Goal: Task Accomplishment & Management: Manage account settings

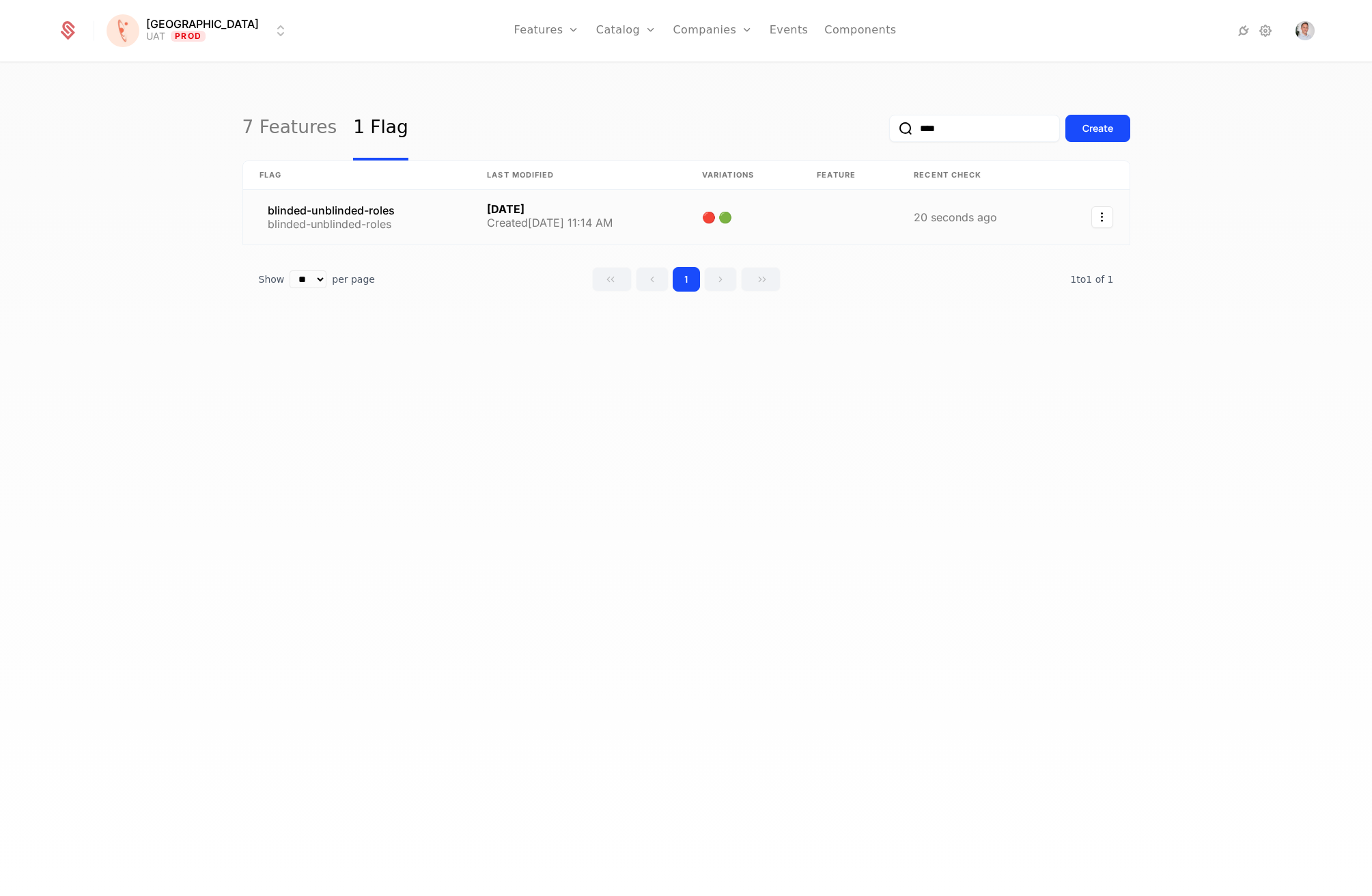
type input "****"
click at [333, 219] on link at bounding box center [357, 217] width 228 height 55
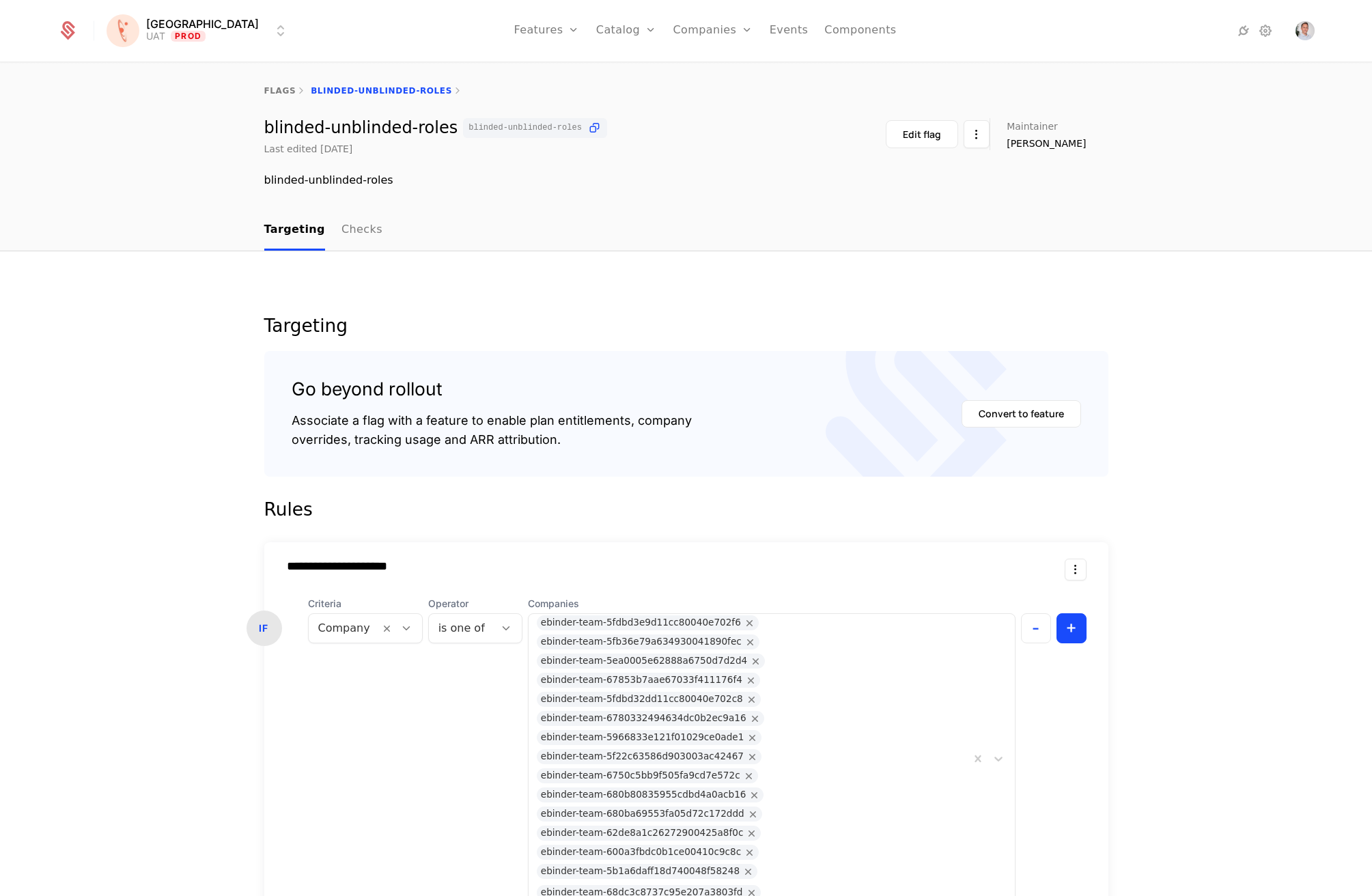
click at [341, 228] on link "Checks" at bounding box center [362, 230] width 41 height 40
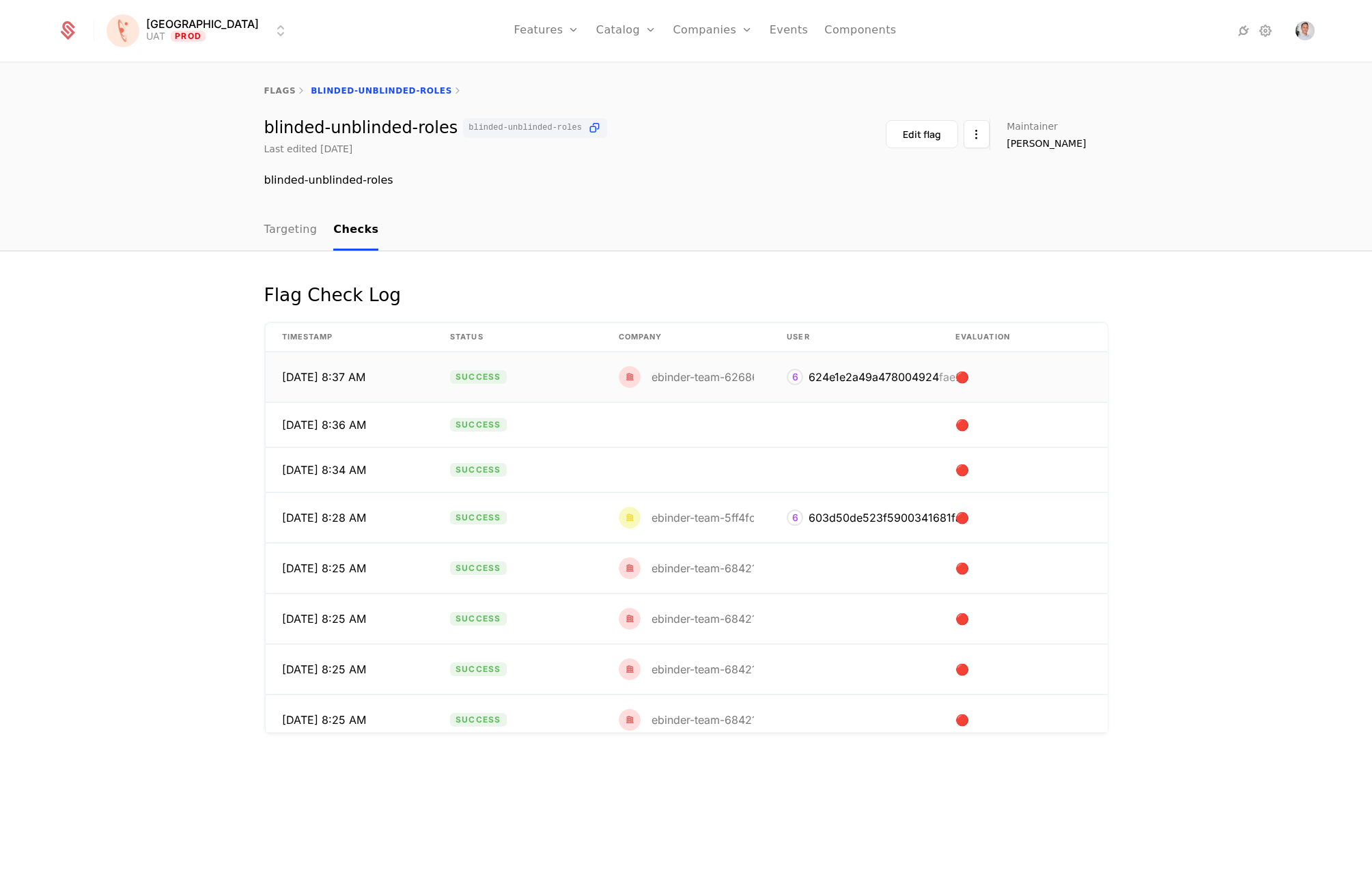
click at [421, 367] on td "10/1/25, 8:37 AM" at bounding box center [350, 377] width 168 height 50
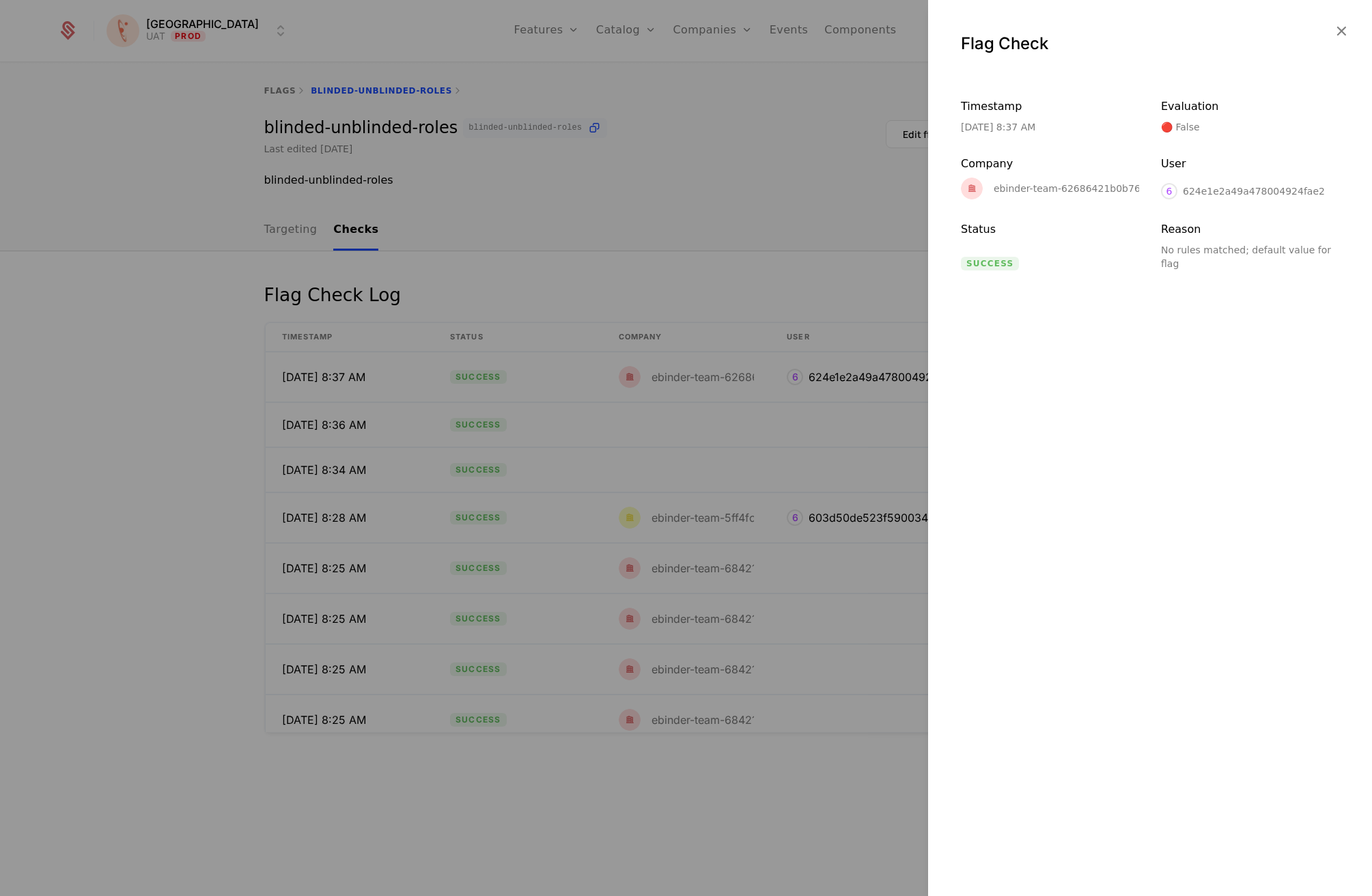
click at [1340, 33] on icon "button" at bounding box center [1341, 30] width 18 height 18
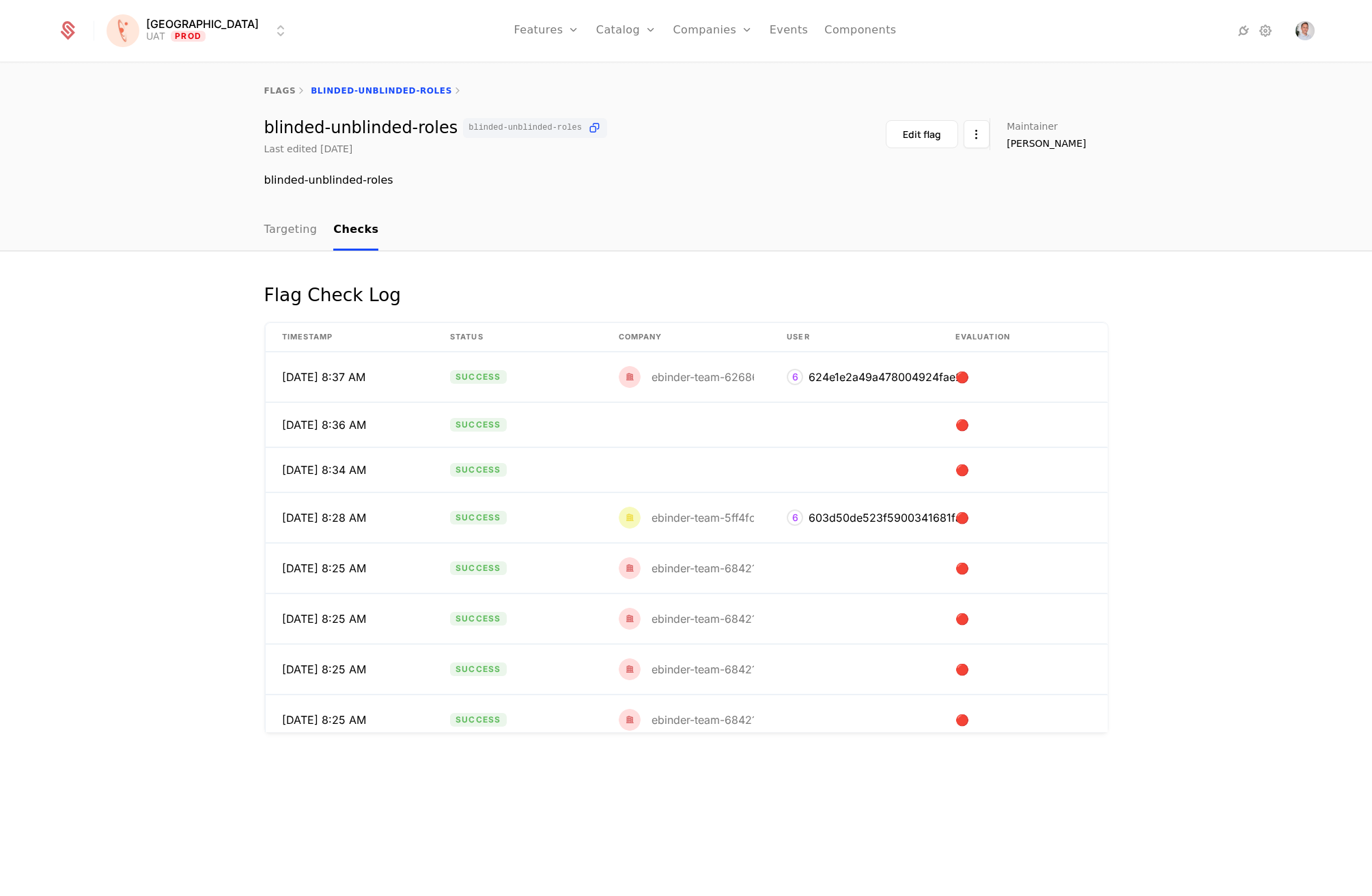
click at [807, 145] on div "blinded-unblinded-roles blinded-unblinded-roles Last edited 6 months ago Edit f…" at bounding box center [686, 137] width 844 height 38
click at [301, 224] on link "Targeting" at bounding box center [290, 230] width 54 height 40
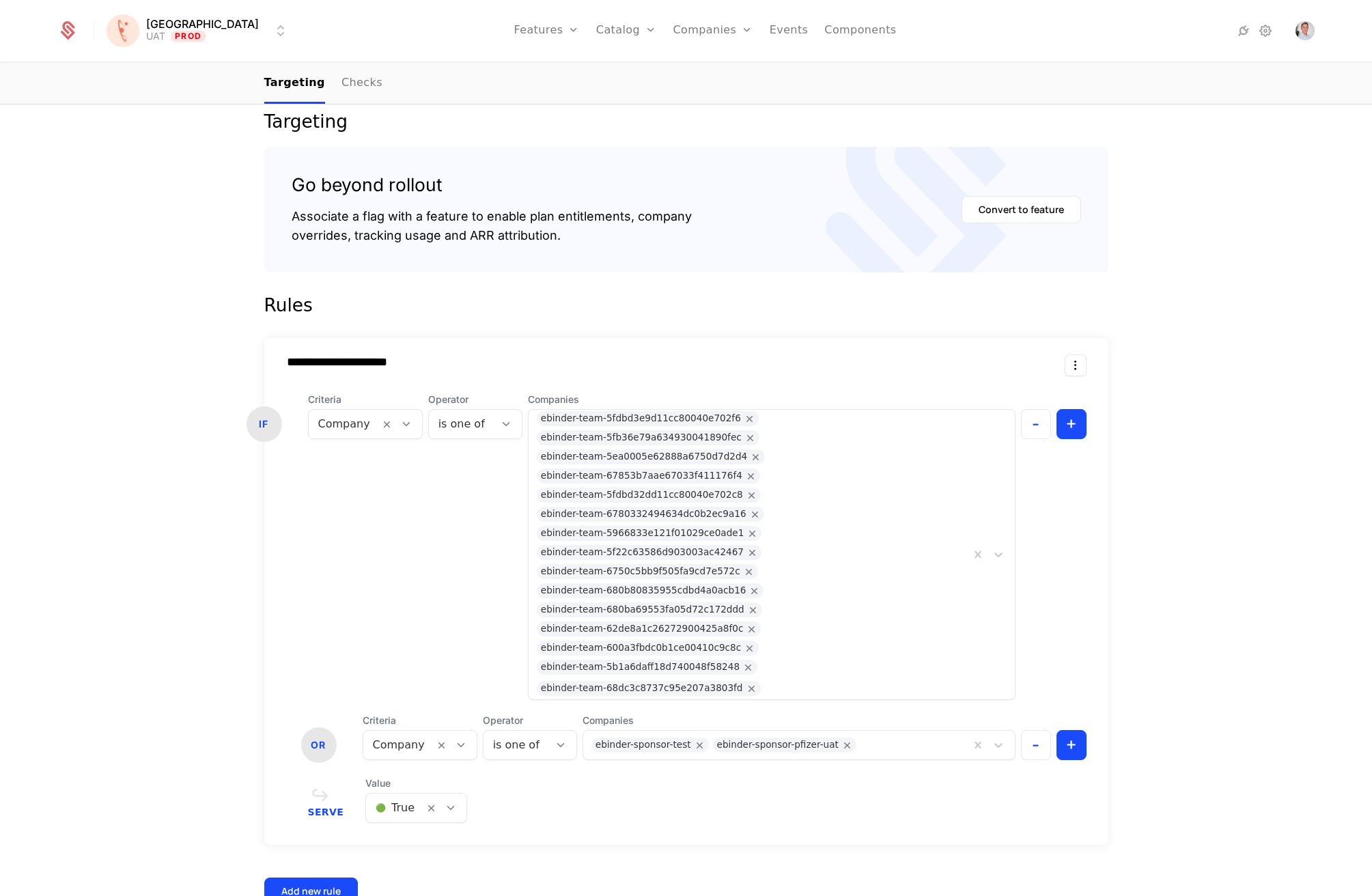
scroll to position [291, 0]
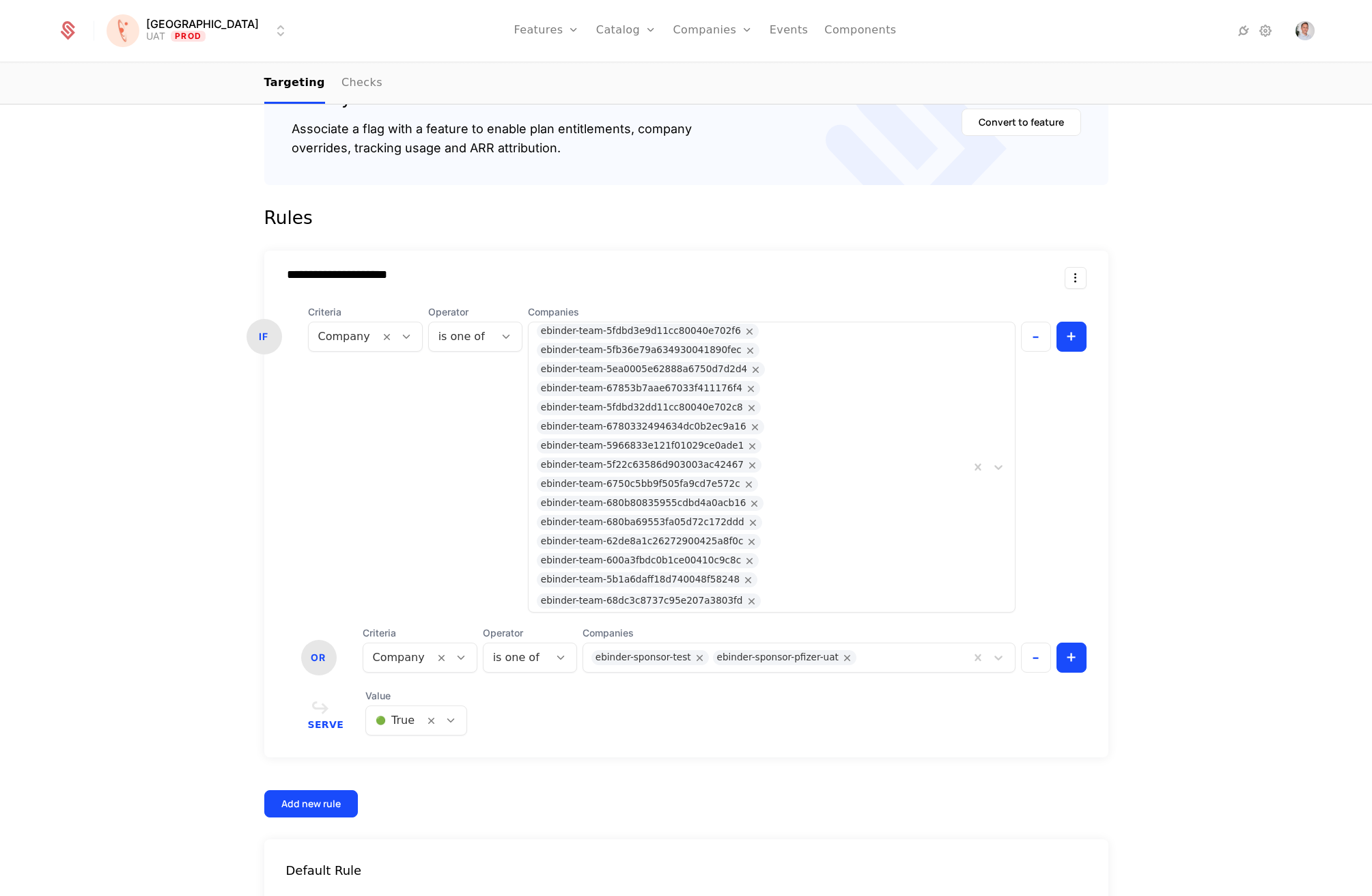
click at [763, 651] on div "ebinder-sponsor-pfizer-uat" at bounding box center [777, 658] width 121 height 15
click at [1138, 694] on div "**********" at bounding box center [686, 495] width 1372 height 1071
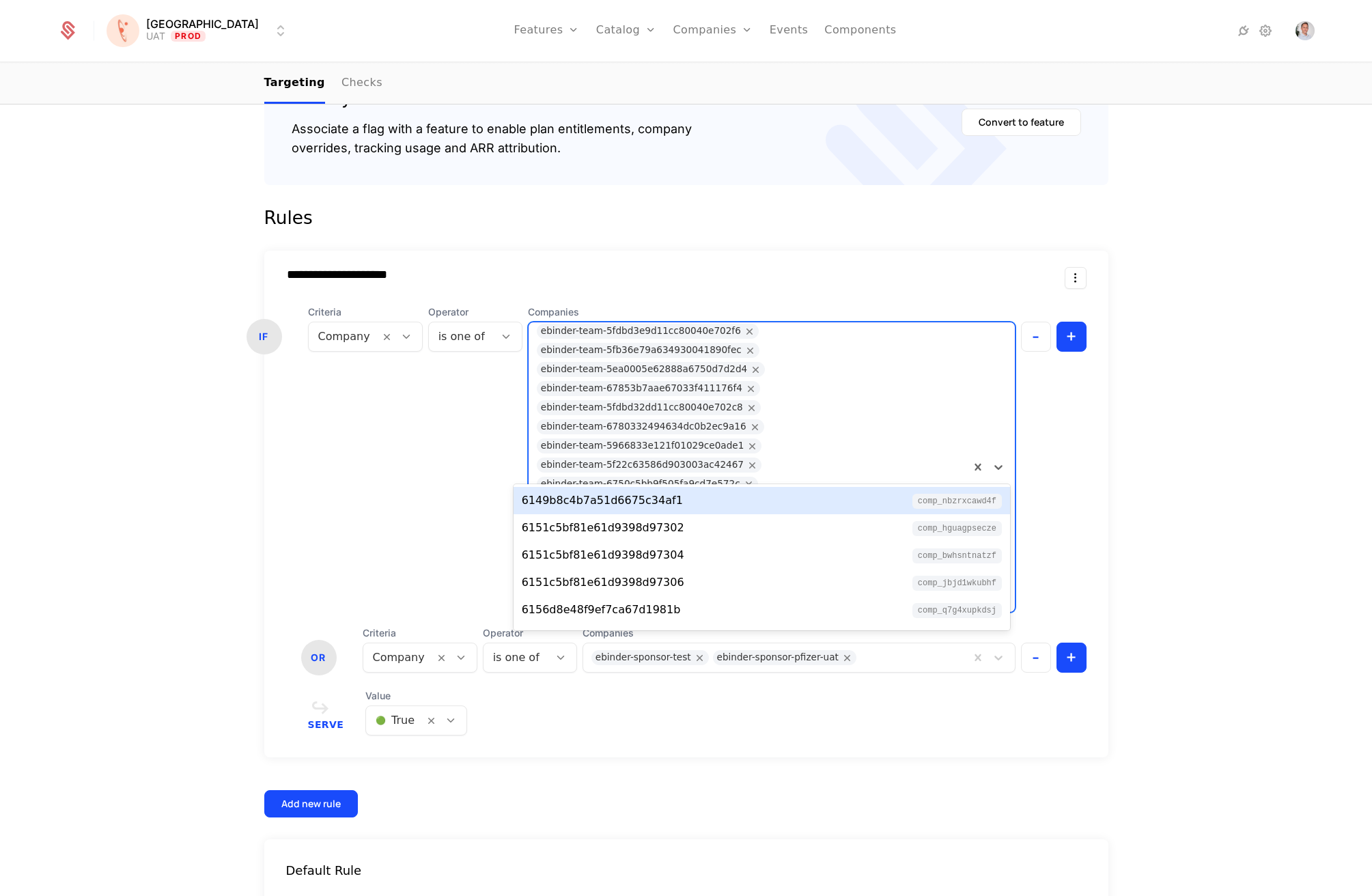
click at [636, 593] on div "ebinder-team-68dc3c8737c95e207a3803fd" at bounding box center [642, 601] width 202 height 15
click at [746, 595] on icon "Remove ebinder-team-68dc3c8737c95e207a3803fd" at bounding box center [752, 601] width 12 height 12
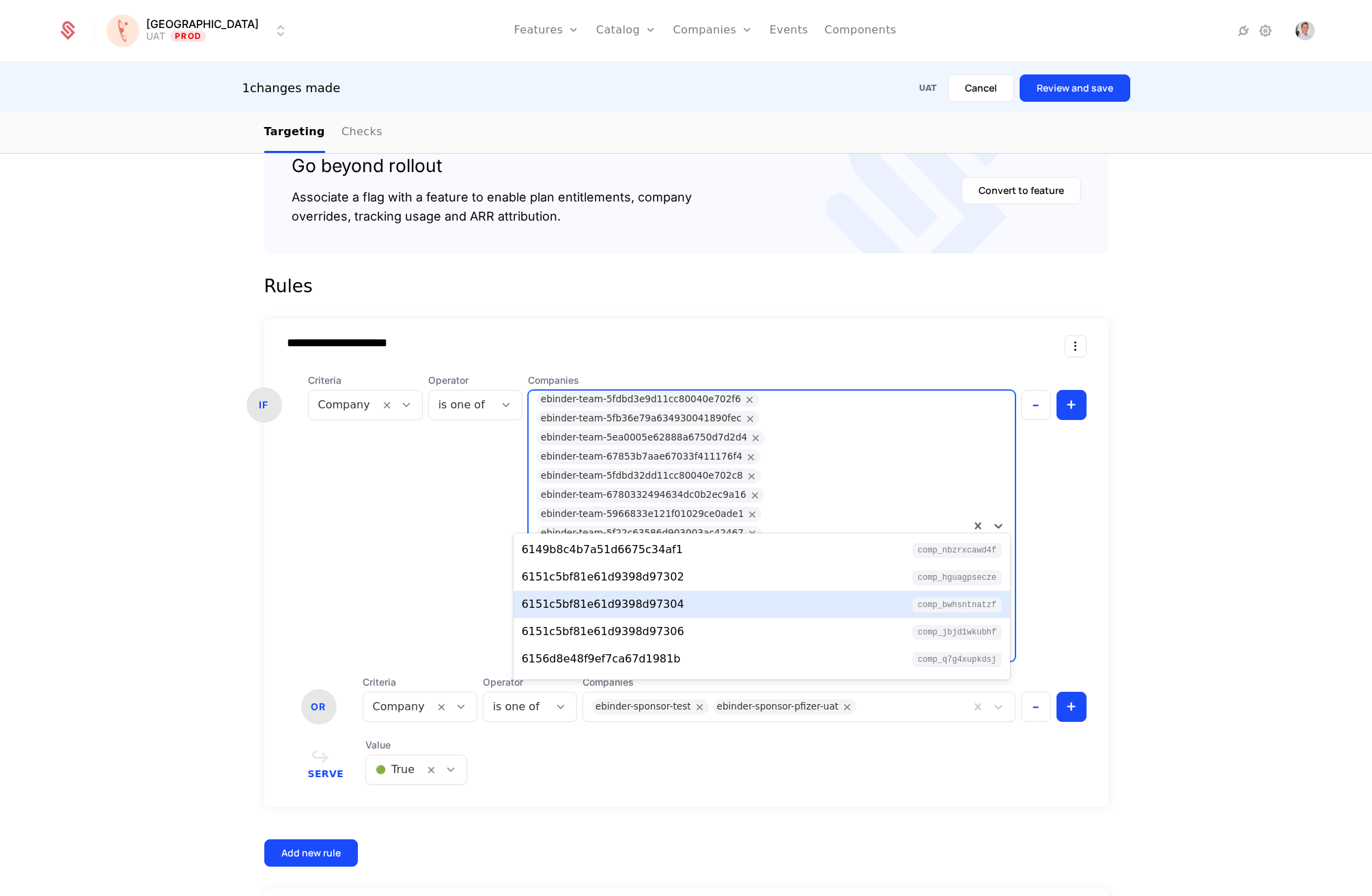
click at [159, 566] on div "**********" at bounding box center [686, 554] width 1372 height 1052
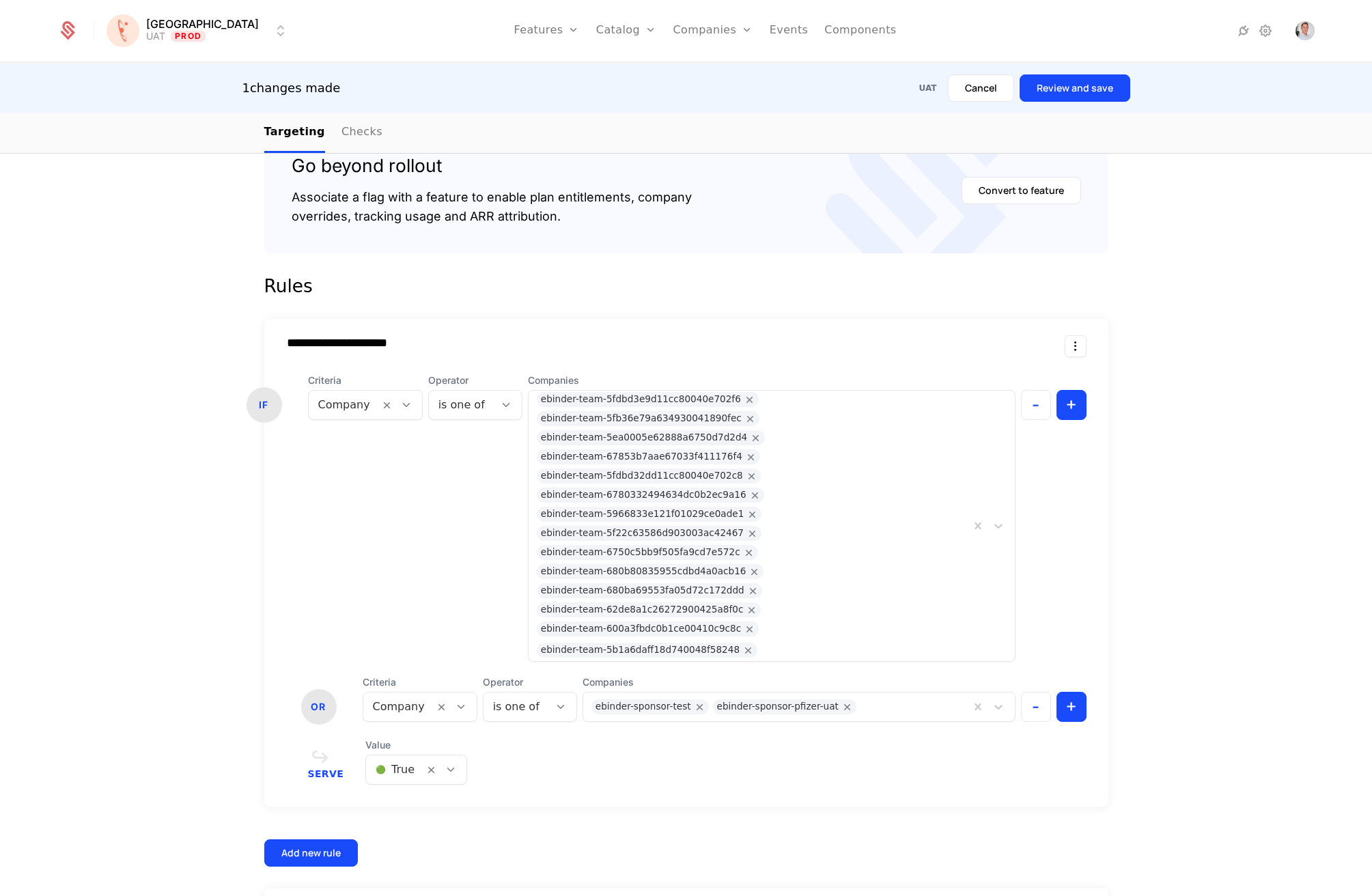
click at [1087, 88] on button "Review and save" at bounding box center [1075, 87] width 111 height 27
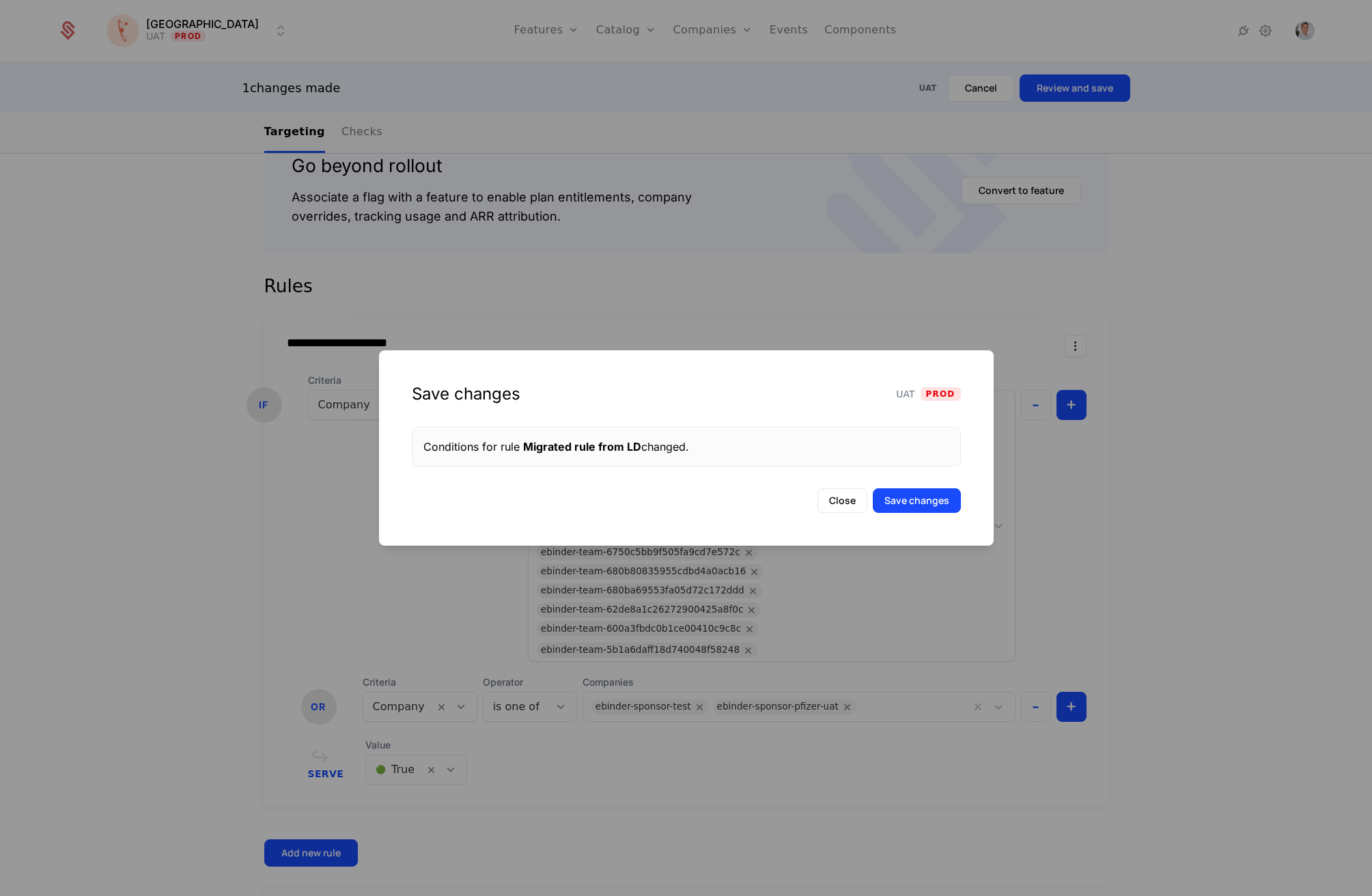
click at [927, 499] on button "Save changes" at bounding box center [917, 501] width 88 height 24
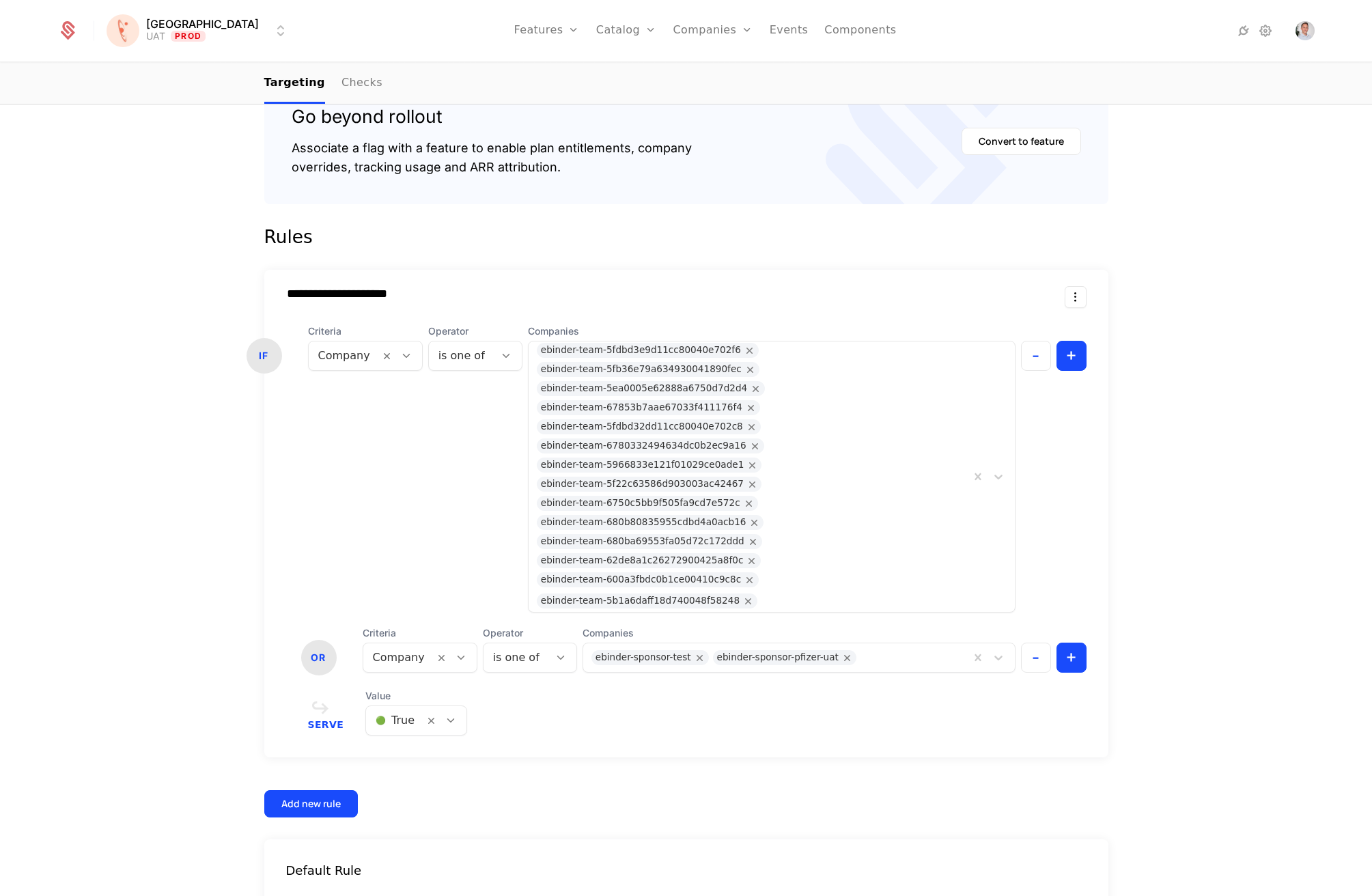
click at [291, 486] on div "IF Criteria Company Operator is one of Companies ebinder-team-5fdbd3e9d11cc8004…" at bounding box center [686, 498] width 844 height 349
drag, startPoint x: 304, startPoint y: 518, endPoint x: 344, endPoint y: 524, distance: 40.4
click at [344, 626] on div "OR Criteria Company Operator is one of Companies ebinder-sponsor-test ebinder-s…" at bounding box center [713, 649] width 789 height 46
click at [293, 439] on div "IF Criteria Company Operator is one of Companies ebinder-team-5fdbd3e9d11cc8004…" at bounding box center [686, 468] width 844 height 289
drag, startPoint x: 301, startPoint y: 523, endPoint x: 321, endPoint y: 516, distance: 21.2
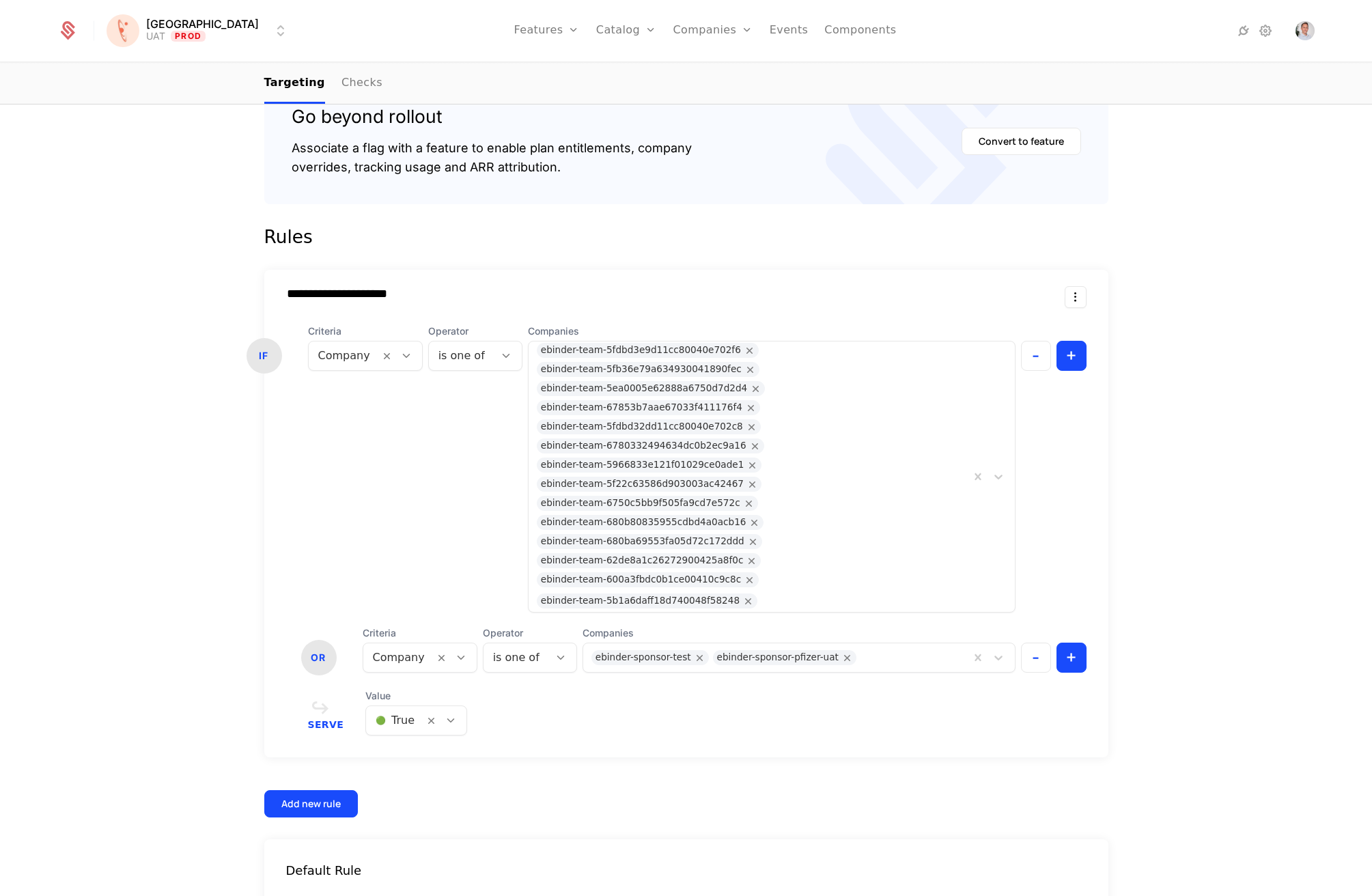
click at [321, 640] on div "OR" at bounding box center [319, 658] width 36 height 36
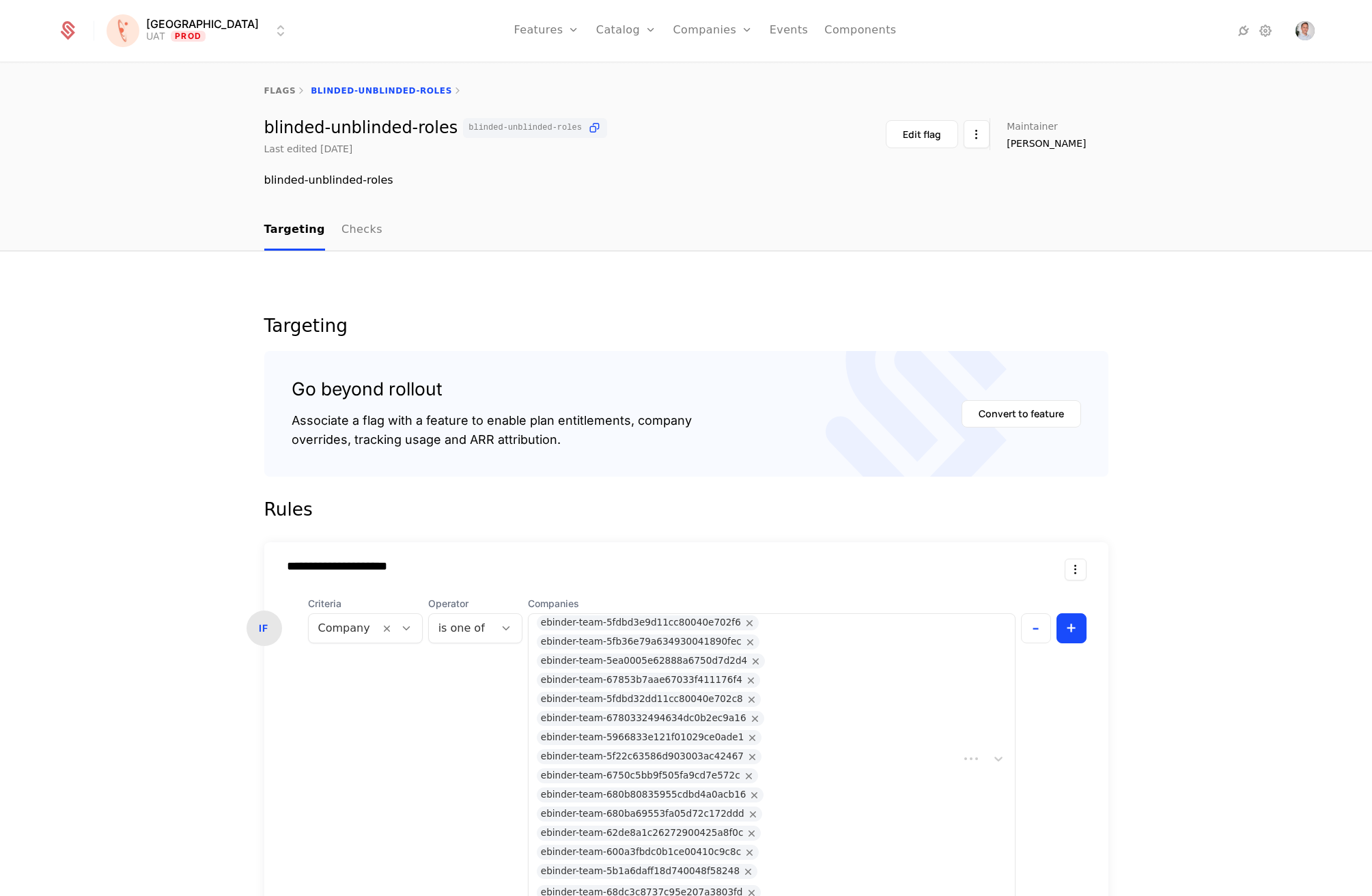
click at [673, 26] on link "Companies" at bounding box center [712, 30] width 80 height 61
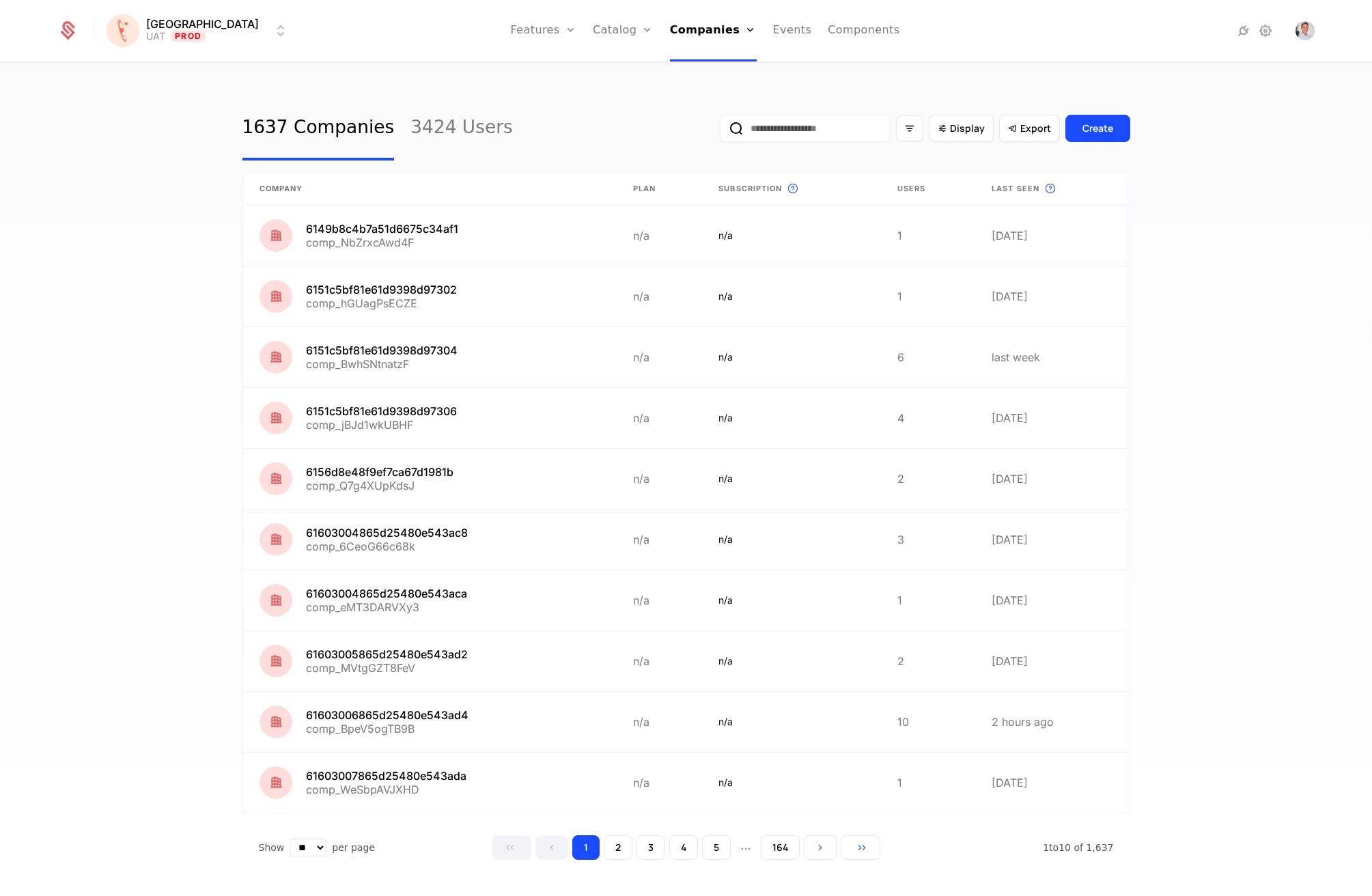
click at [686, 71] on link "Companies" at bounding box center [717, 67] width 63 height 11
click at [773, 137] on input "email" at bounding box center [805, 128] width 171 height 27
type input "******"
click at [720, 132] on button "submit" at bounding box center [720, 132] width 0 height 0
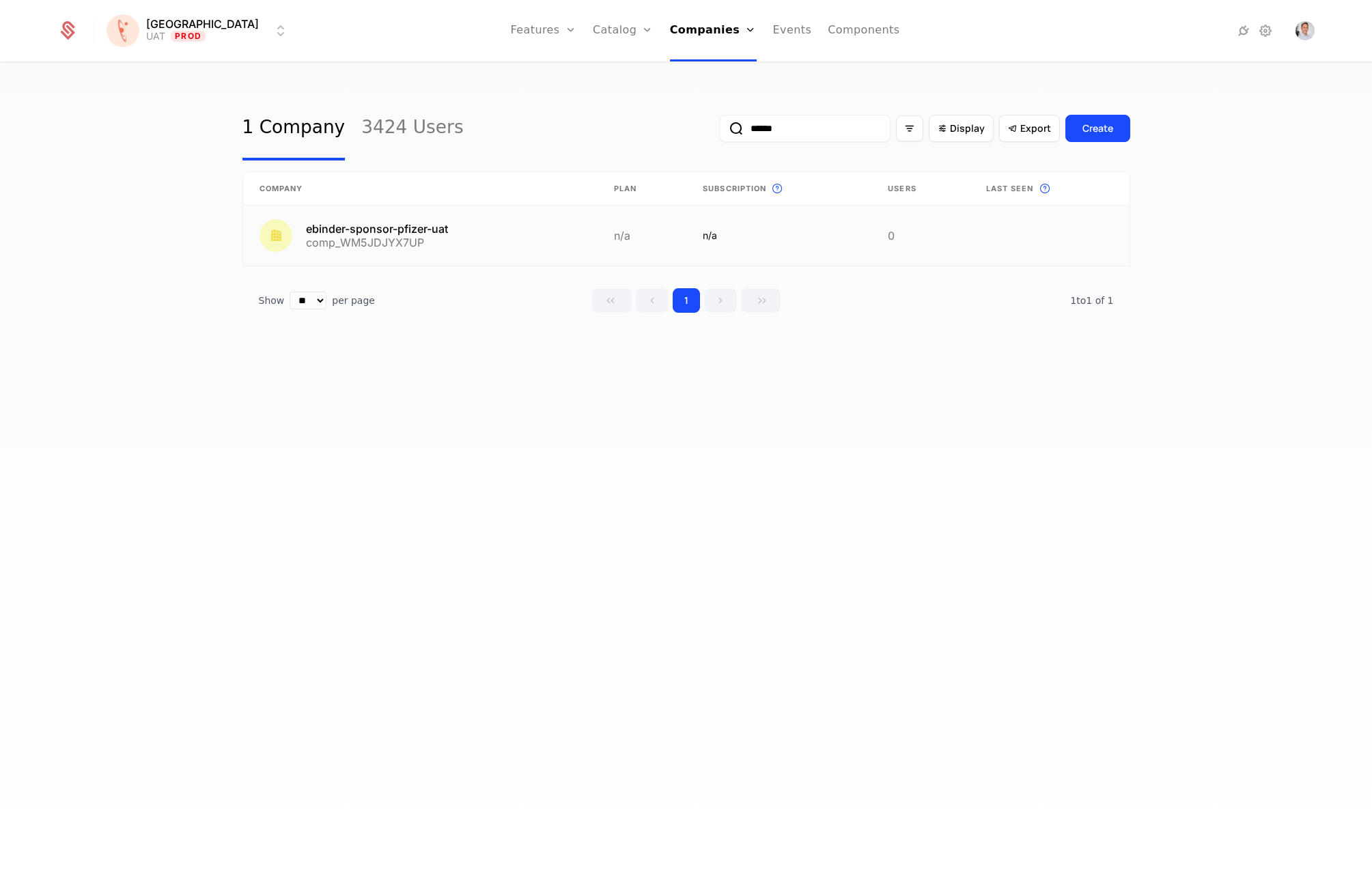
click at [433, 242] on link at bounding box center [420, 236] width 354 height 60
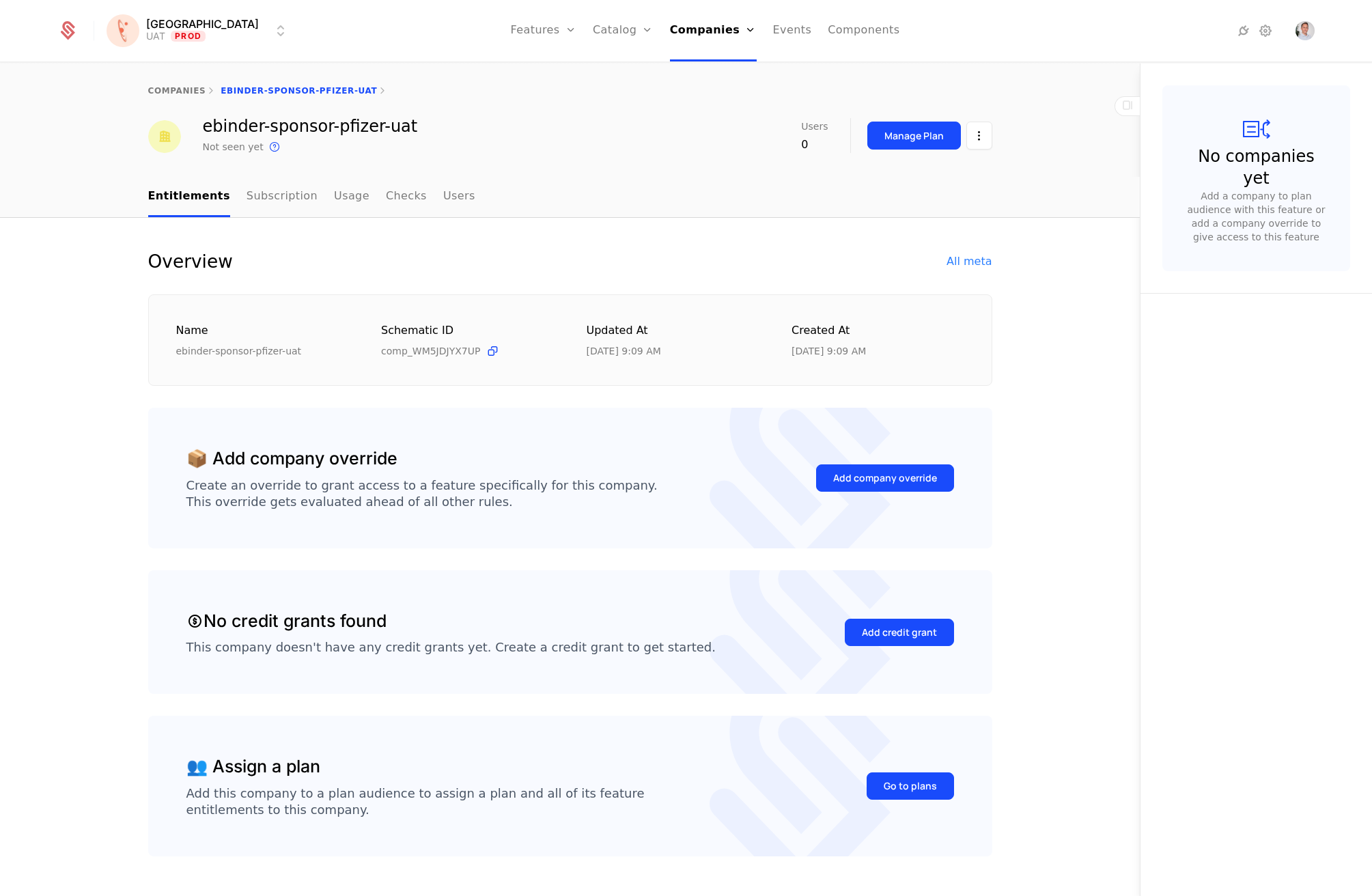
click at [972, 256] on div "All meta" at bounding box center [969, 261] width 45 height 16
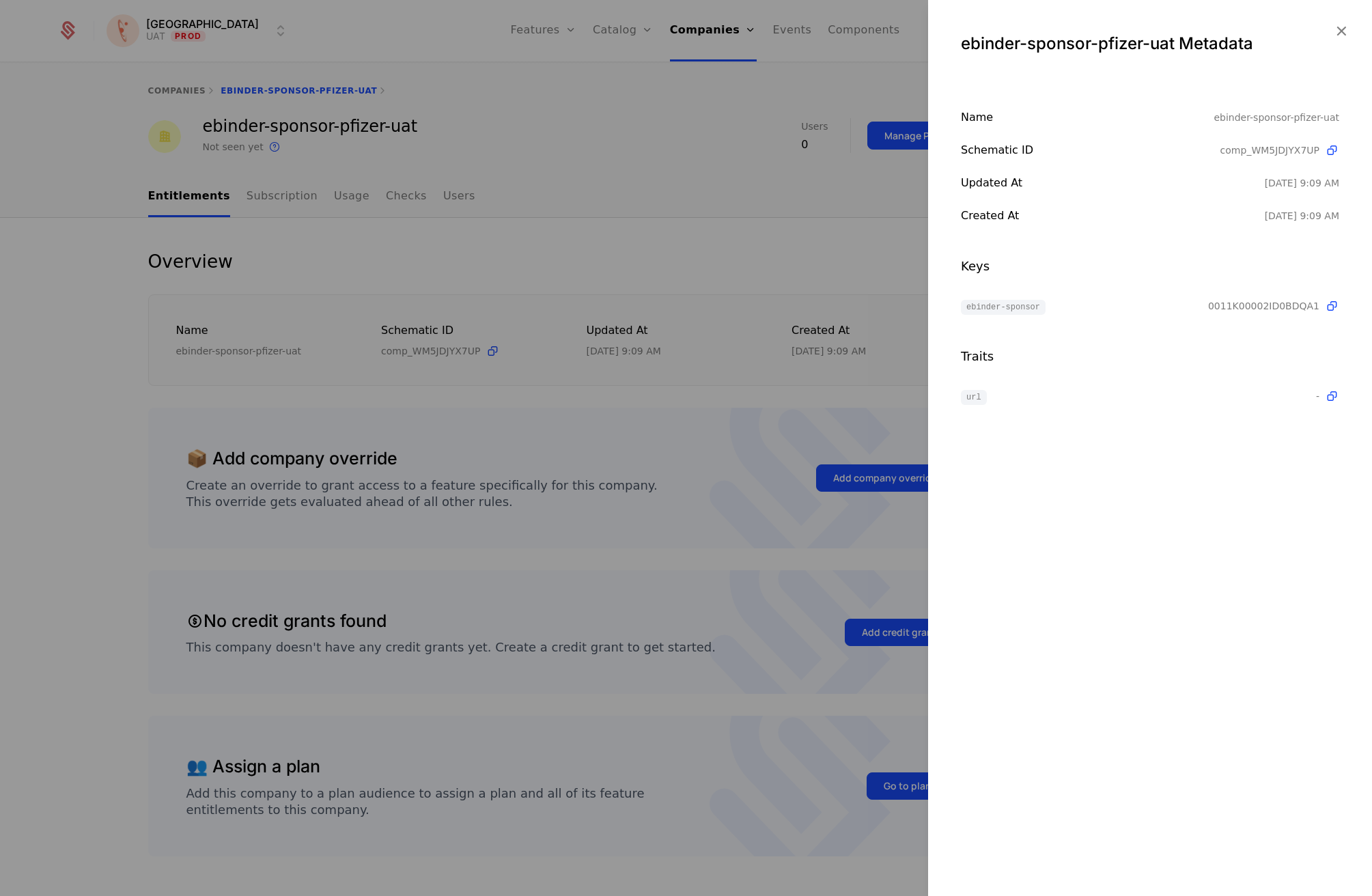
click at [656, 353] on div at bounding box center [686, 448] width 1372 height 896
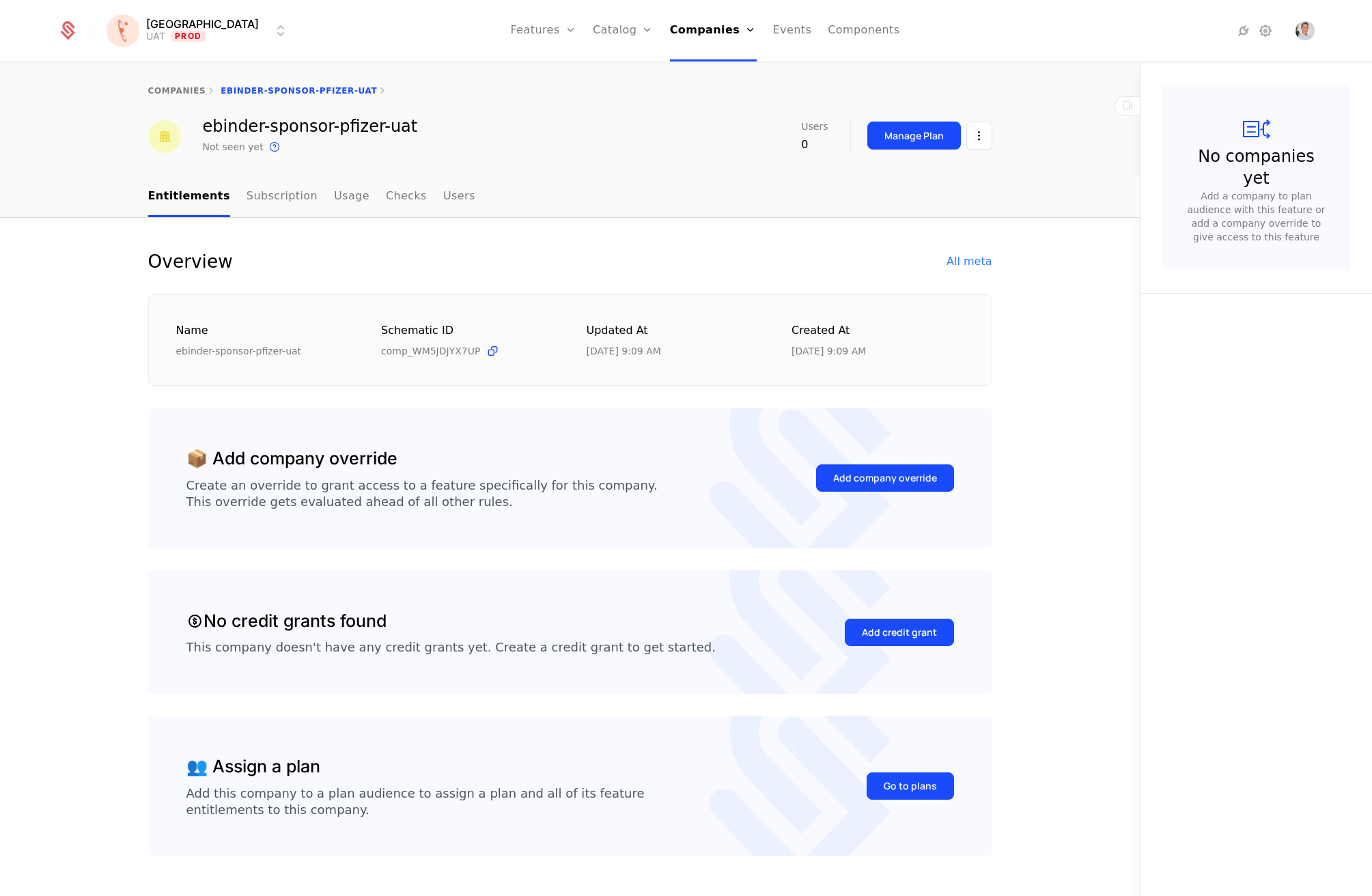
click at [973, 263] on div "All meta" at bounding box center [969, 261] width 45 height 16
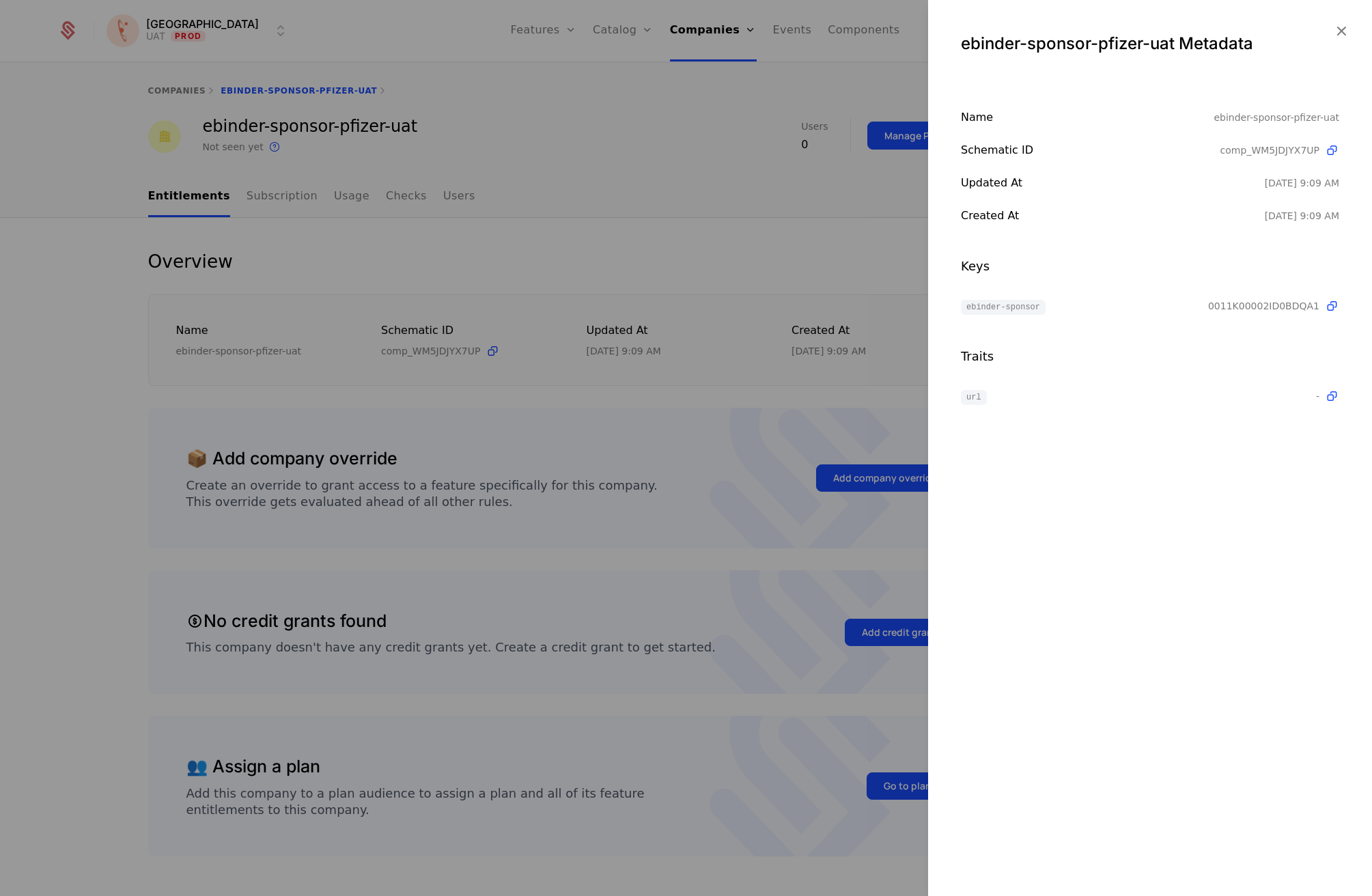
click at [663, 203] on div at bounding box center [686, 448] width 1372 height 896
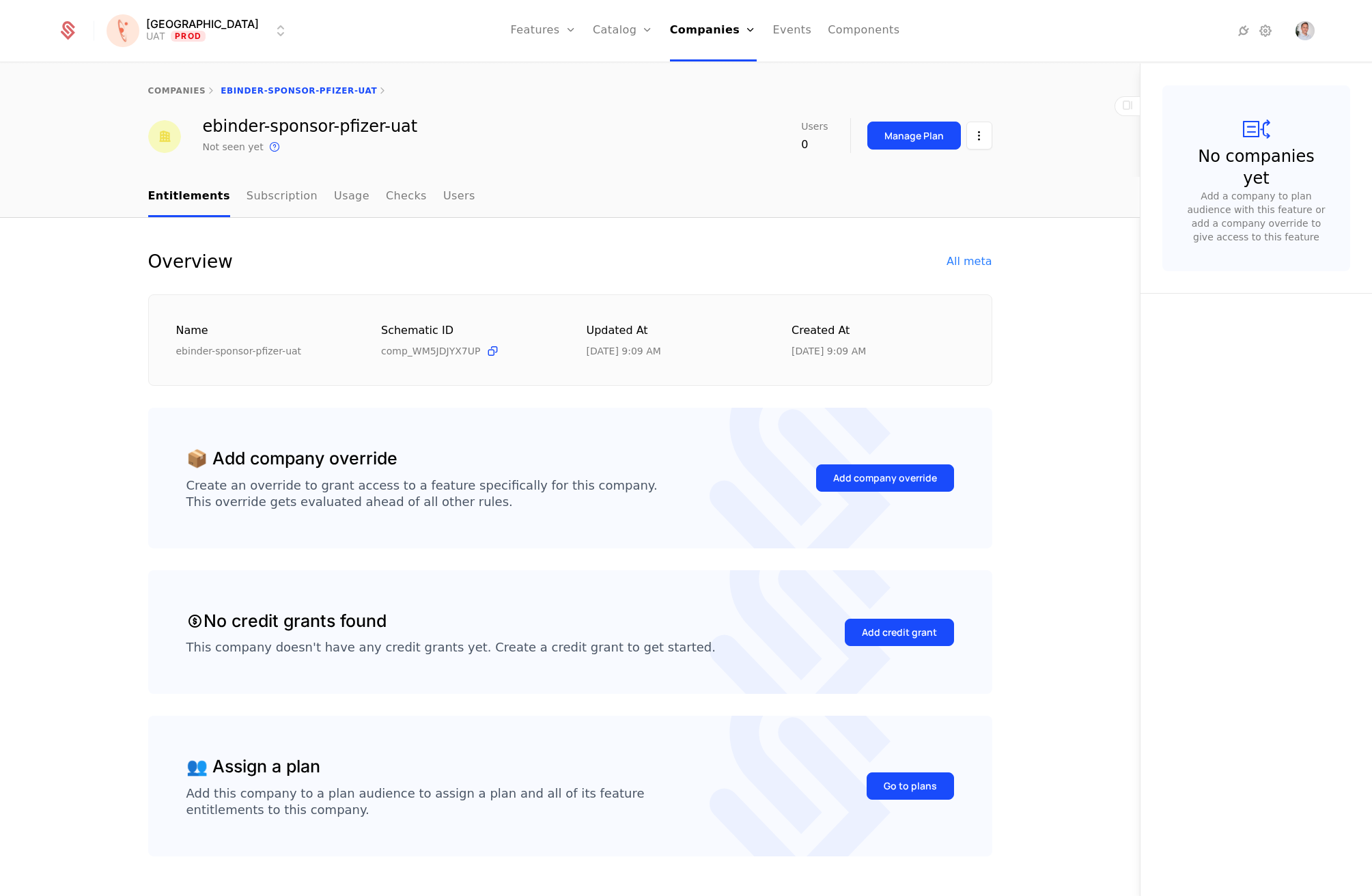
click at [673, 21] on link "Companies" at bounding box center [713, 30] width 86 height 61
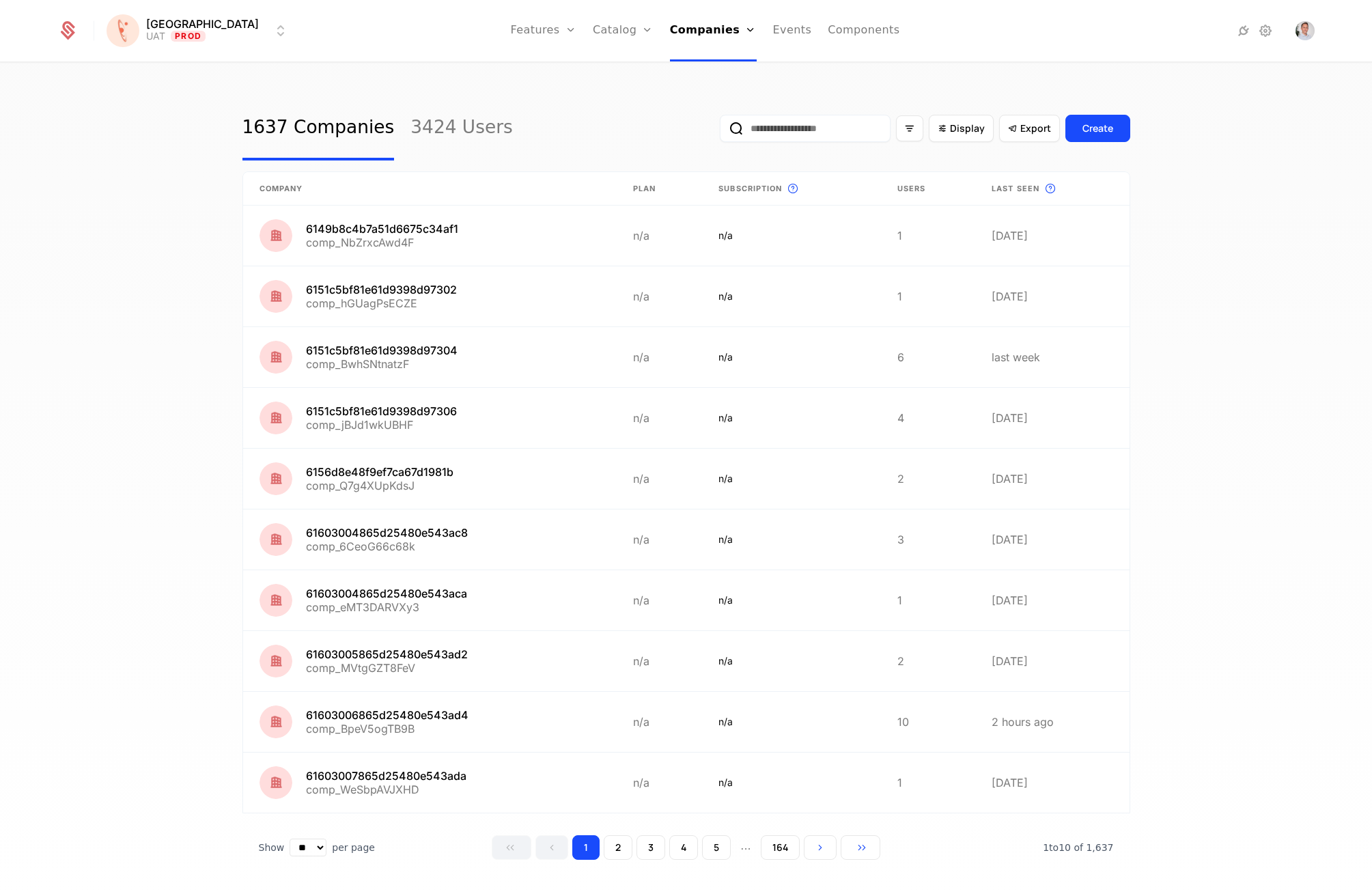
click at [694, 71] on link "Companies" at bounding box center [717, 67] width 63 height 11
click at [796, 134] on input "email" at bounding box center [805, 128] width 171 height 27
paste input "**********"
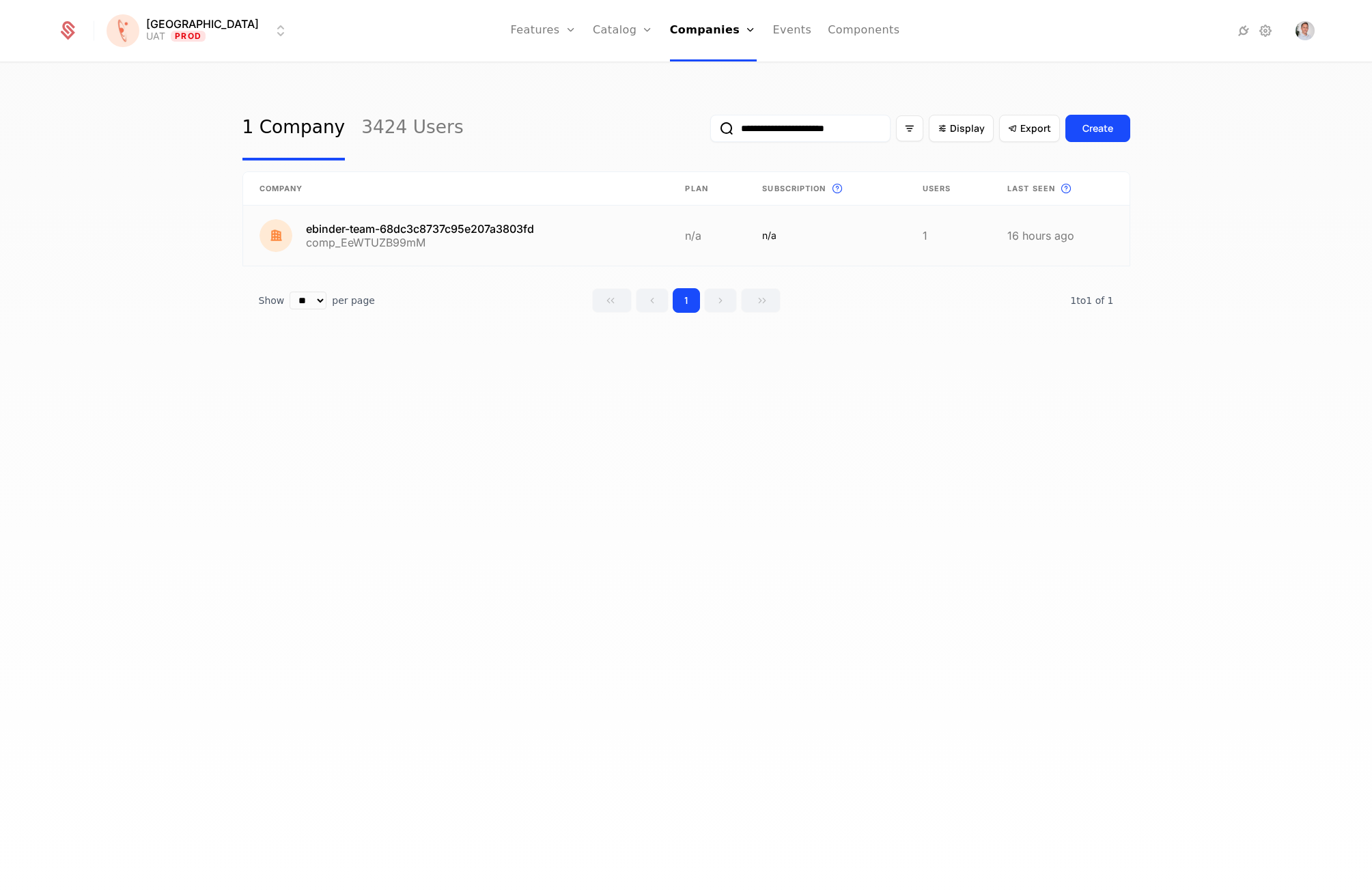
type input "**********"
click at [508, 224] on link at bounding box center [456, 236] width 426 height 60
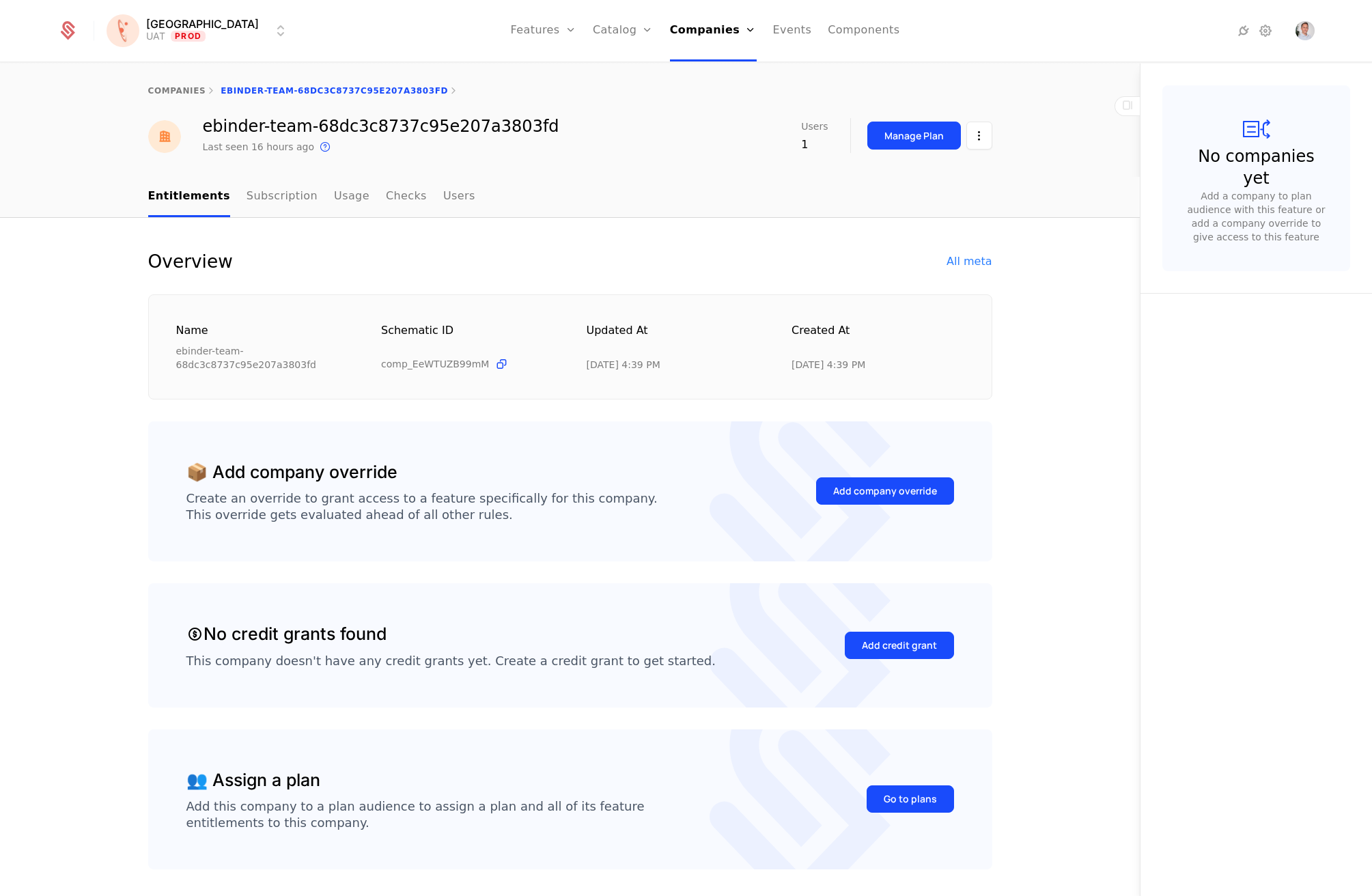
click at [946, 265] on div "All meta" at bounding box center [969, 261] width 45 height 16
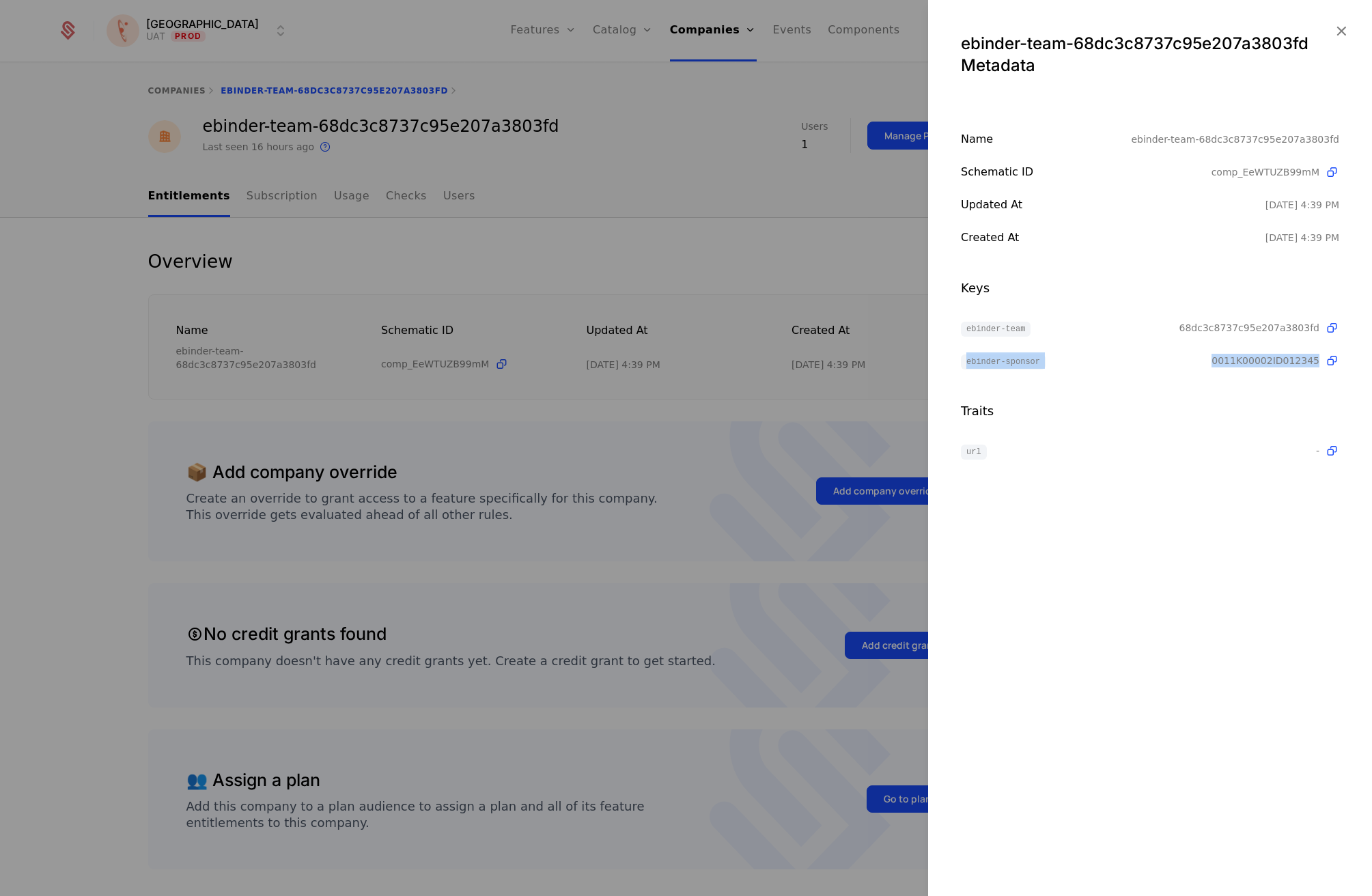
drag, startPoint x: 961, startPoint y: 359, endPoint x: 1317, endPoint y: 358, distance: 356.0
click at [1317, 358] on div "ebinder-sponsor 0011K00002ID012345" at bounding box center [1149, 360] width 379 height 16
click at [1281, 406] on div "Traits" at bounding box center [1149, 411] width 379 height 19
click at [813, 253] on div at bounding box center [686, 448] width 1372 height 896
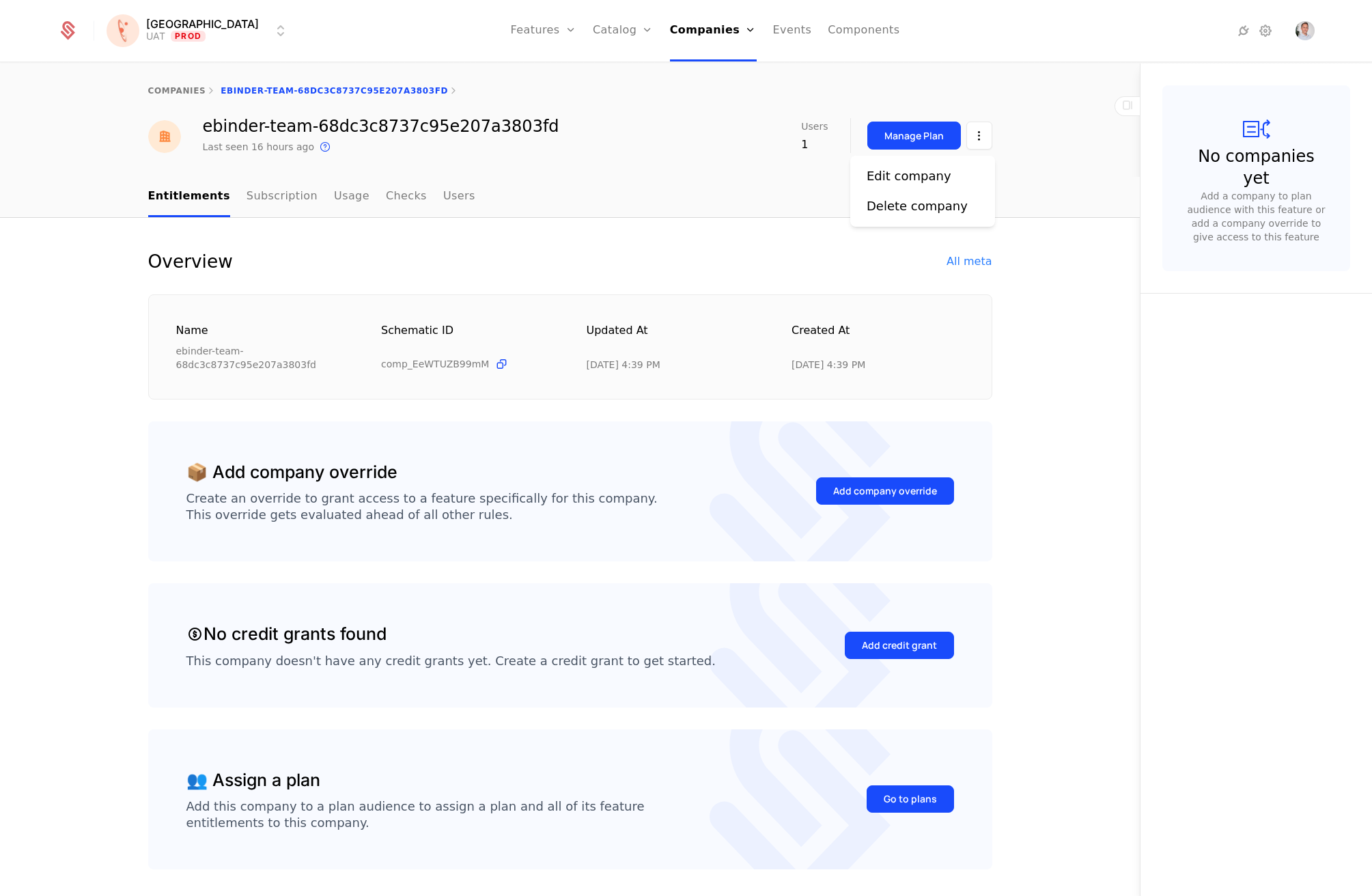
click at [979, 128] on html "Florence UAT Prod Features Features Flags Catalog Plans Add Ons Credits Configu…" at bounding box center [686, 448] width 1372 height 896
click at [928, 166] on div "Edit company" at bounding box center [909, 176] width 85 height 19
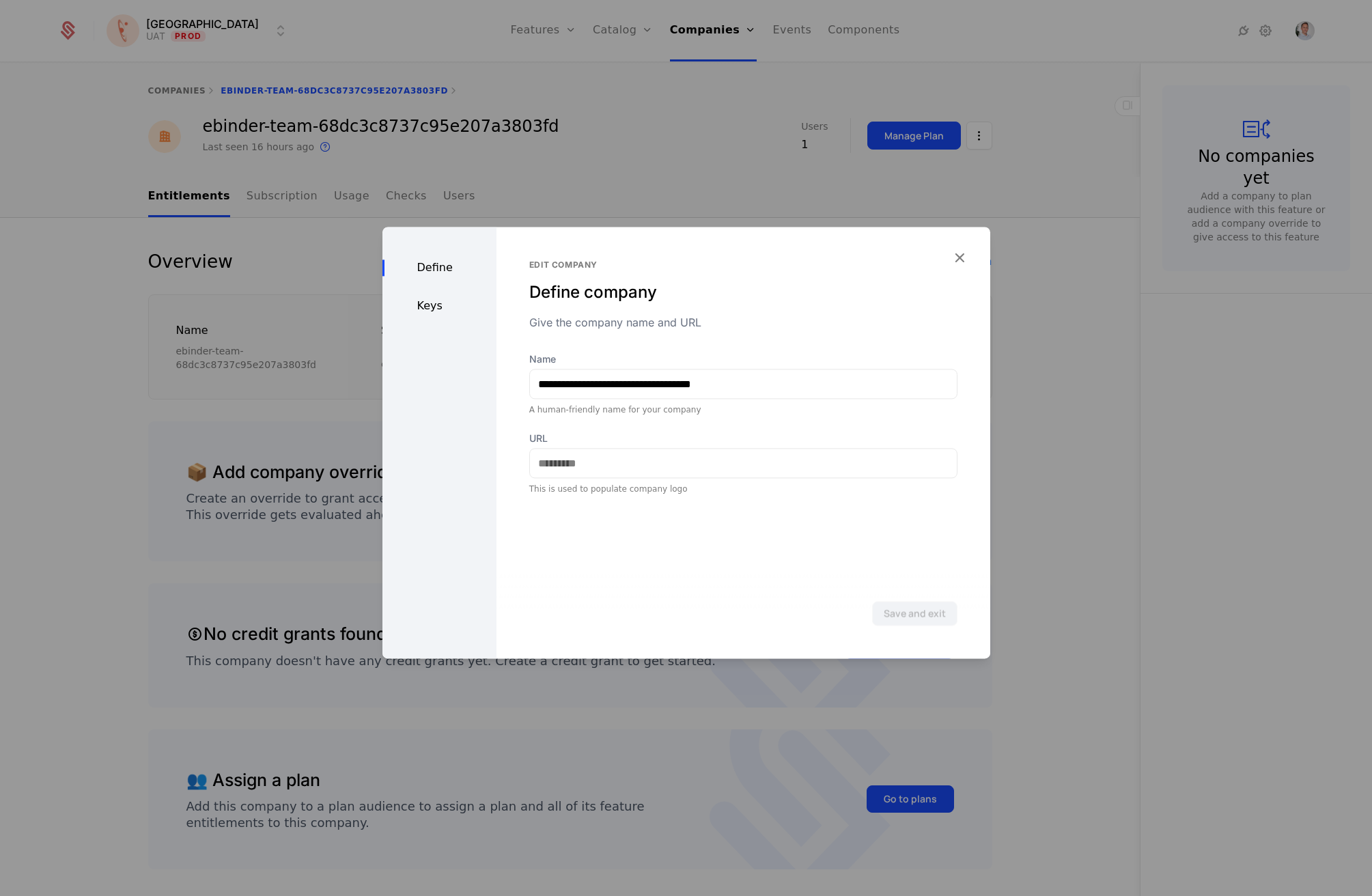
click at [440, 306] on div "Keys" at bounding box center [439, 306] width 114 height 16
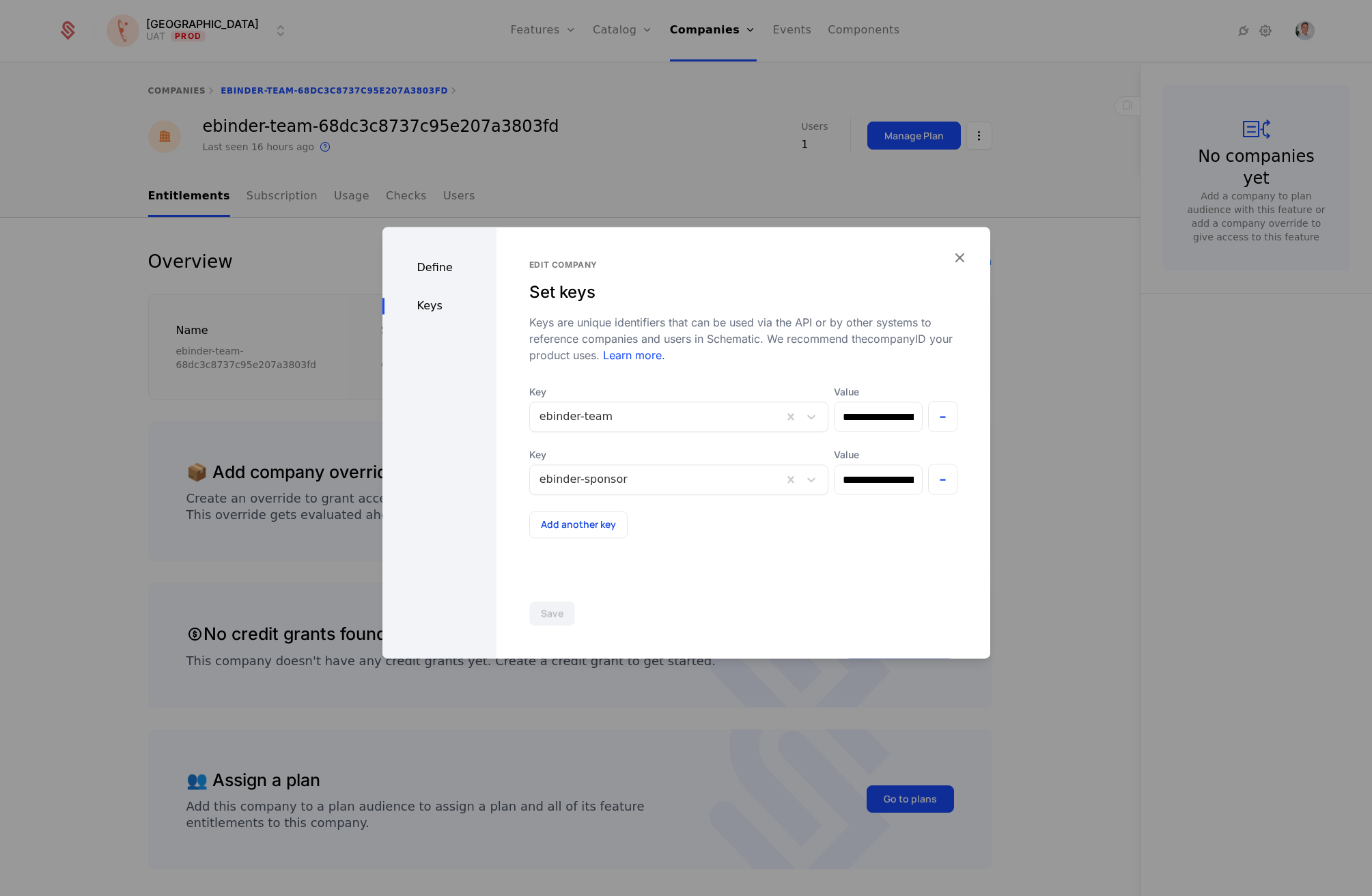
click at [953, 485] on div "**********" at bounding box center [742, 442] width 493 height 432
click at [928, 479] on button "-" at bounding box center [943, 479] width 29 height 31
click at [561, 614] on button "Save" at bounding box center [552, 613] width 46 height 24
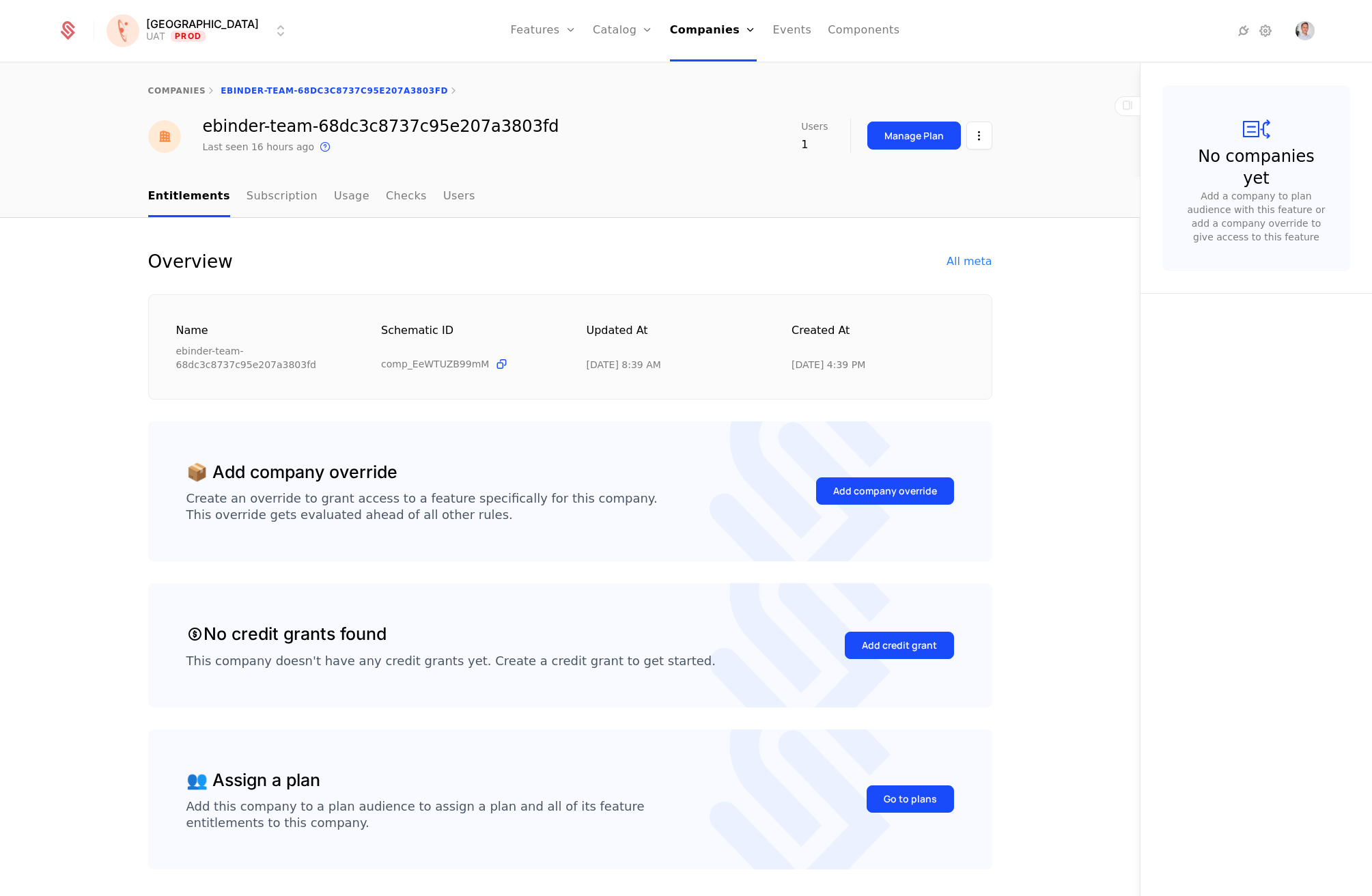
click at [974, 266] on div "All meta" at bounding box center [969, 261] width 45 height 16
click at [959, 263] on div "All meta" at bounding box center [969, 261] width 45 height 16
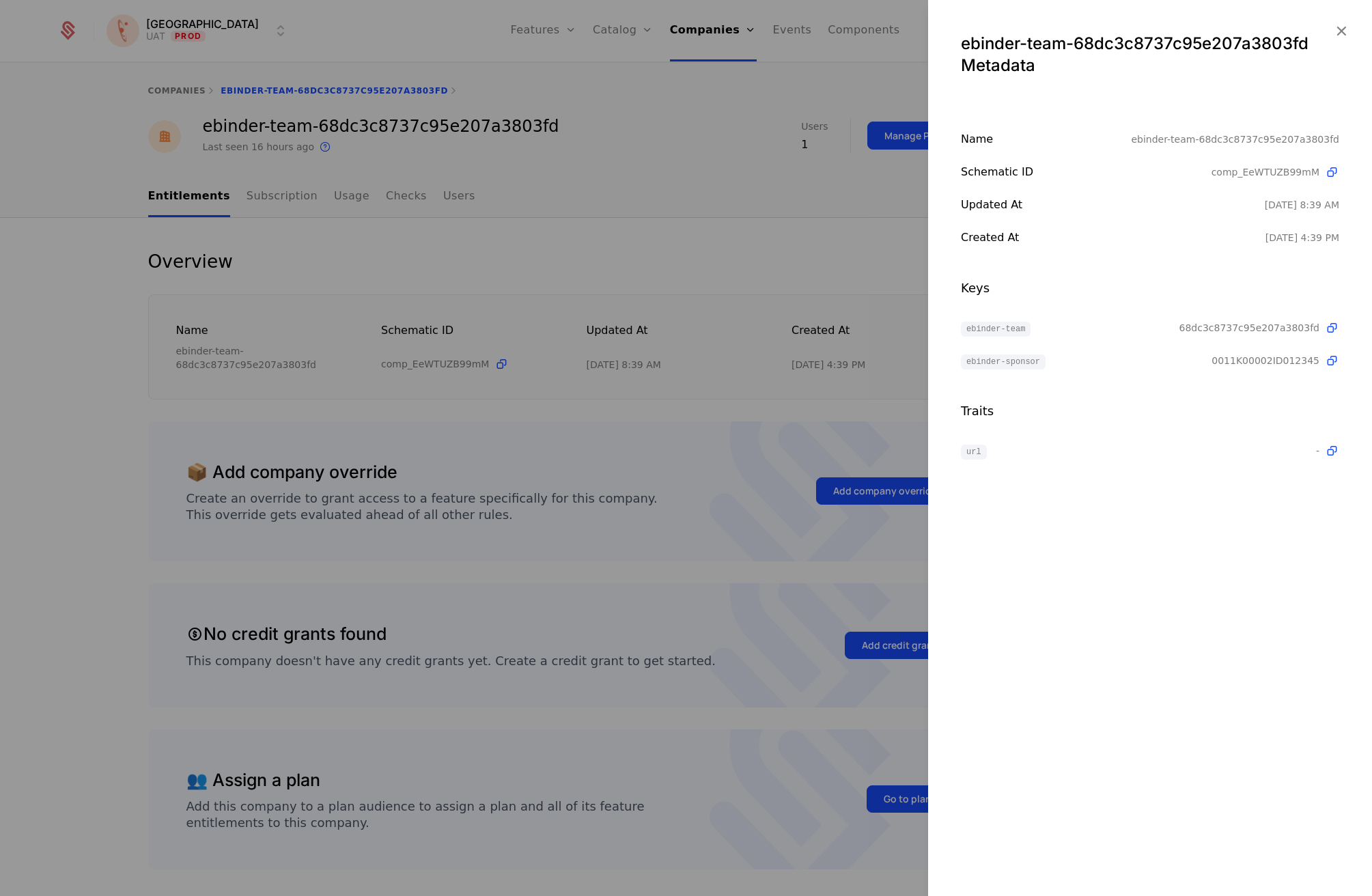
click at [805, 150] on div at bounding box center [686, 448] width 1372 height 896
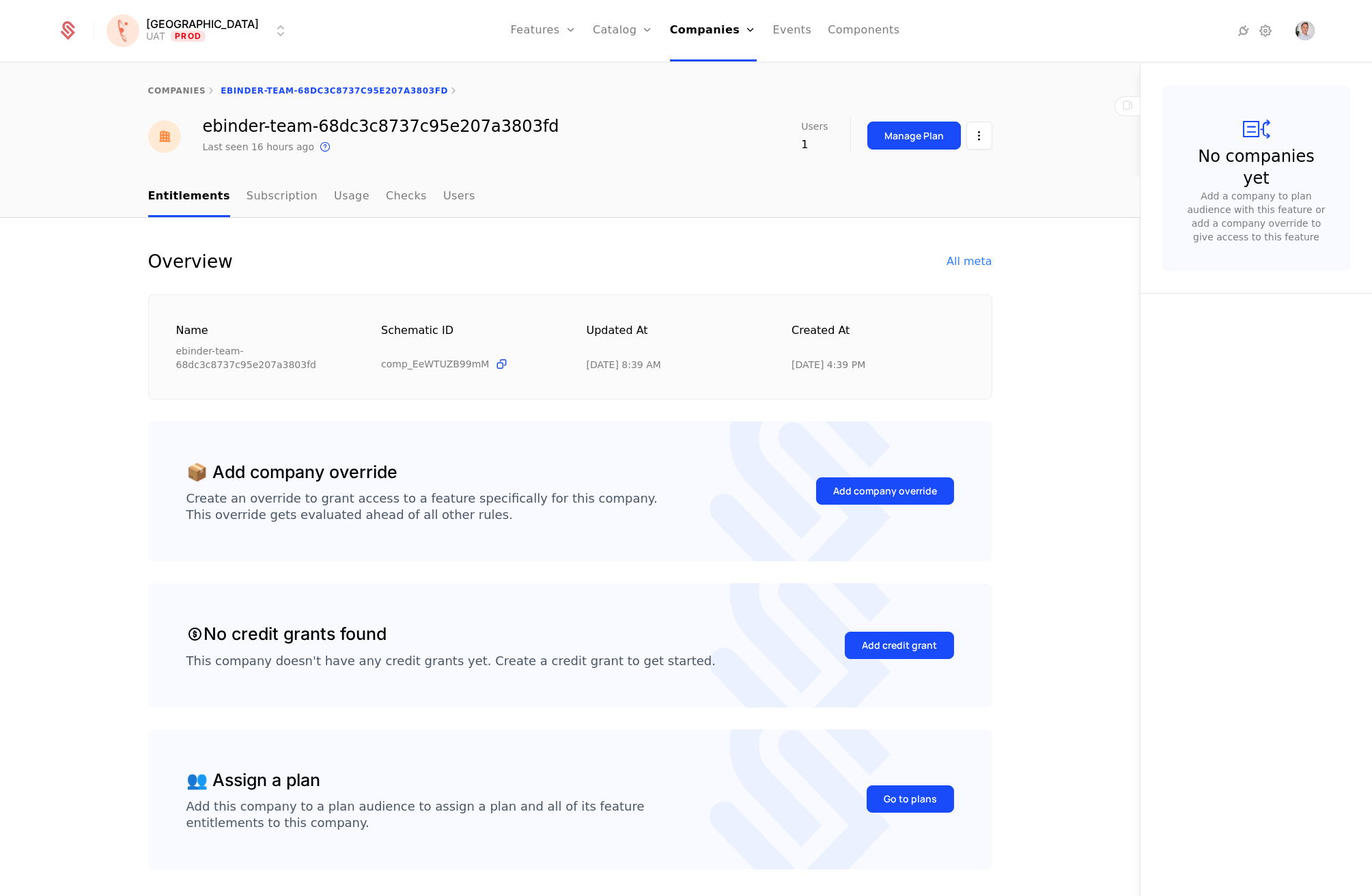
click at [976, 259] on div "All meta" at bounding box center [969, 261] width 45 height 16
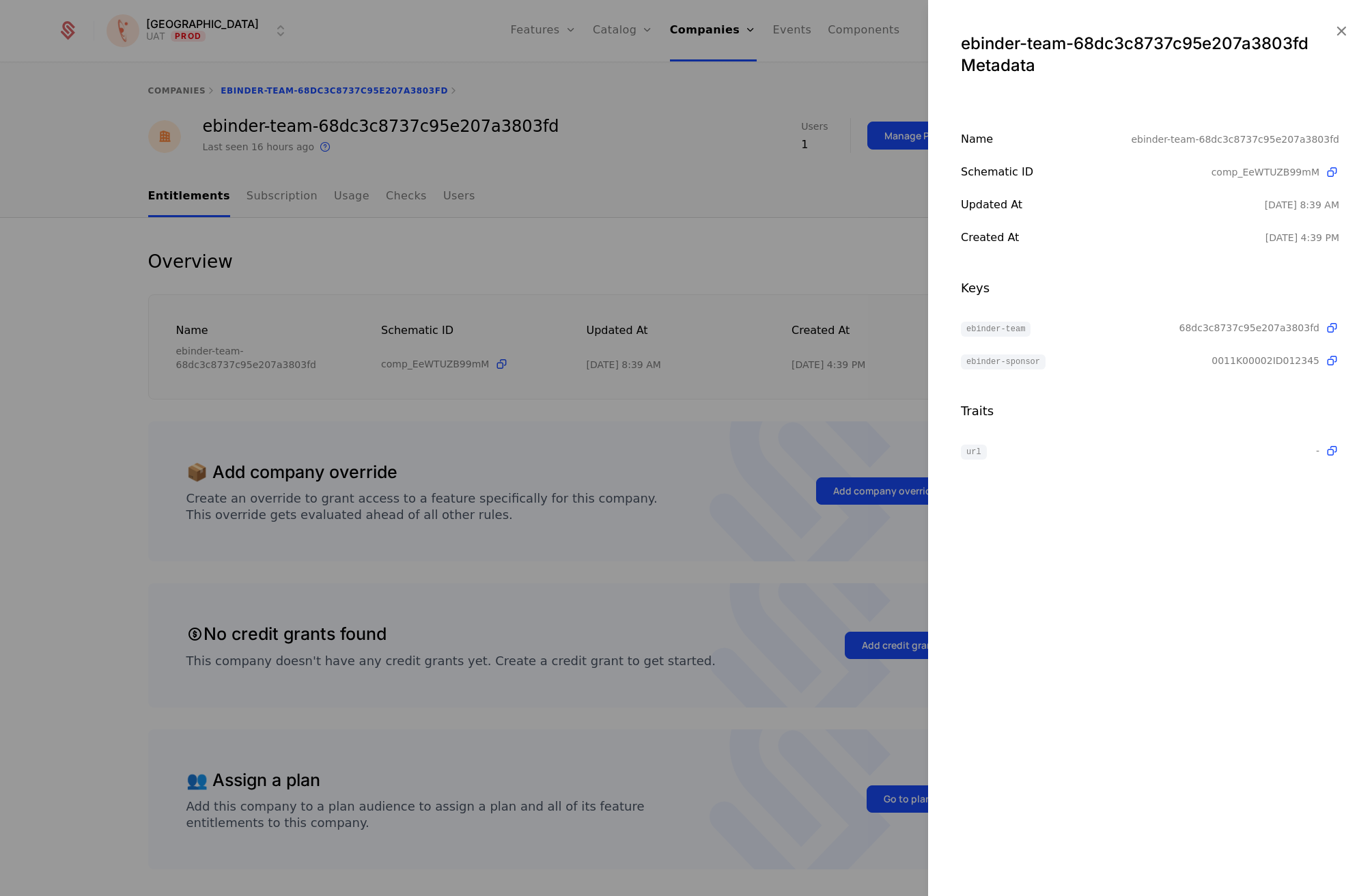
click at [1340, 28] on icon "button" at bounding box center [1341, 30] width 18 height 18
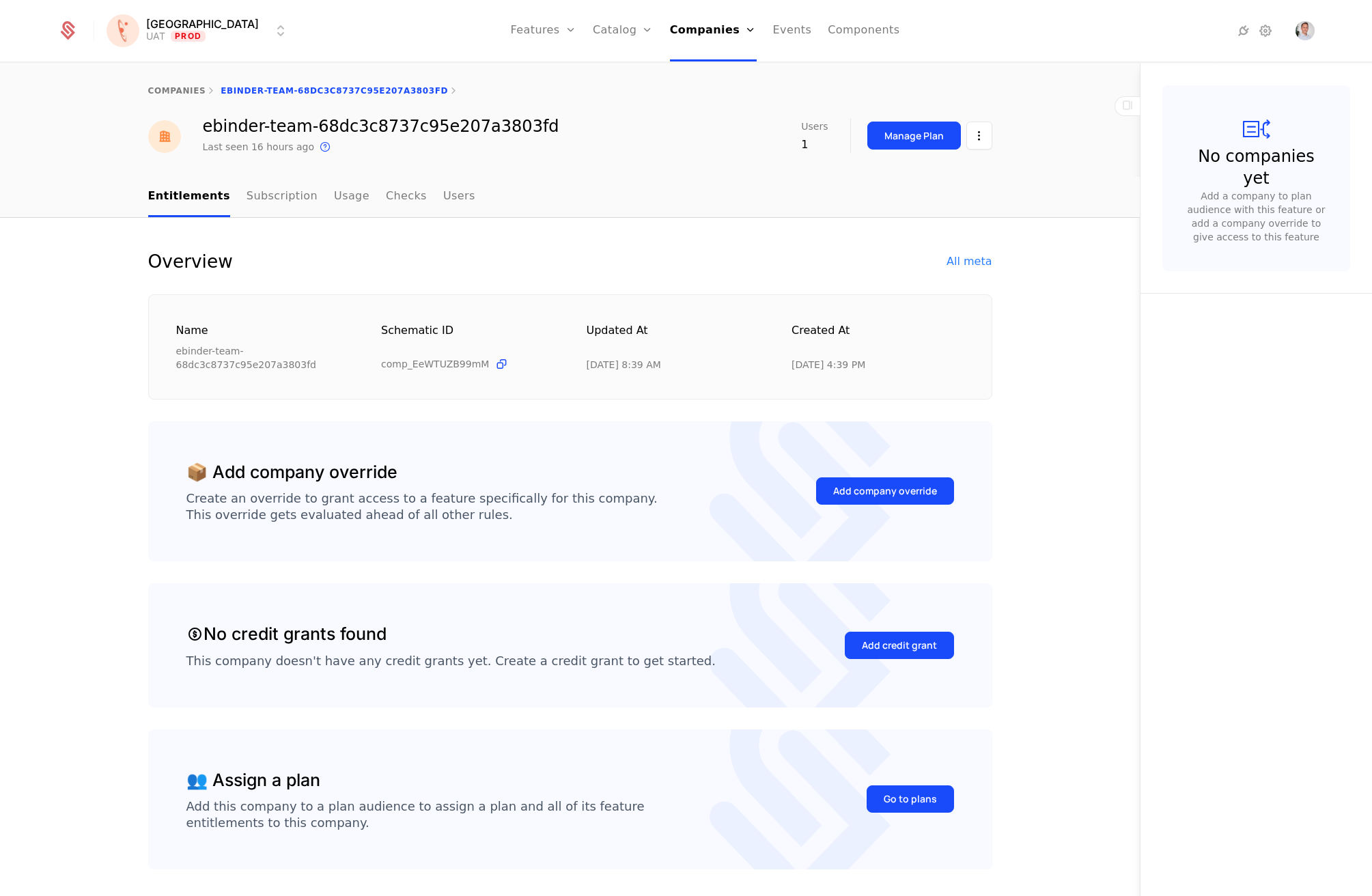
click at [975, 139] on html "Florence UAT Prod Features Features Flags Catalog Plans Add Ons Credits Configu…" at bounding box center [686, 448] width 1372 height 896
click at [897, 174] on div "Edit company" at bounding box center [909, 176] width 85 height 19
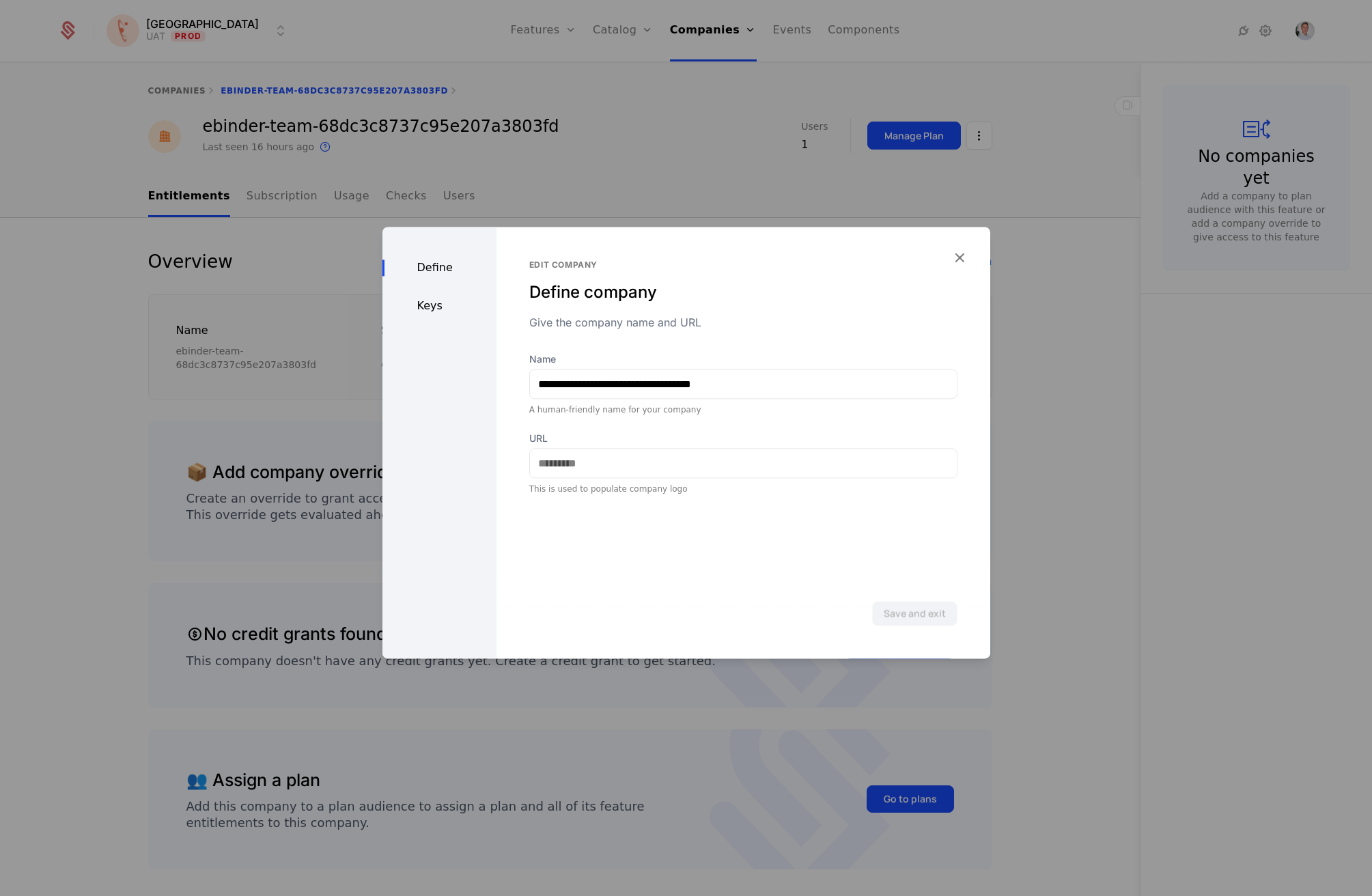
click at [426, 307] on div "Keys" at bounding box center [439, 306] width 114 height 16
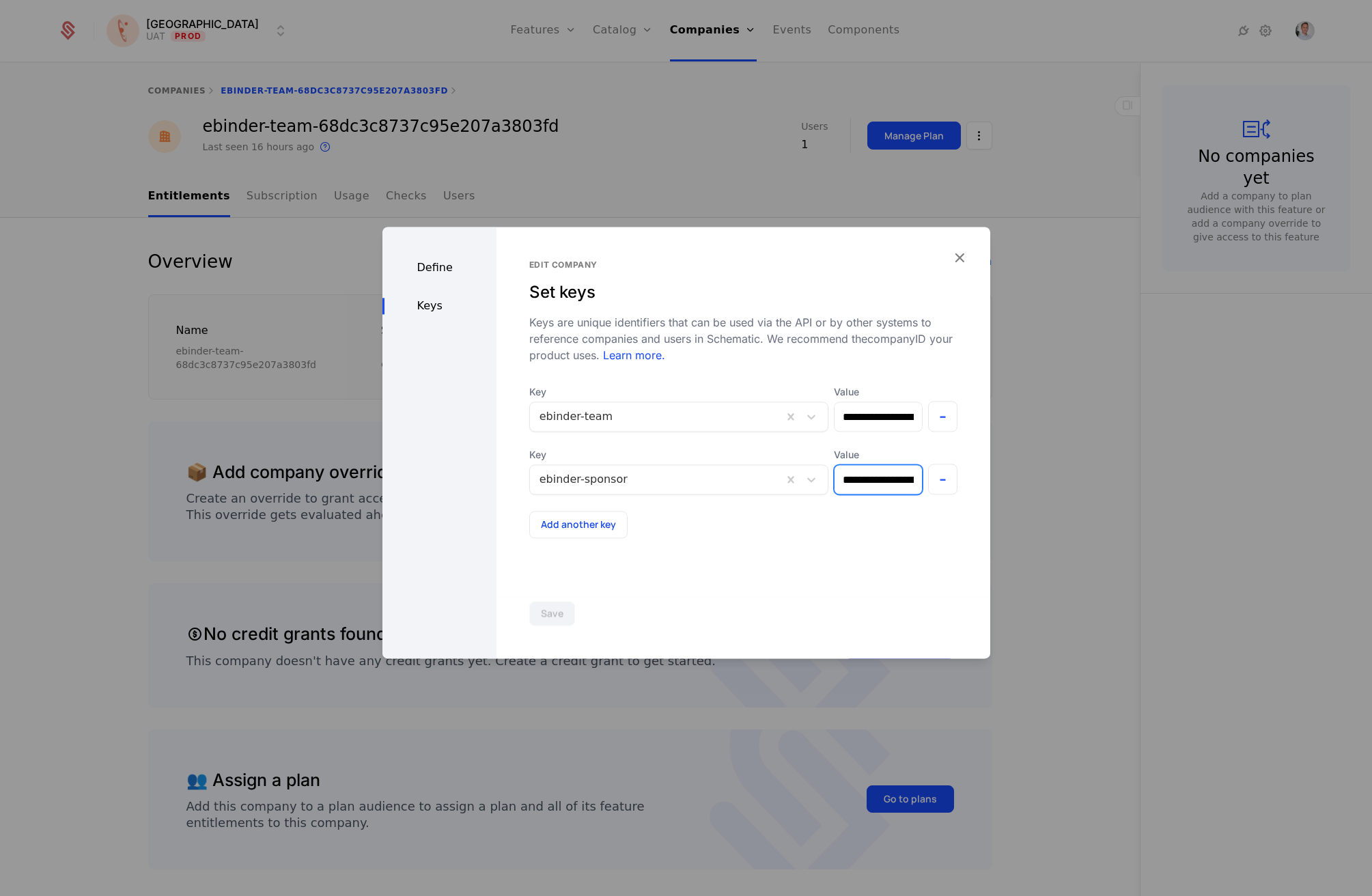
click at [853, 486] on input "**********" at bounding box center [878, 479] width 87 height 29
click at [869, 477] on input "**********" at bounding box center [878, 479] width 87 height 29
click at [964, 261] on icon "button" at bounding box center [959, 258] width 18 height 18
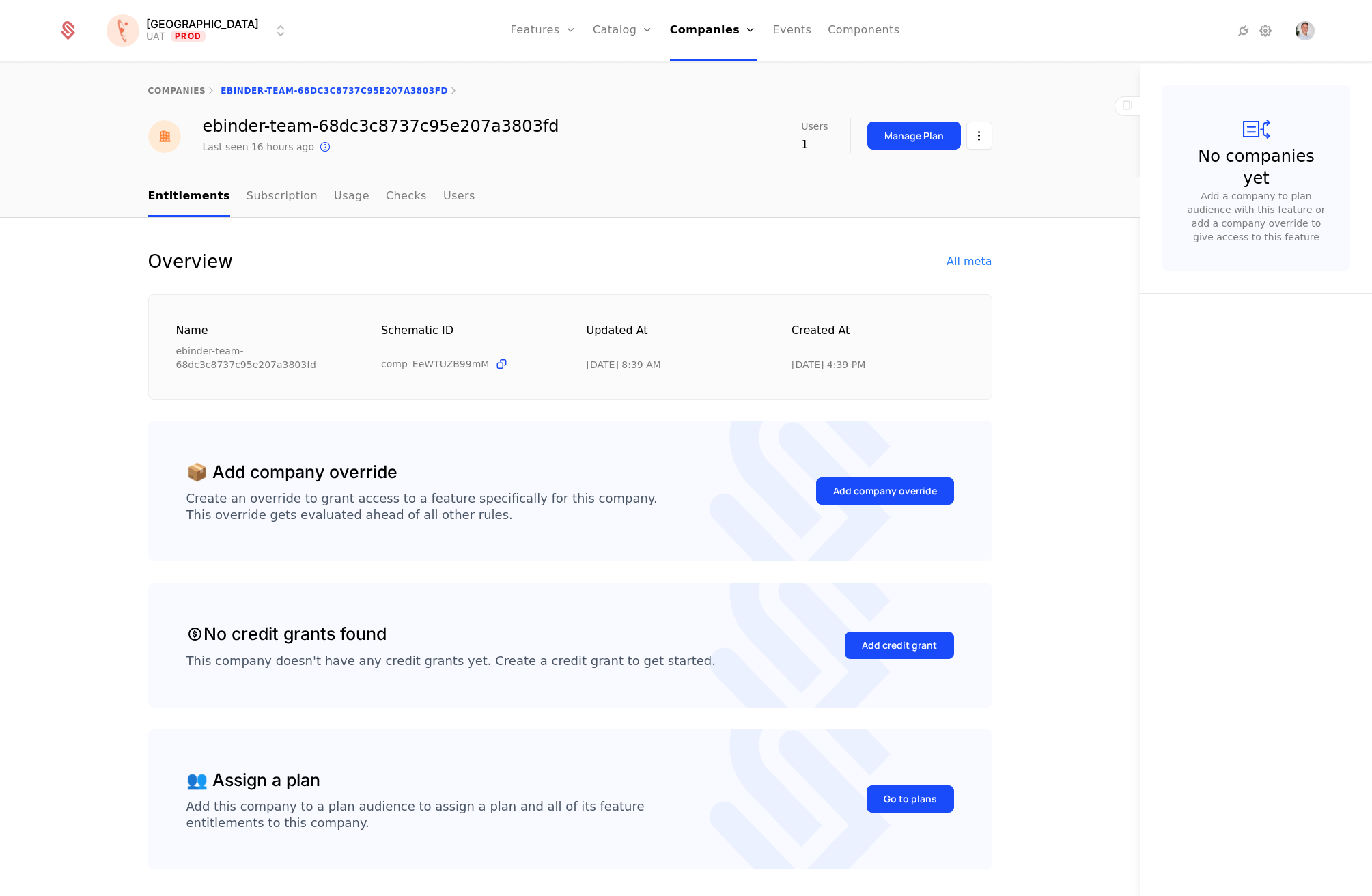
click at [975, 133] on html "Florence UAT Prod Features Features Flags Catalog Plans Add Ons Credits Configu…" at bounding box center [686, 448] width 1372 height 896
click at [995, 247] on html "Florence UAT Prod Features Features Flags Catalog Plans Add Ons Credits Configu…" at bounding box center [686, 448] width 1372 height 896
click at [977, 259] on div "All meta" at bounding box center [969, 261] width 45 height 16
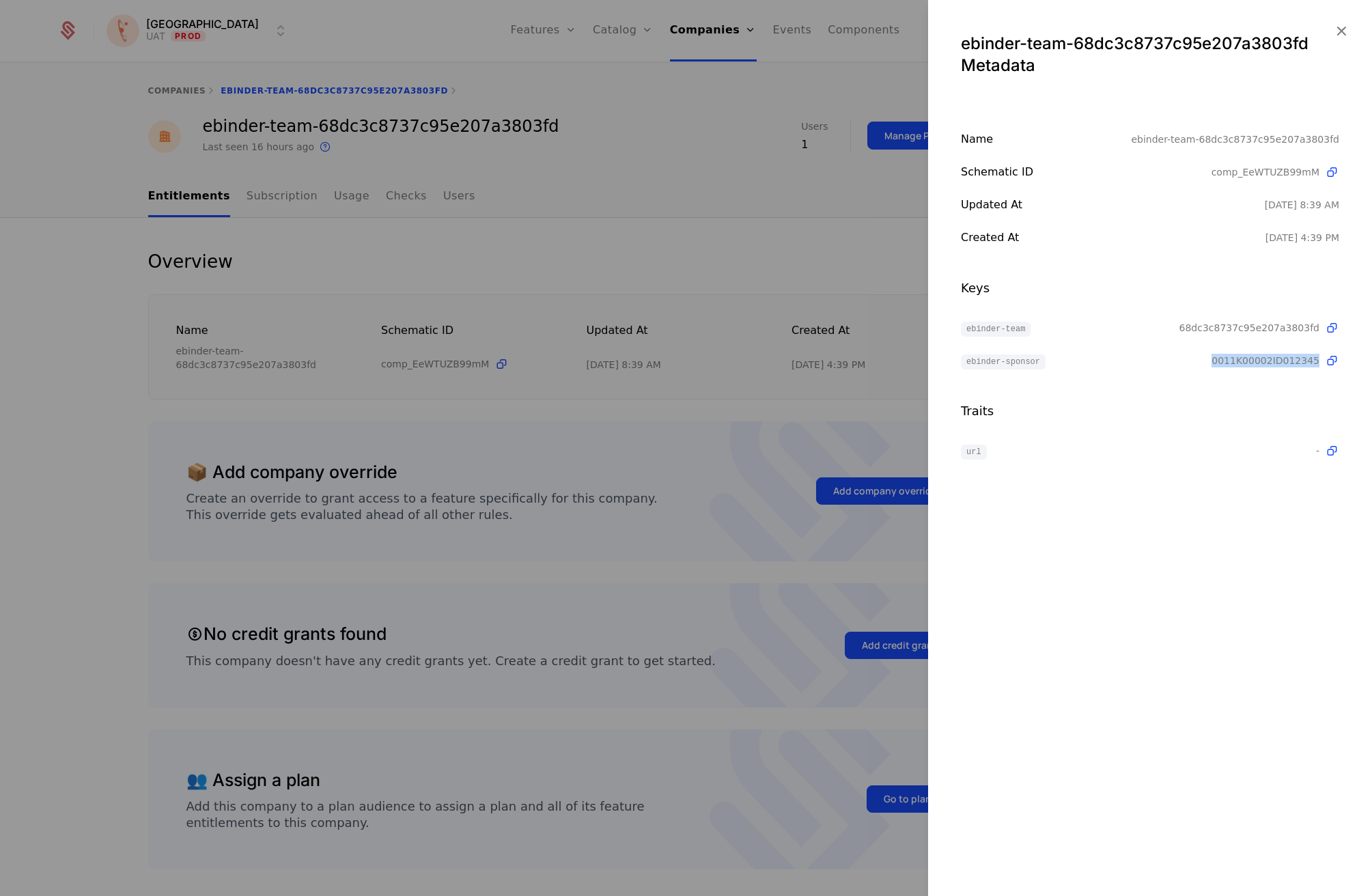
drag, startPoint x: 1210, startPoint y: 363, endPoint x: 1337, endPoint y: 379, distance: 128.0
click at [1337, 379] on div "Name ebinder-team-68dc3c8737c95e207a3803fd Schematic ID comp_EeWTUZB99mM Update…" at bounding box center [1150, 295] width 444 height 328
click at [763, 264] on div at bounding box center [686, 448] width 1372 height 896
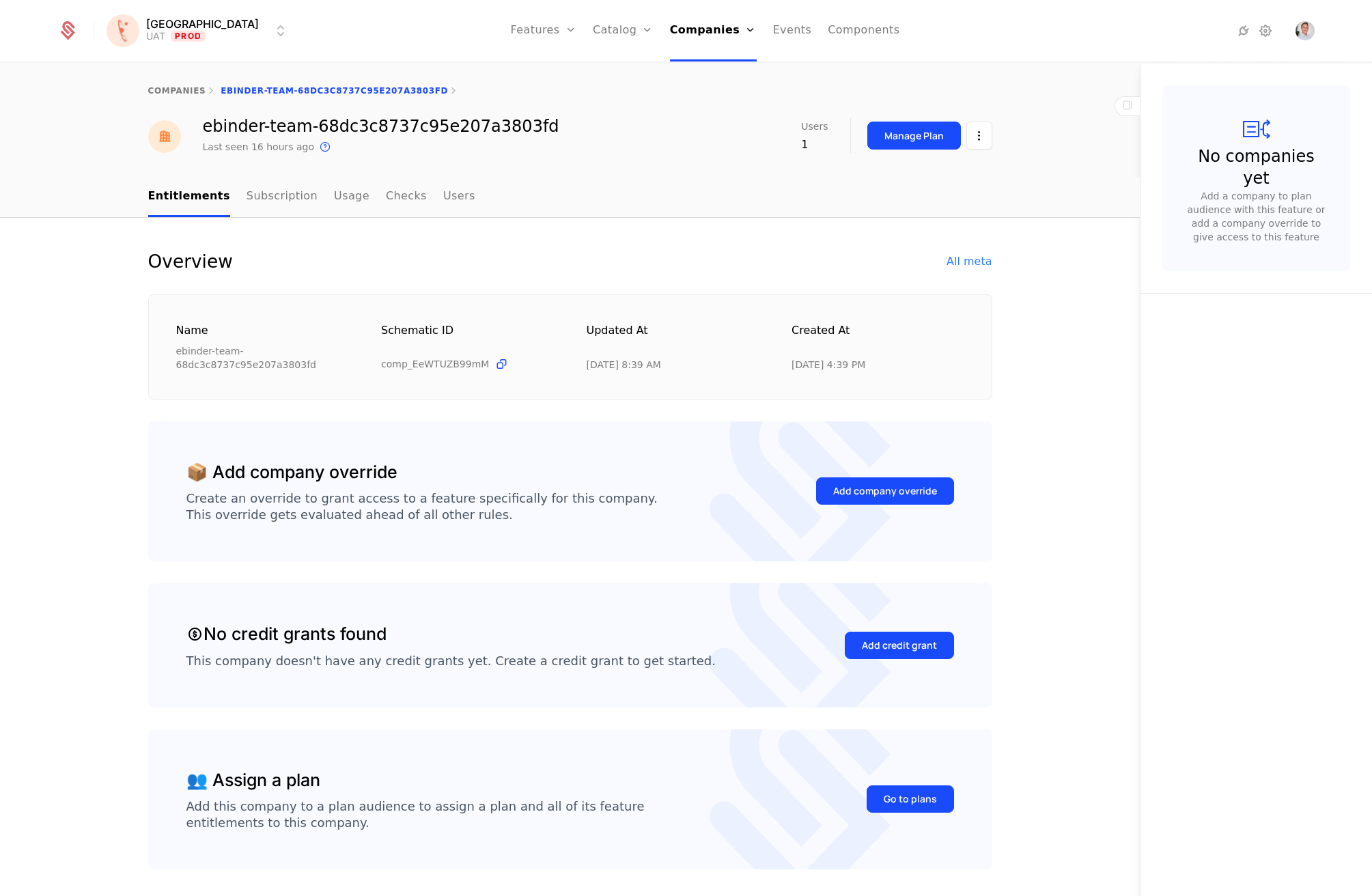
click at [978, 136] on html "[PERSON_NAME] Prod Features Features Flags Catalog Plans Add Ons Credits Config…" at bounding box center [686, 448] width 1372 height 896
click at [1025, 159] on html "[PERSON_NAME] Prod Features Features Flags Catalog Plans Add Ons Credits Config…" at bounding box center [686, 448] width 1372 height 896
click at [978, 136] on html "[PERSON_NAME] Prod Features Features Flags Catalog Plans Add Ons Credits Config…" at bounding box center [686, 448] width 1372 height 896
click at [672, 195] on html "[PERSON_NAME] Prod Features Features Flags Catalog Plans Add Ons Credits Config…" at bounding box center [686, 448] width 1372 height 896
click at [686, 31] on link "Companies" at bounding box center [713, 30] width 86 height 61
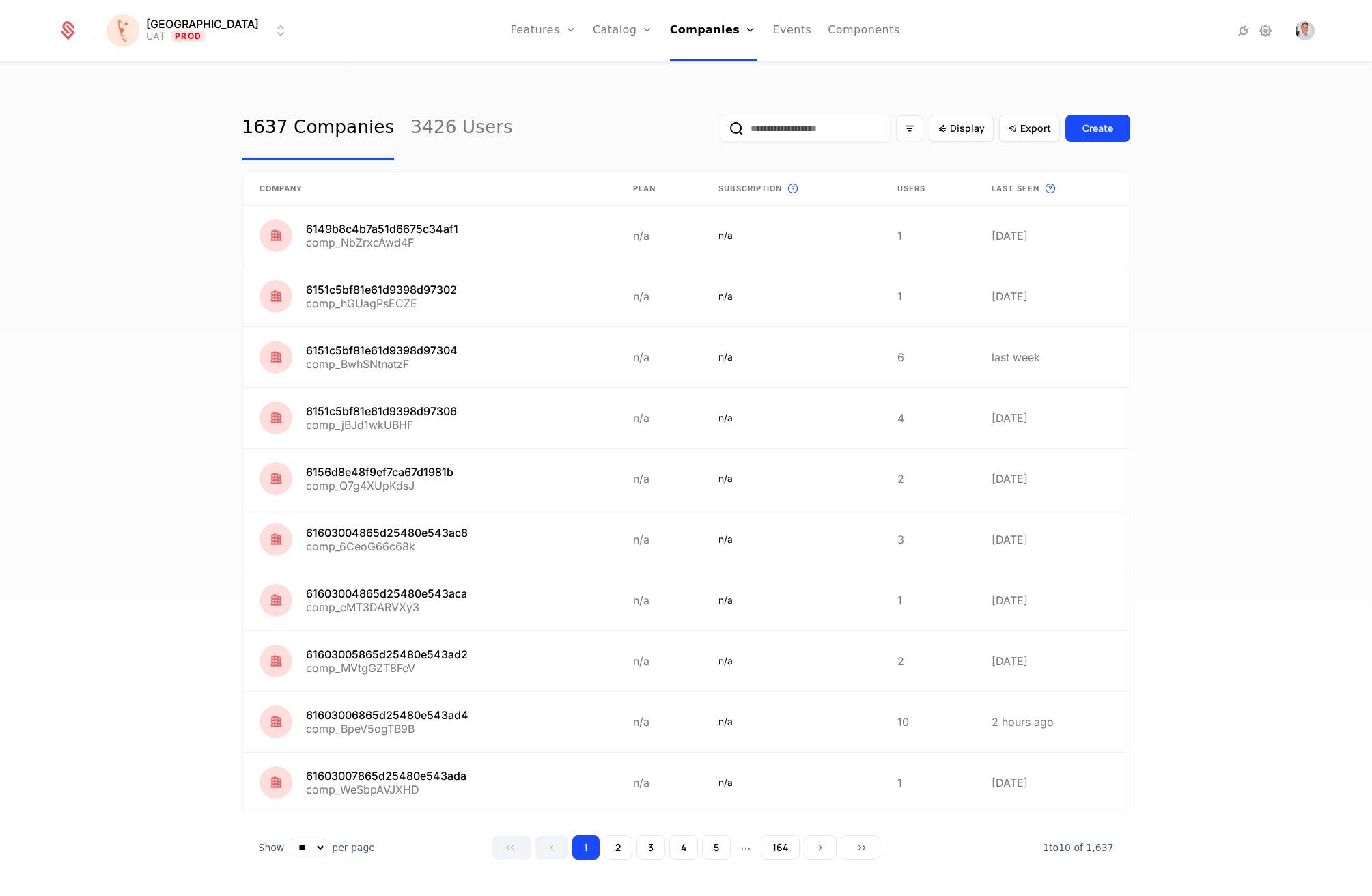
click at [813, 126] on input "email" at bounding box center [805, 128] width 171 height 27
type input "***"
click at [720, 132] on button "submit" at bounding box center [720, 132] width 0 height 0
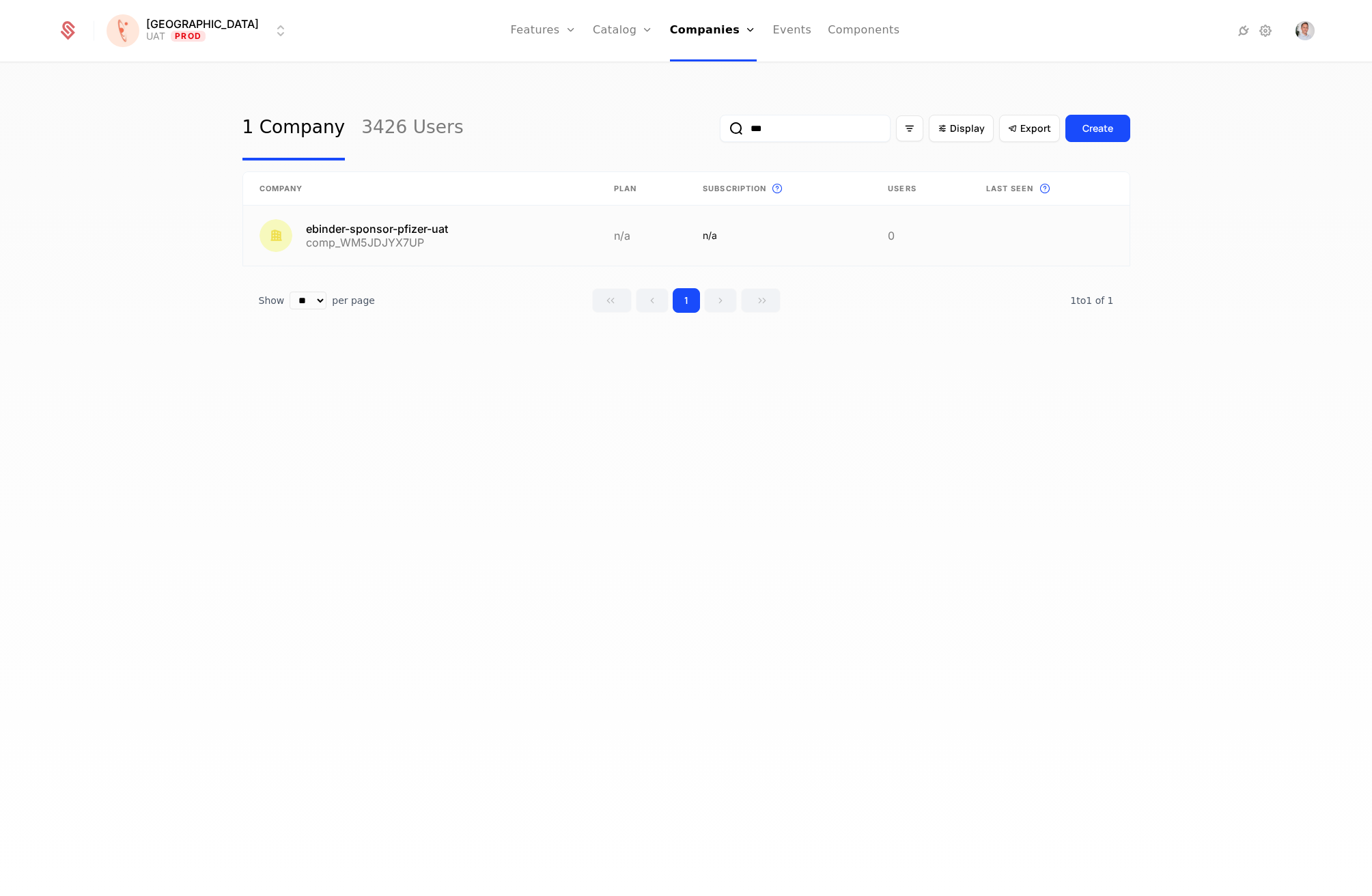
click at [442, 228] on link at bounding box center [420, 236] width 354 height 60
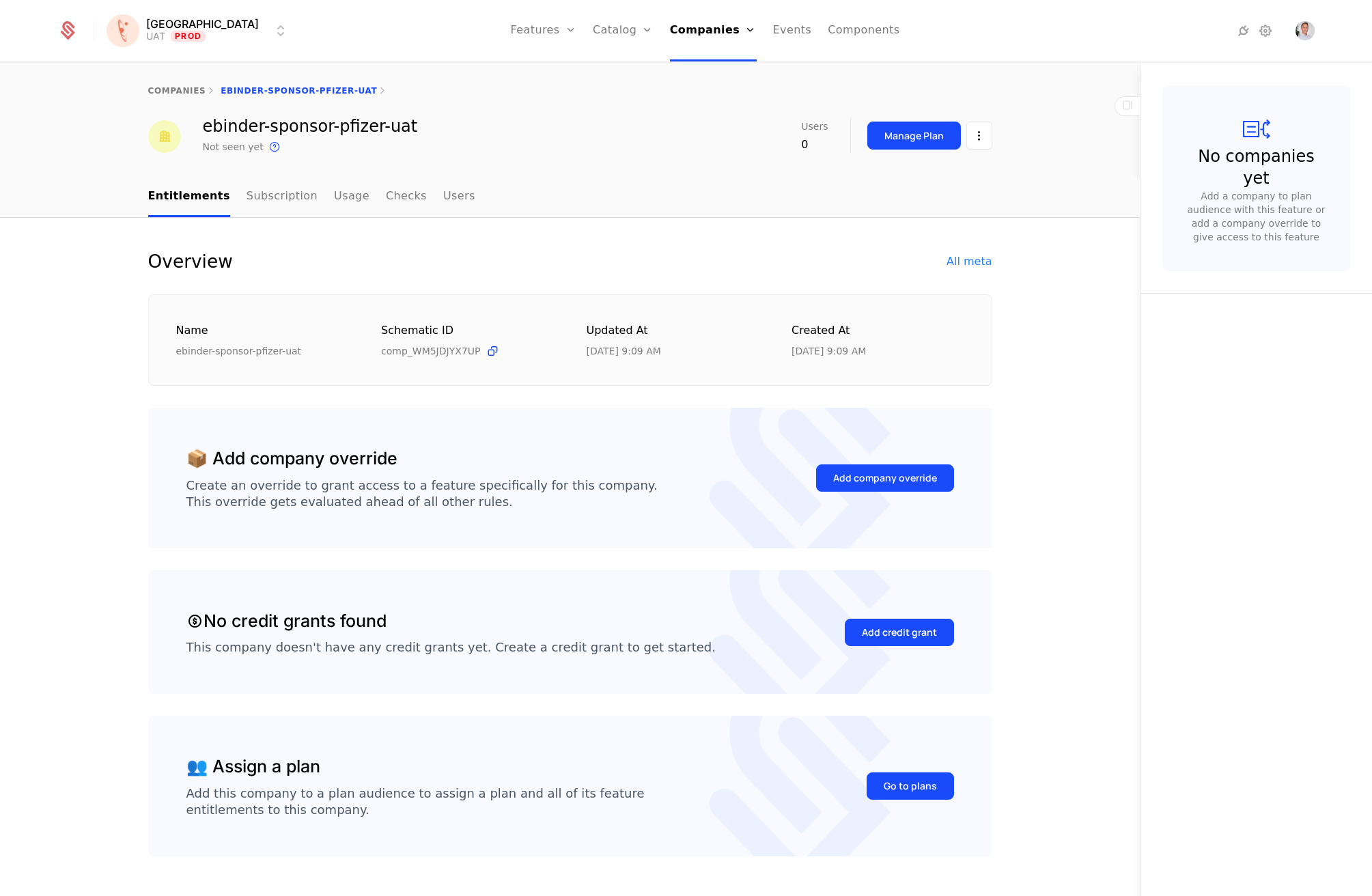
click at [463, 200] on nav "Entitlements Subscription Usage Checks Users" at bounding box center [570, 196] width 844 height 40
click at [444, 196] on link "Users" at bounding box center [460, 196] width 32 height 40
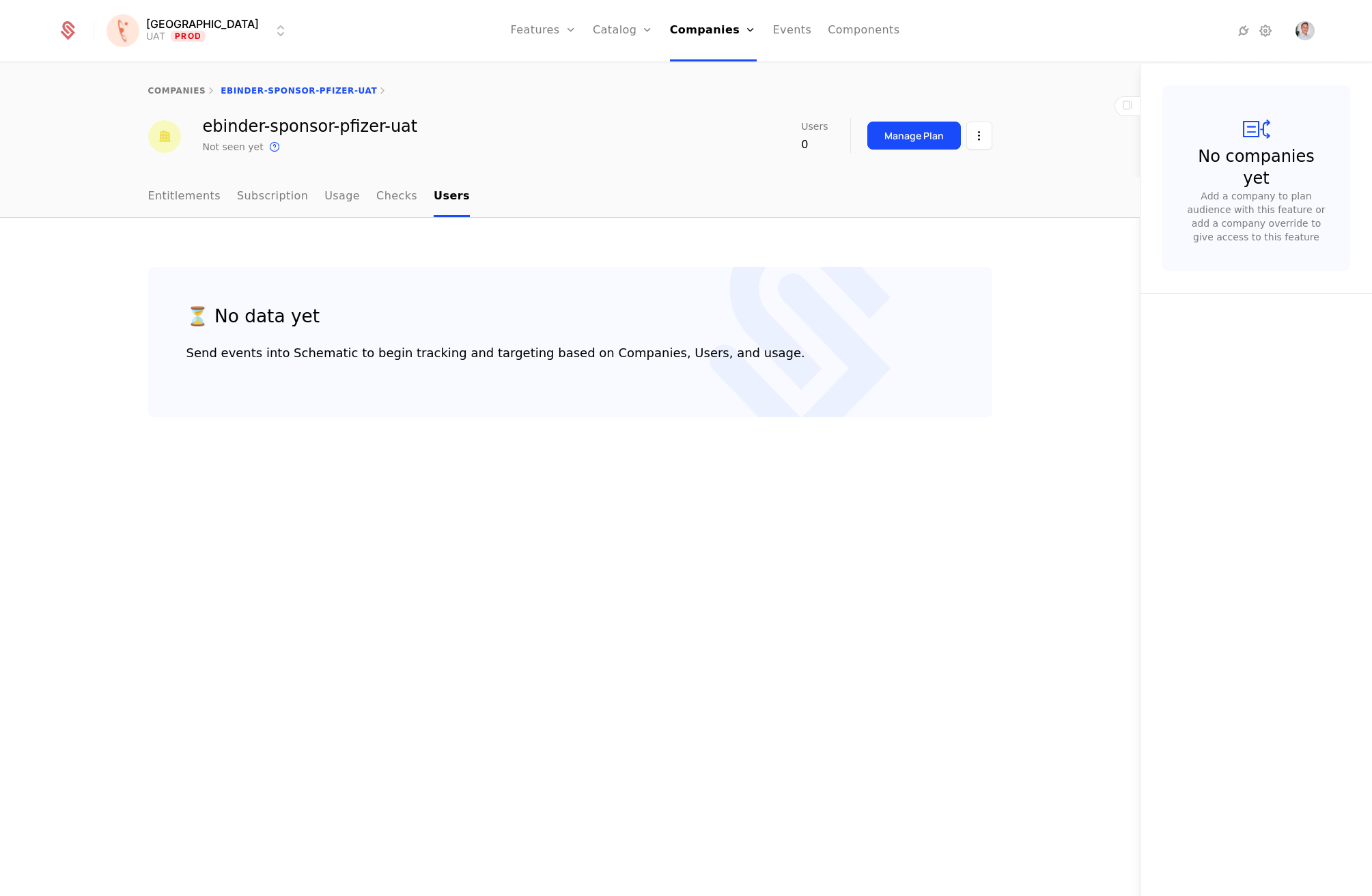
click at [686, 94] on link "Users" at bounding box center [717, 89] width 63 height 11
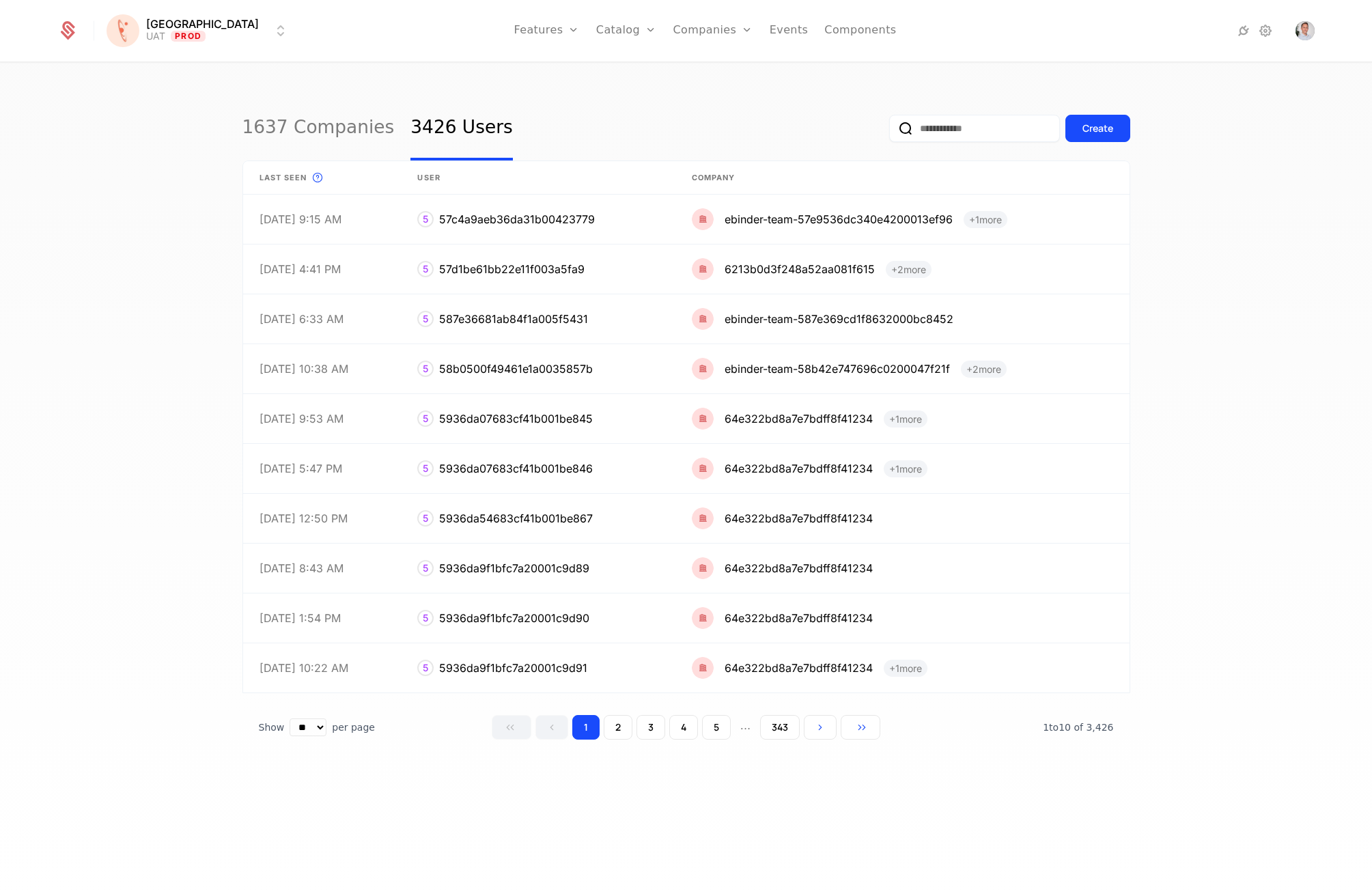
click at [975, 129] on input "email" at bounding box center [974, 128] width 171 height 27
paste input "**********"
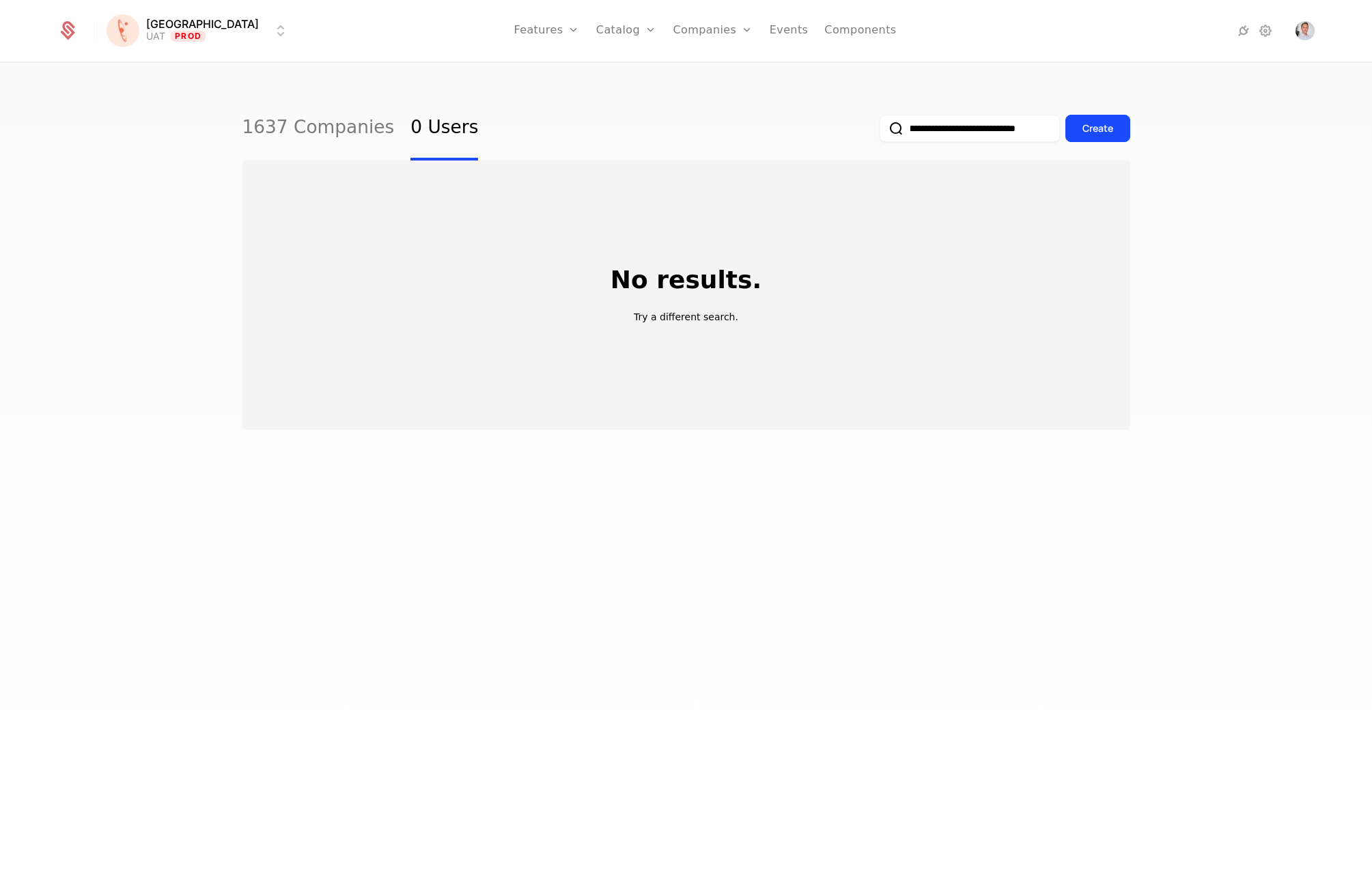
scroll to position [0, 65]
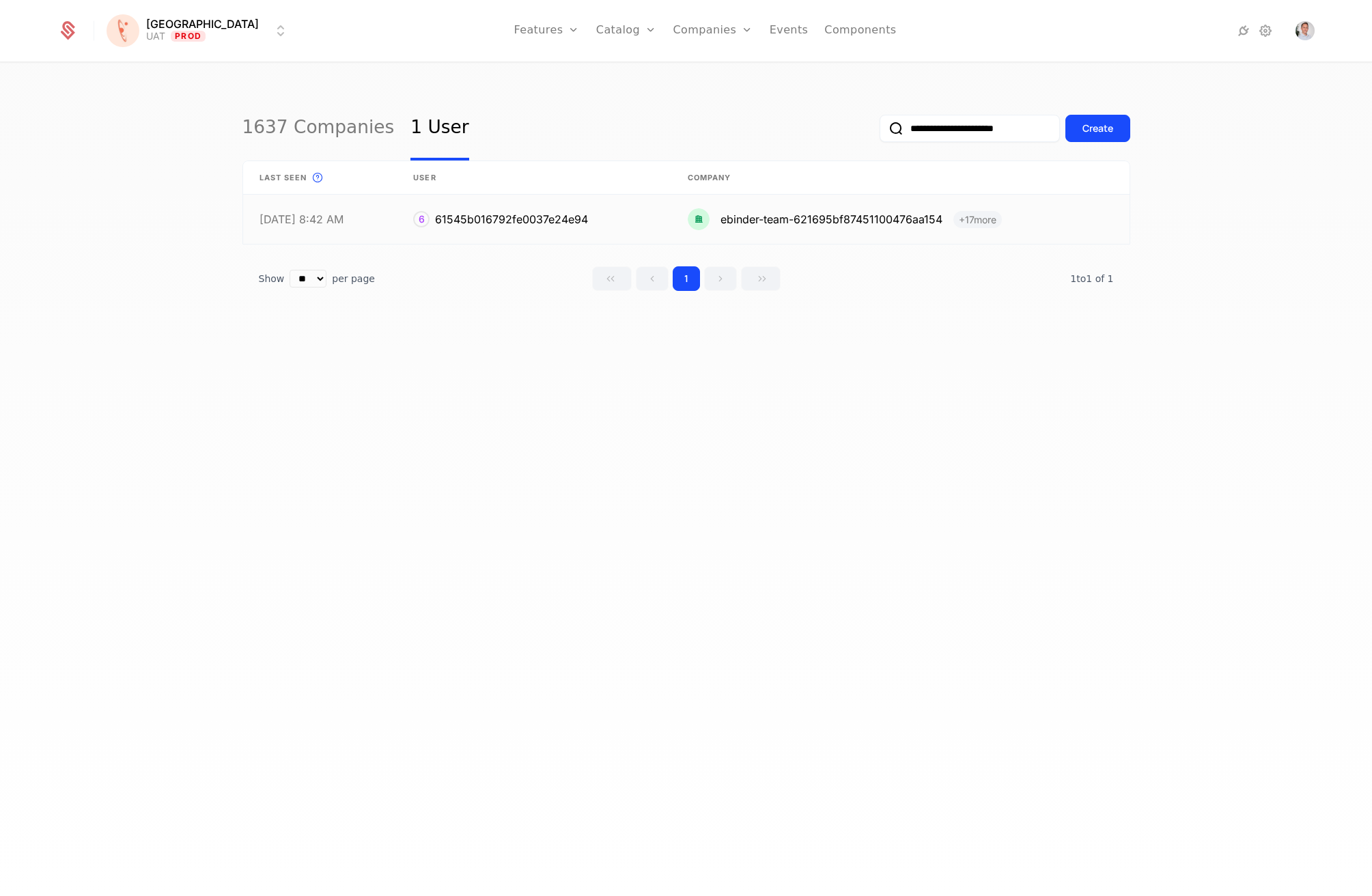
type input "**********"
click at [616, 227] on link at bounding box center [533, 219] width 273 height 49
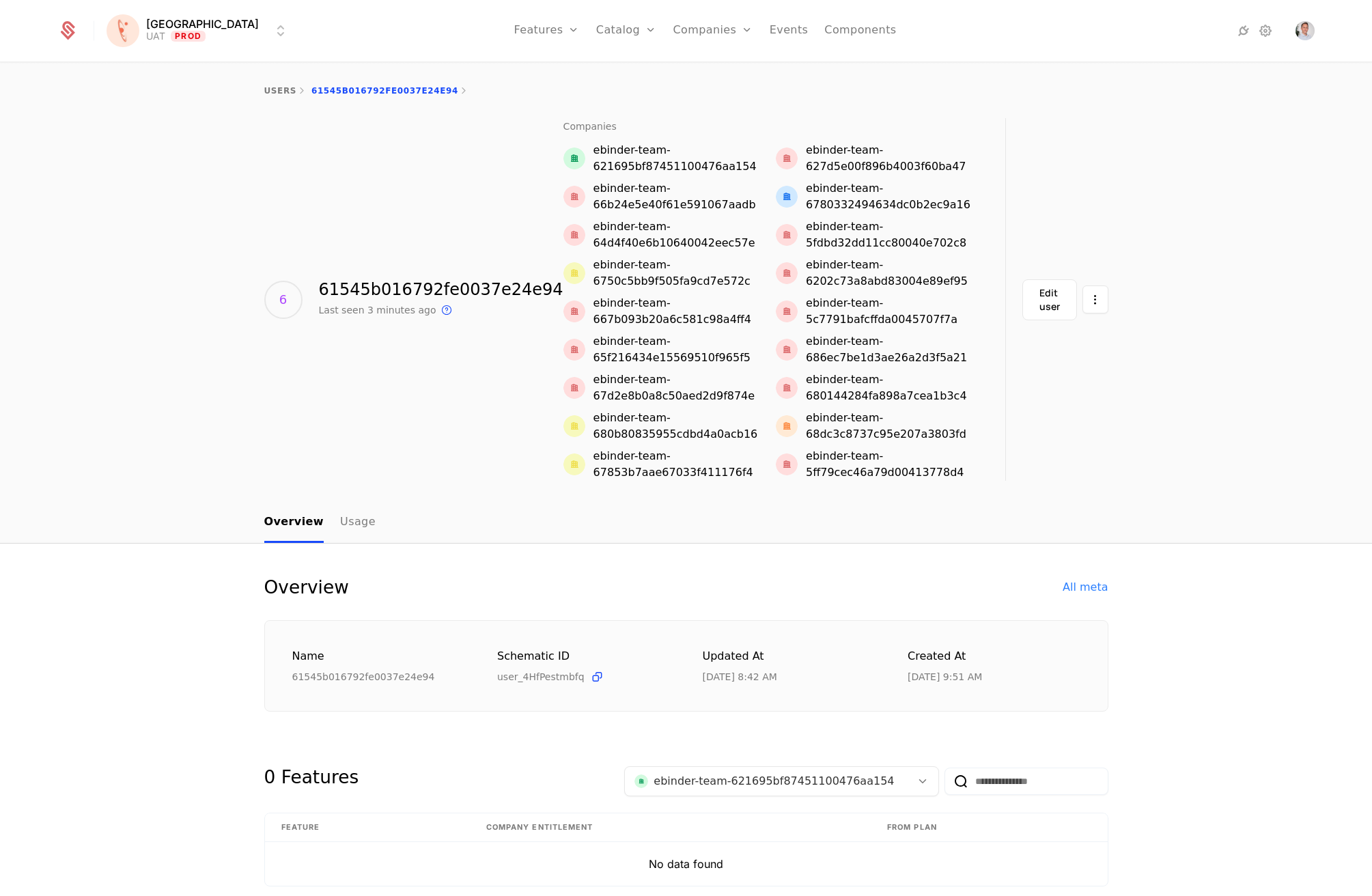
scroll to position [56, 0]
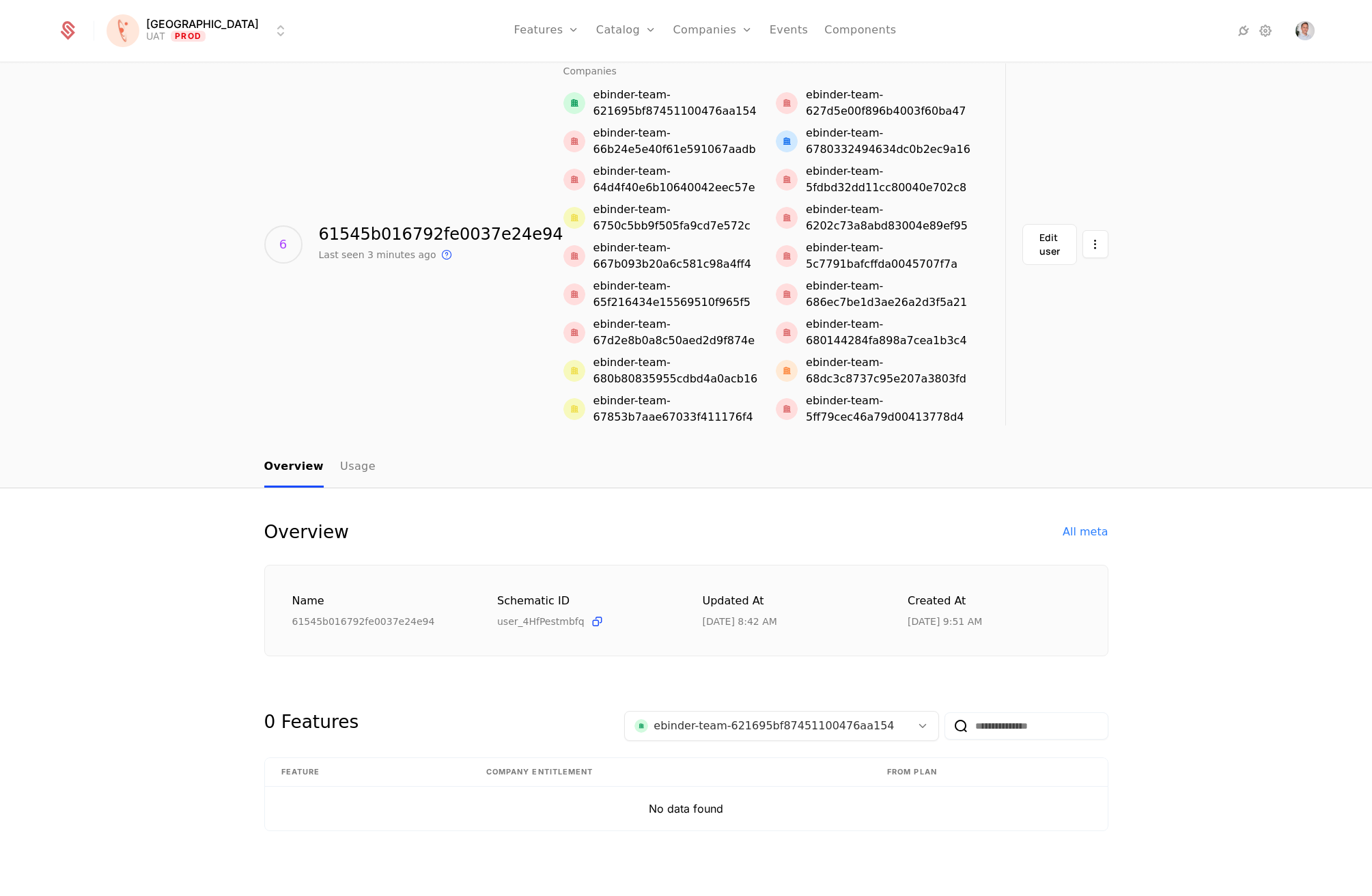
click at [1039, 242] on div "Edit user" at bounding box center [1050, 244] width 21 height 27
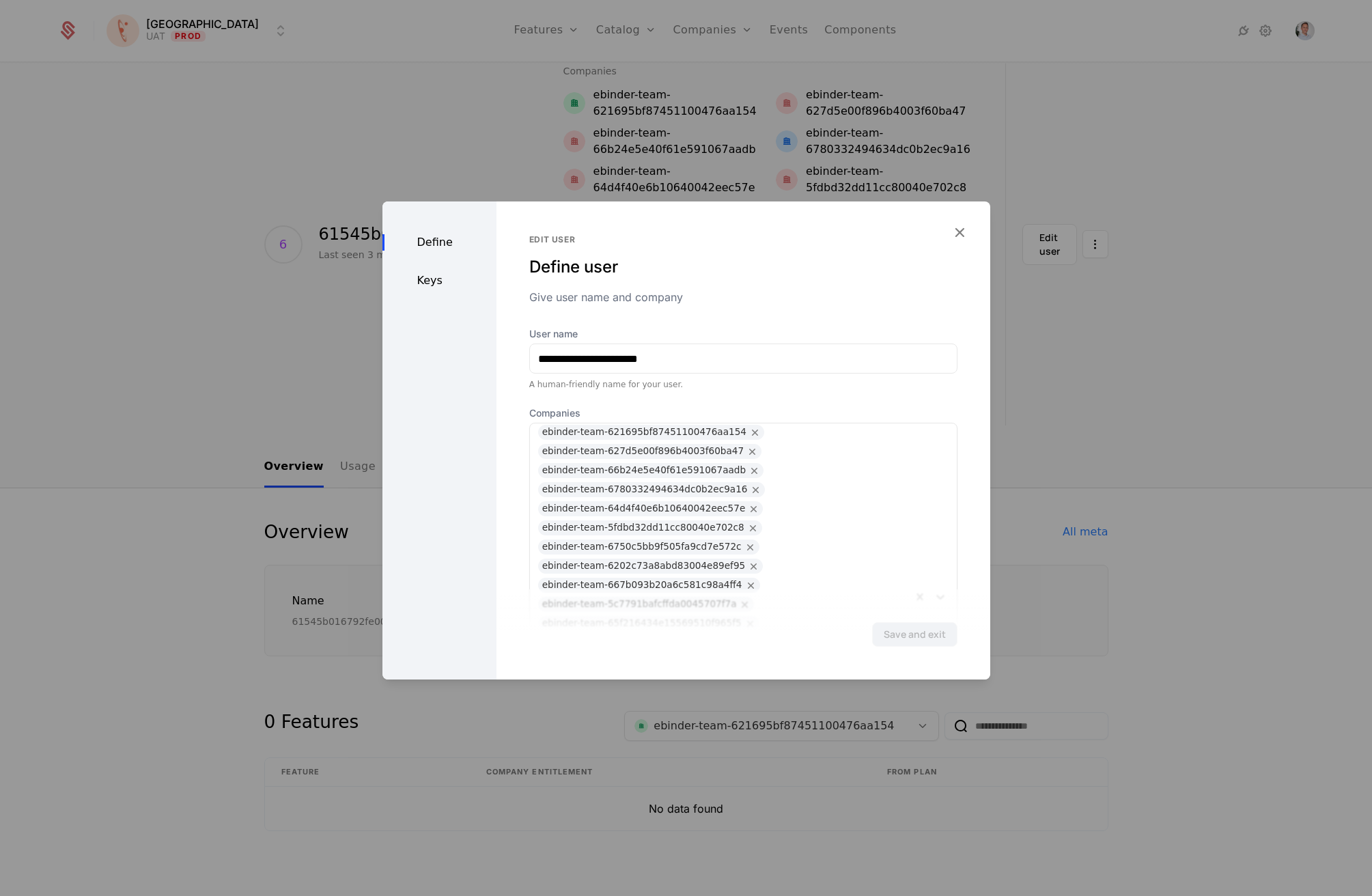
scroll to position [201, 0]
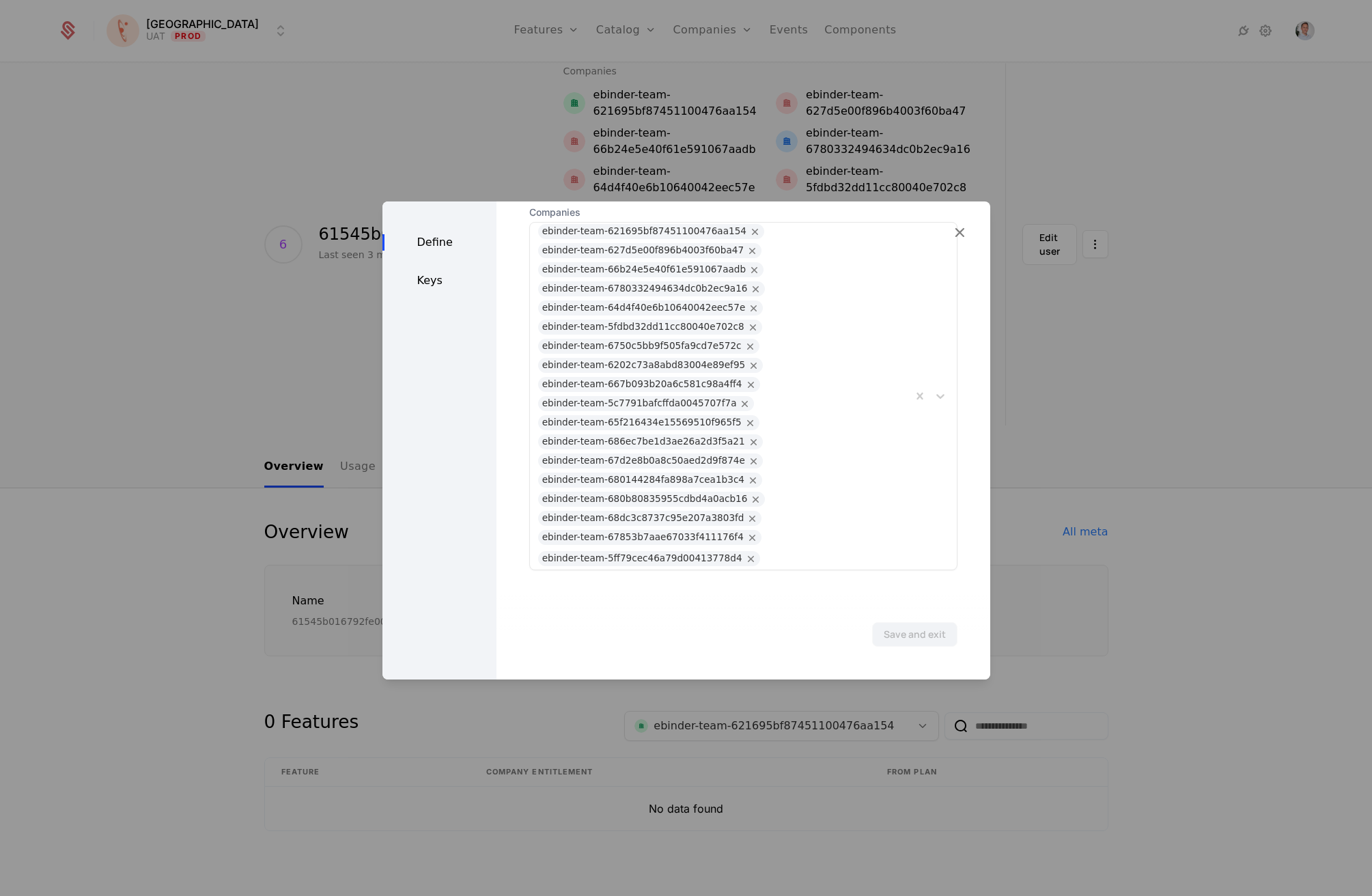
click at [783, 557] on div at bounding box center [834, 558] width 139 height 19
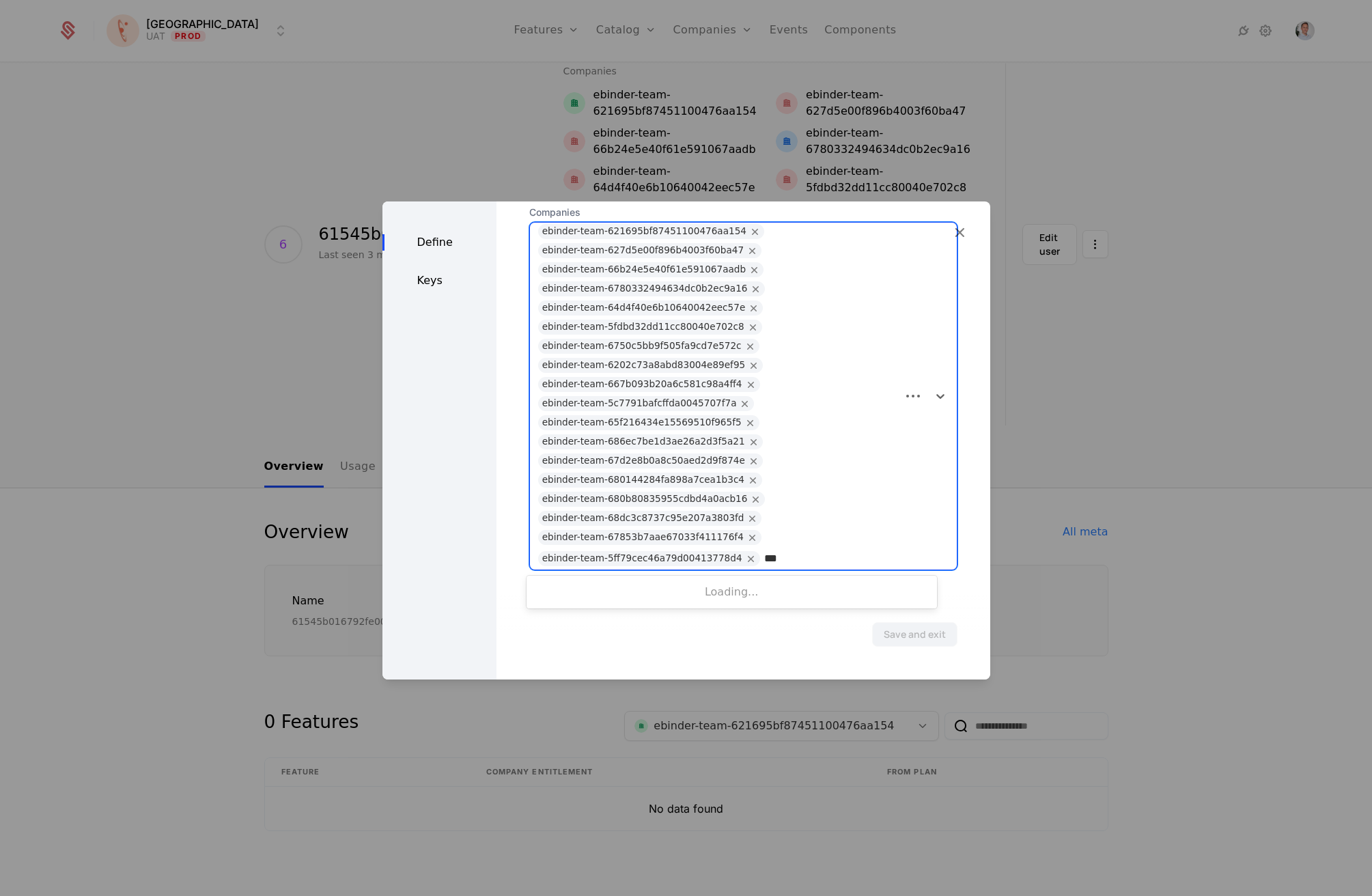
type input "****"
click at [683, 595] on div "ebinder-sponsor-pfizer-uat" at bounding box center [731, 589] width 394 height 12
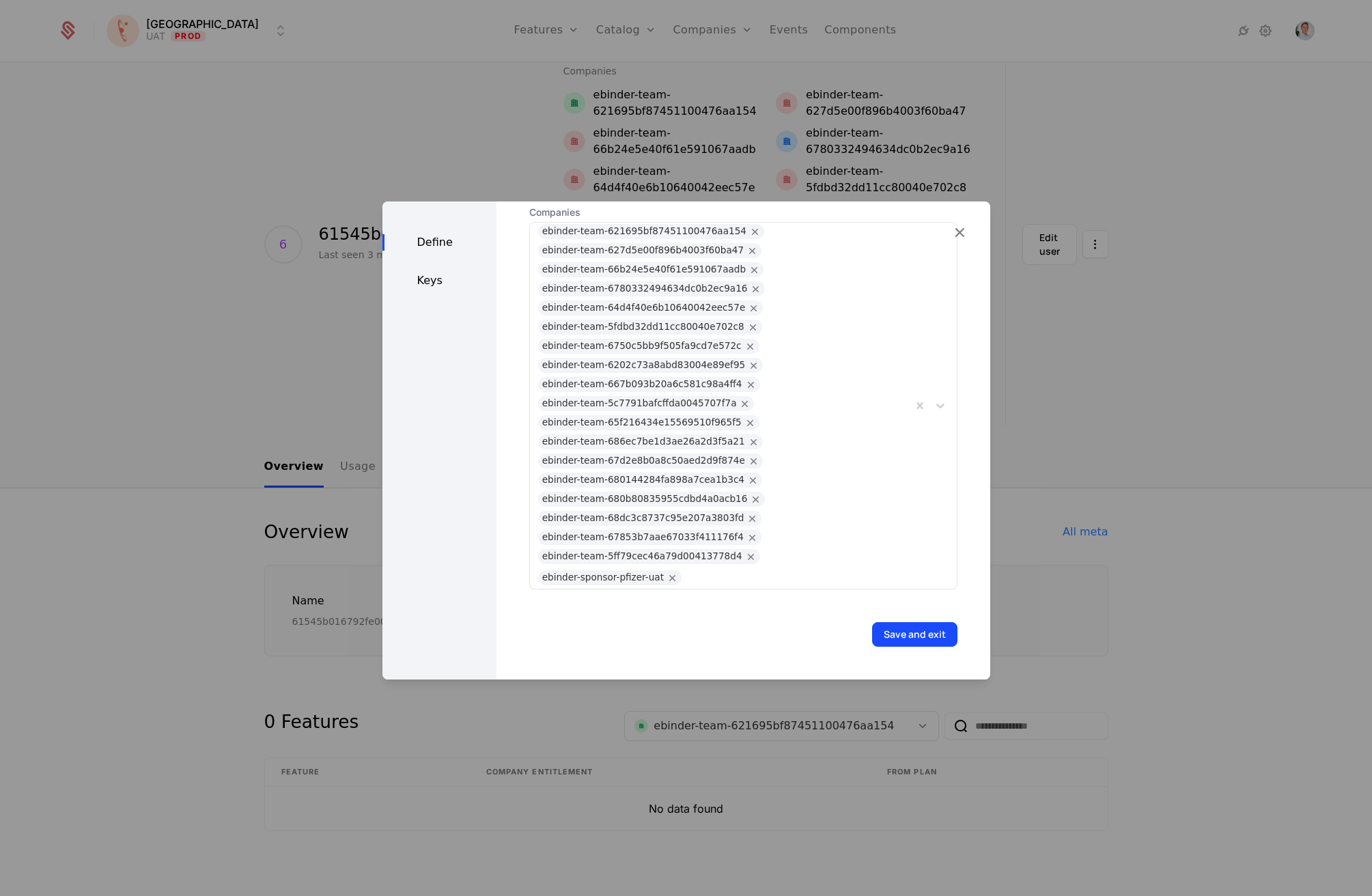
click at [901, 632] on button "Save and exit" at bounding box center [914, 635] width 86 height 24
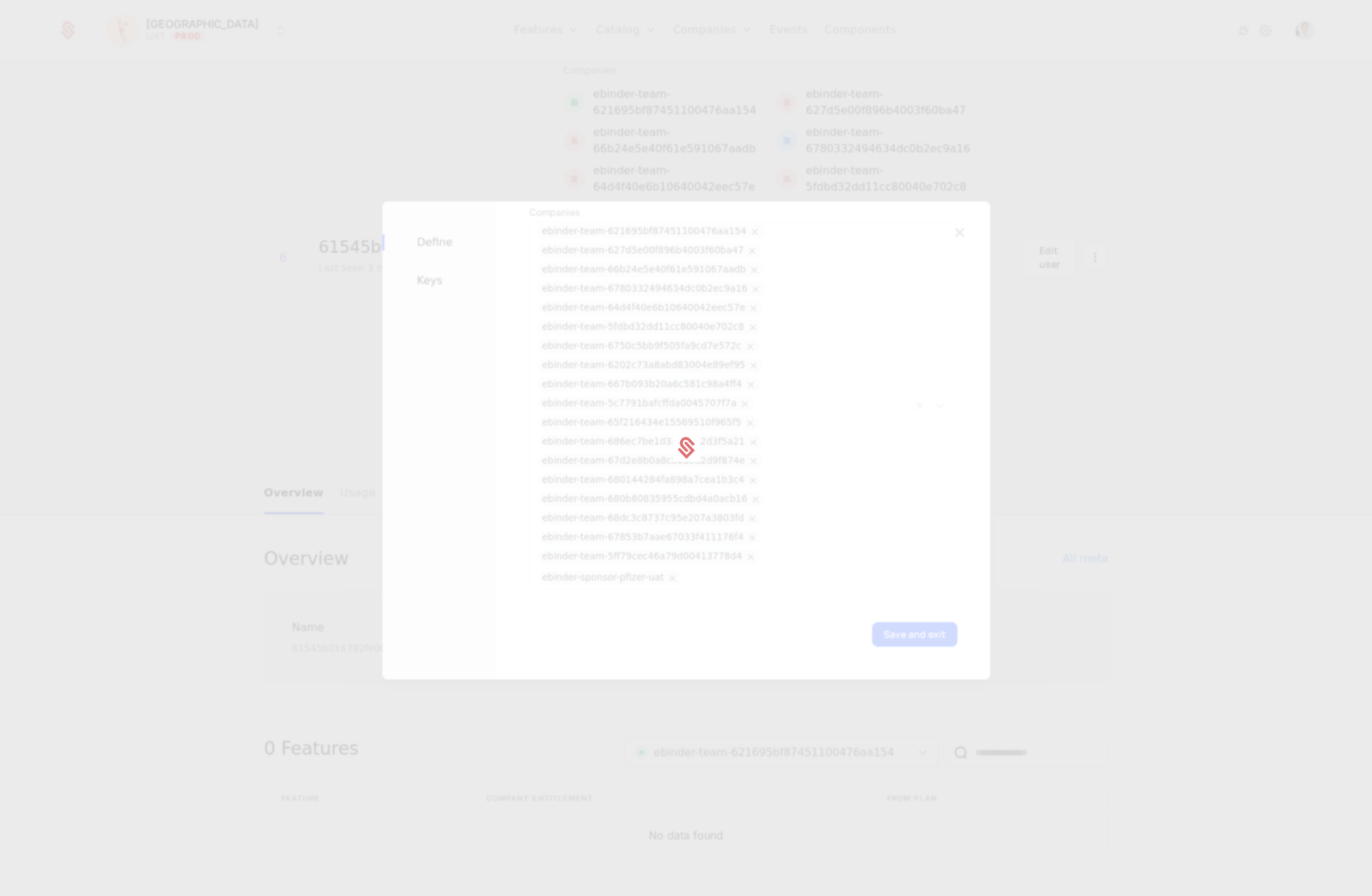
scroll to position [70, 0]
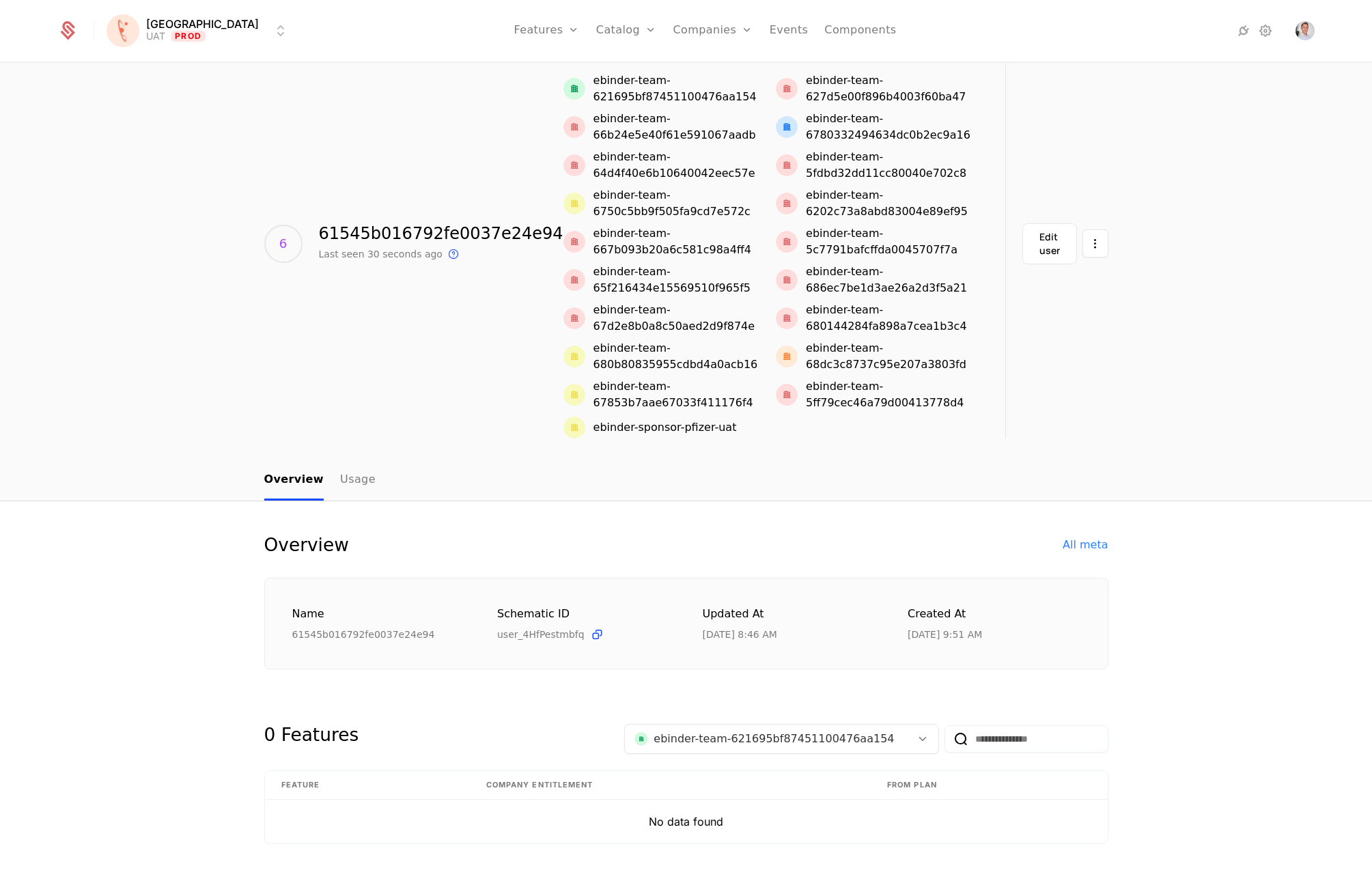
click at [1033, 228] on button "Edit user" at bounding box center [1050, 244] width 55 height 41
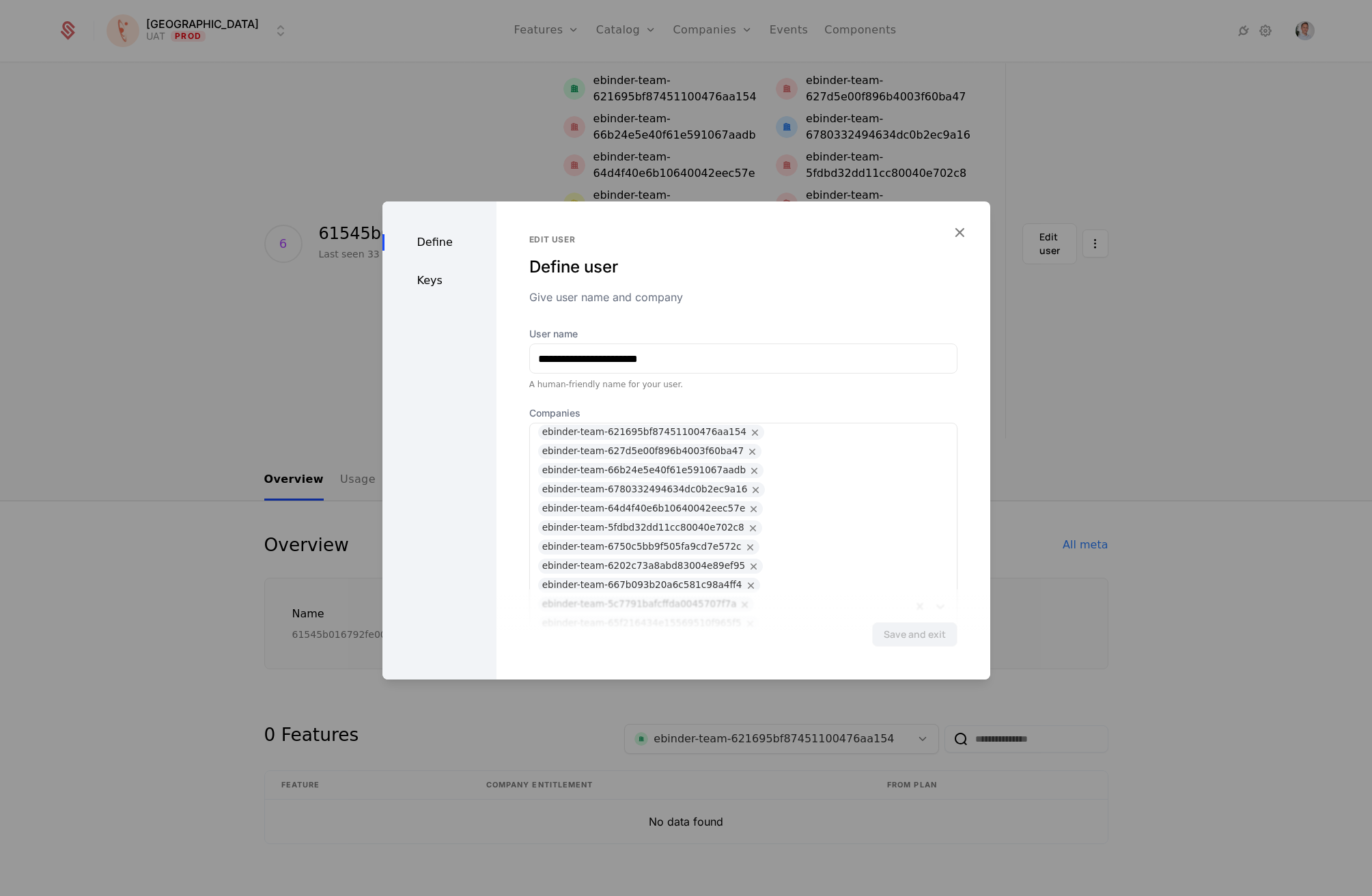
scroll to position [220, 0]
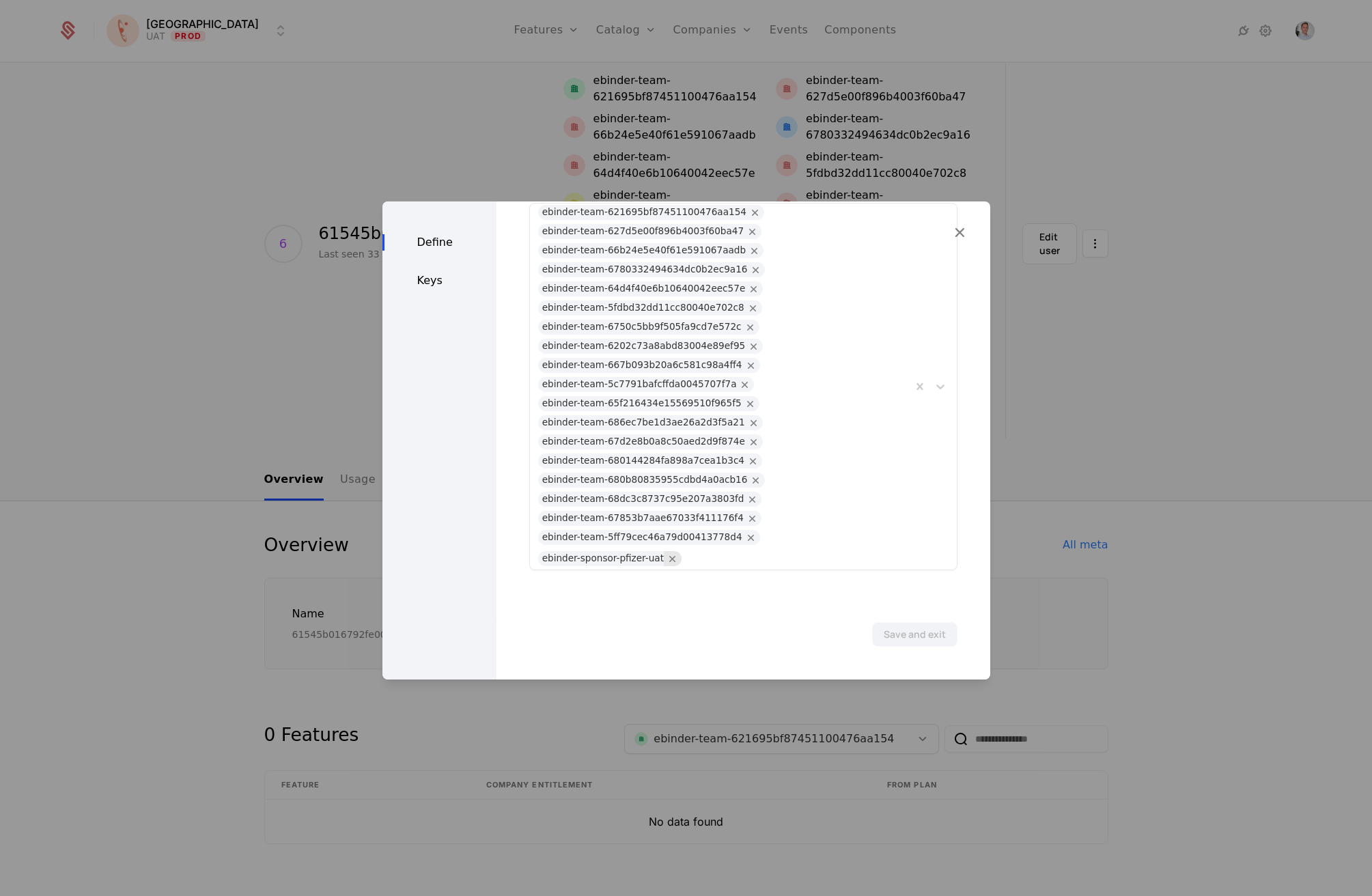
click at [666, 559] on icon "Remove ebinder-sponsor-pfizer-uat" at bounding box center [672, 558] width 12 height 12
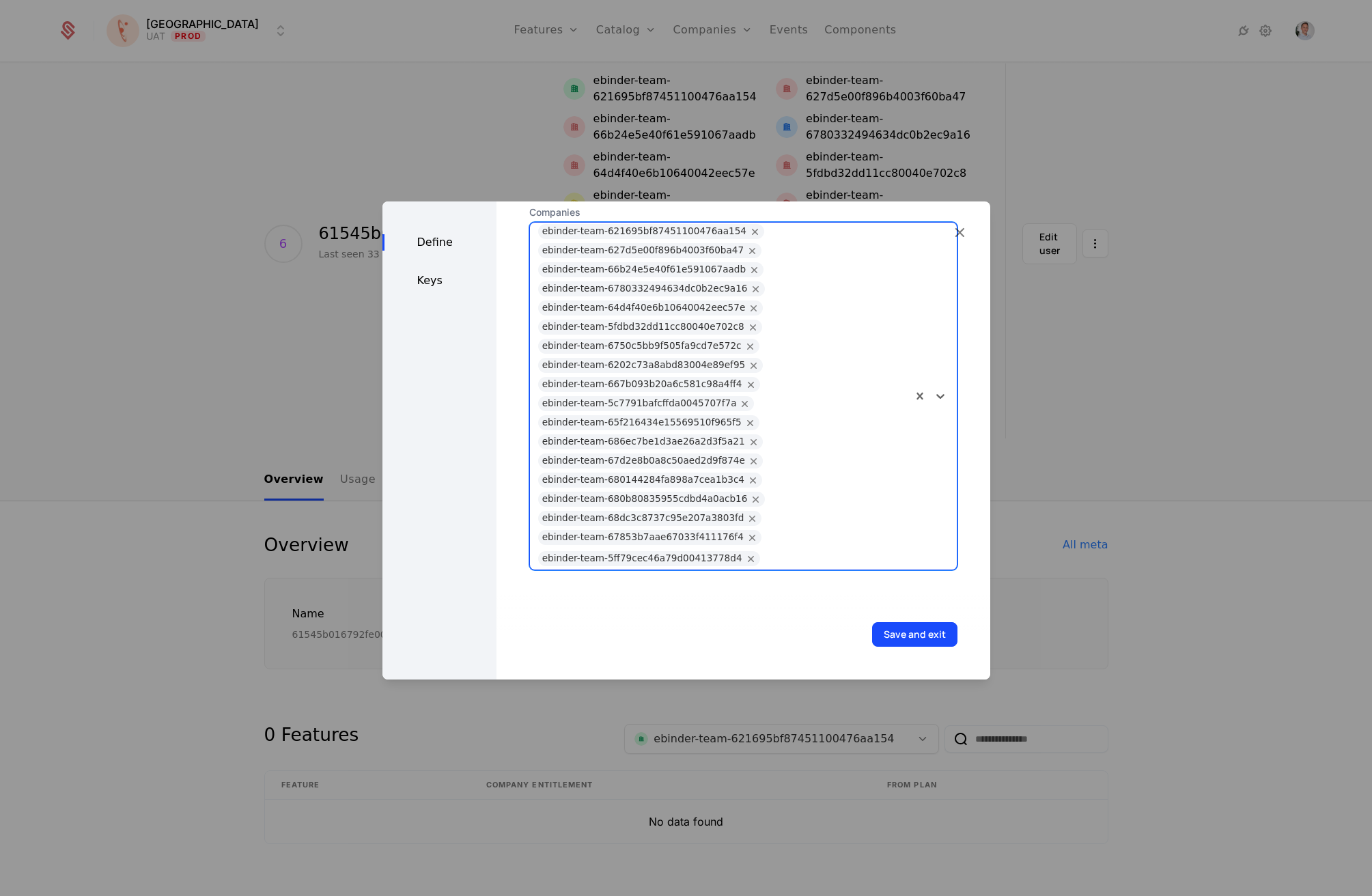
scroll to position [201, 0]
click at [926, 640] on button "Save and exit" at bounding box center [914, 635] width 86 height 24
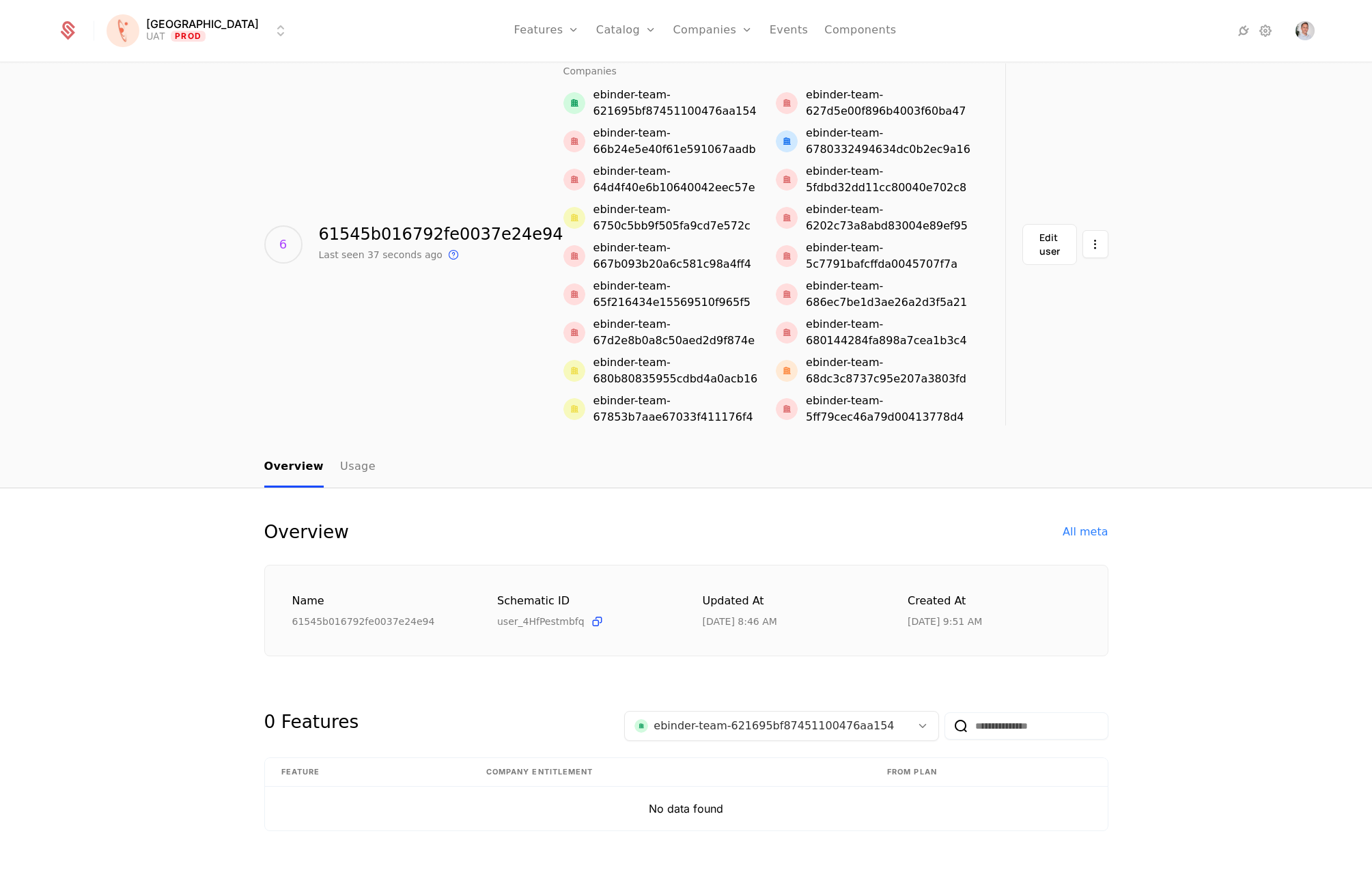
scroll to position [0, 0]
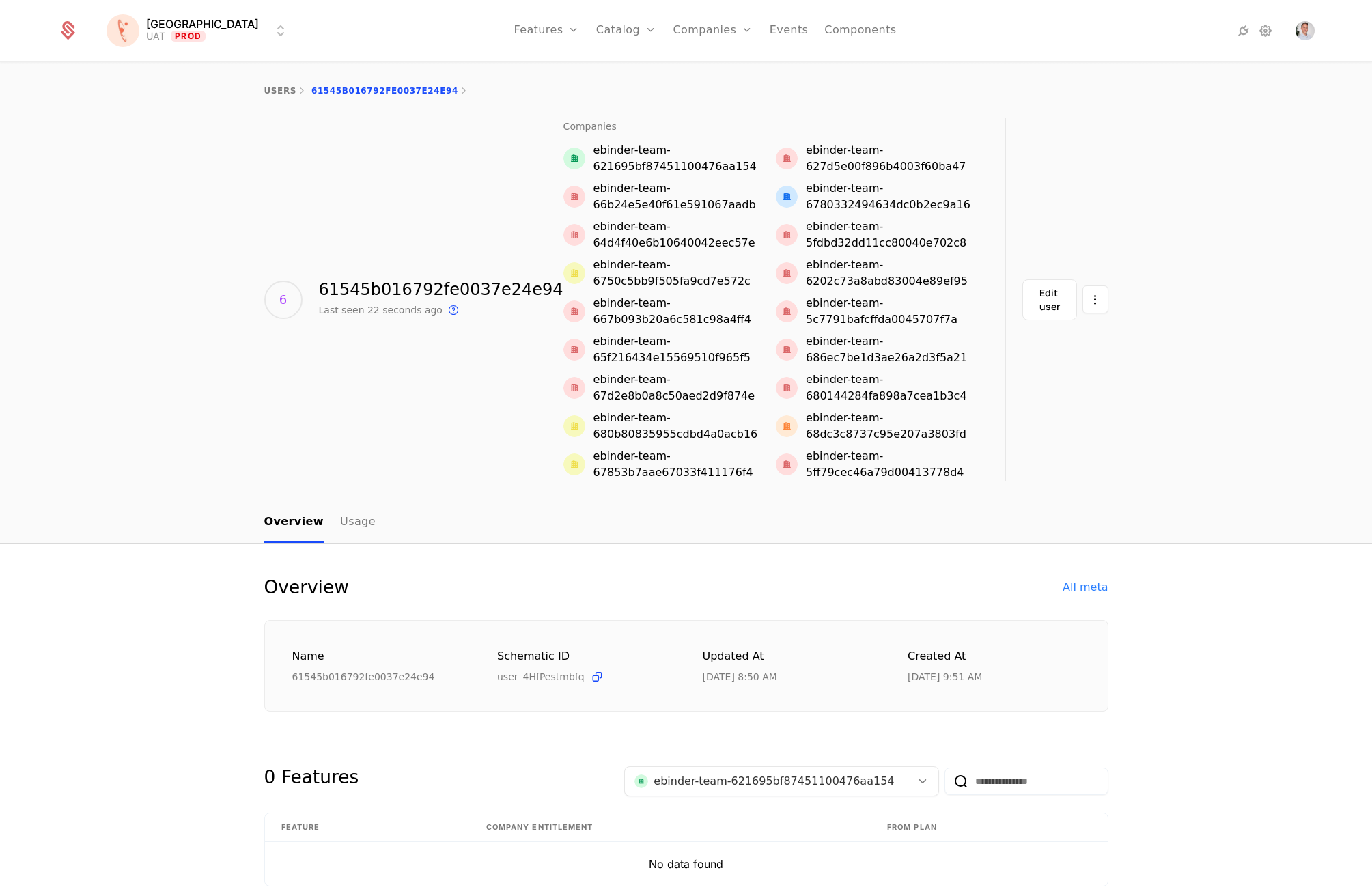
click at [681, 36] on link "Companies" at bounding box center [712, 30] width 80 height 61
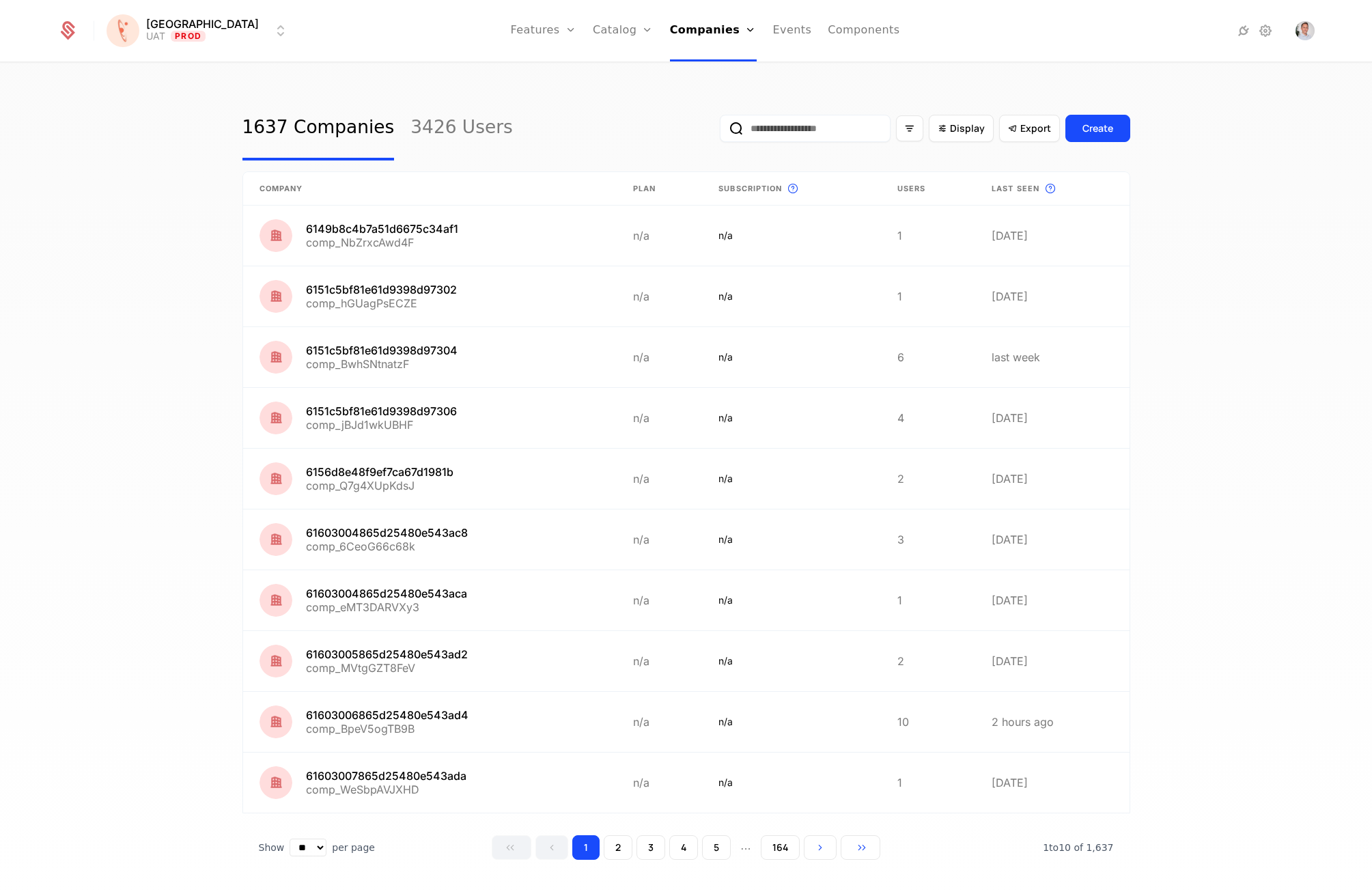
click at [805, 124] on input "email" at bounding box center [805, 128] width 171 height 27
paste input "**********"
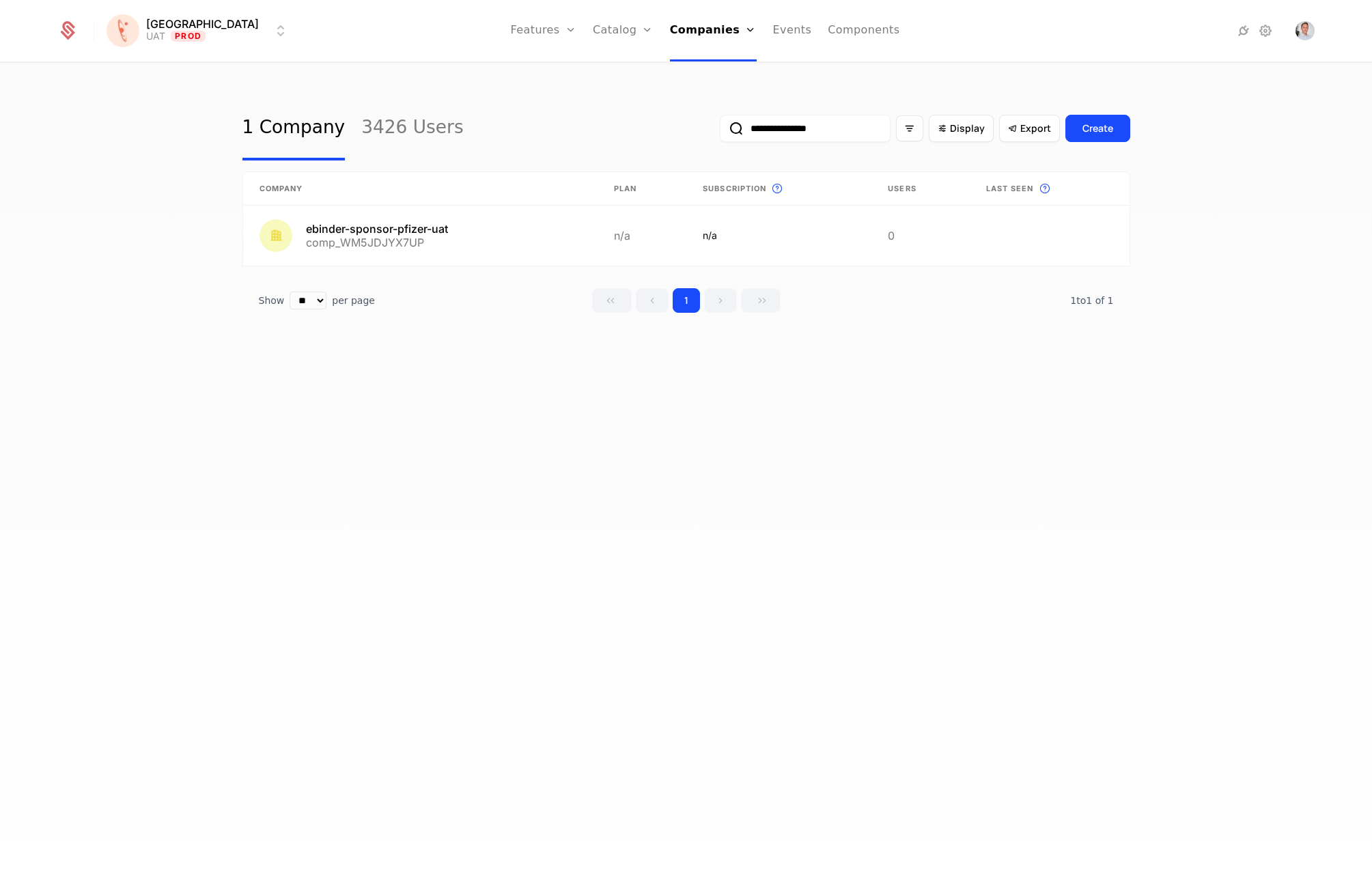
type input "**********"
click at [836, 126] on input "**********" at bounding box center [805, 128] width 171 height 27
type input "**********"
click at [475, 252] on link at bounding box center [456, 236] width 426 height 60
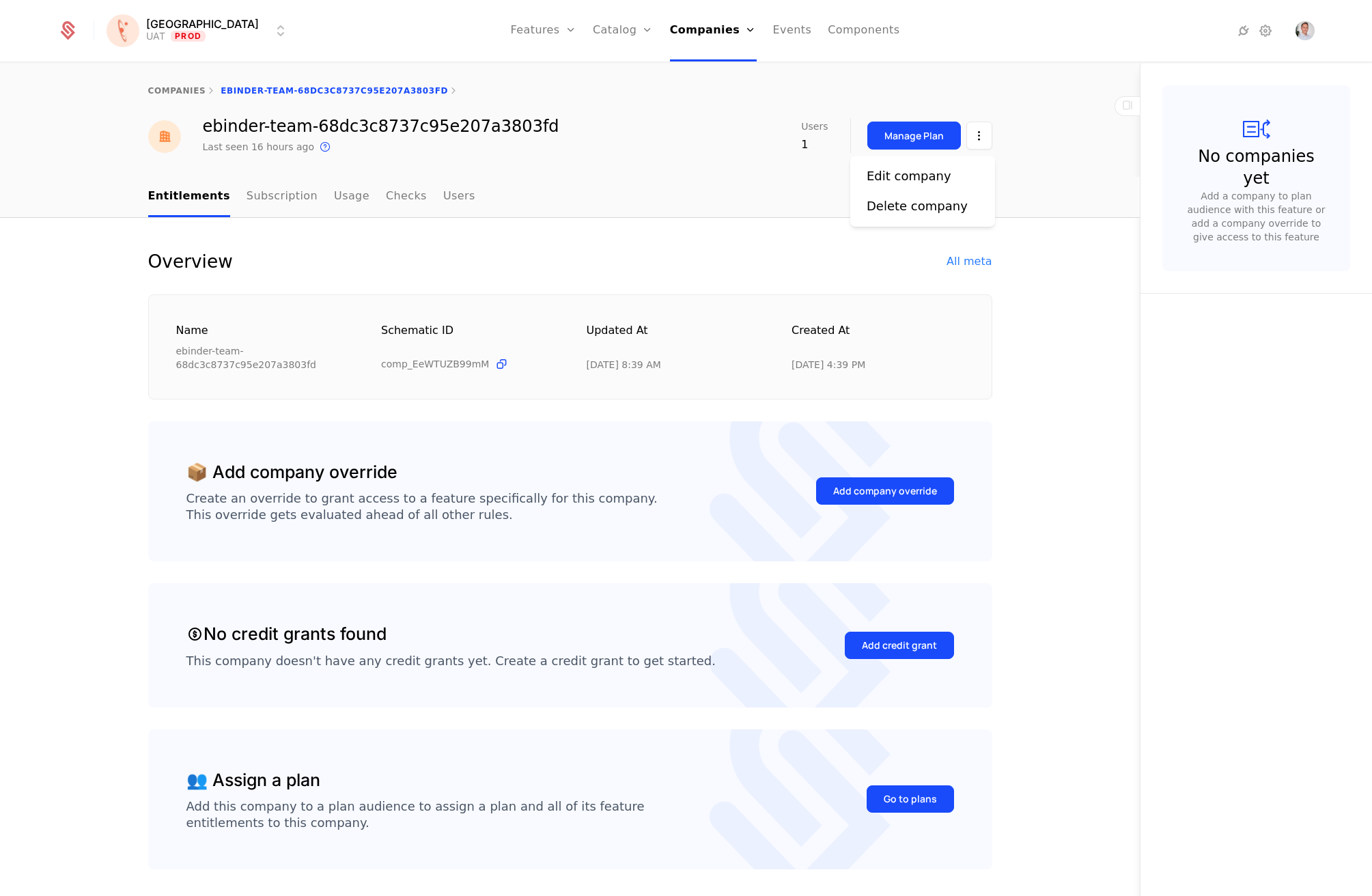
click at [965, 139] on html "Florence UAT Prod Features Features Flags Catalog Plans Add Ons Credits Configu…" at bounding box center [686, 448] width 1372 height 896
click at [938, 204] on div "Delete company" at bounding box center [917, 206] width 101 height 19
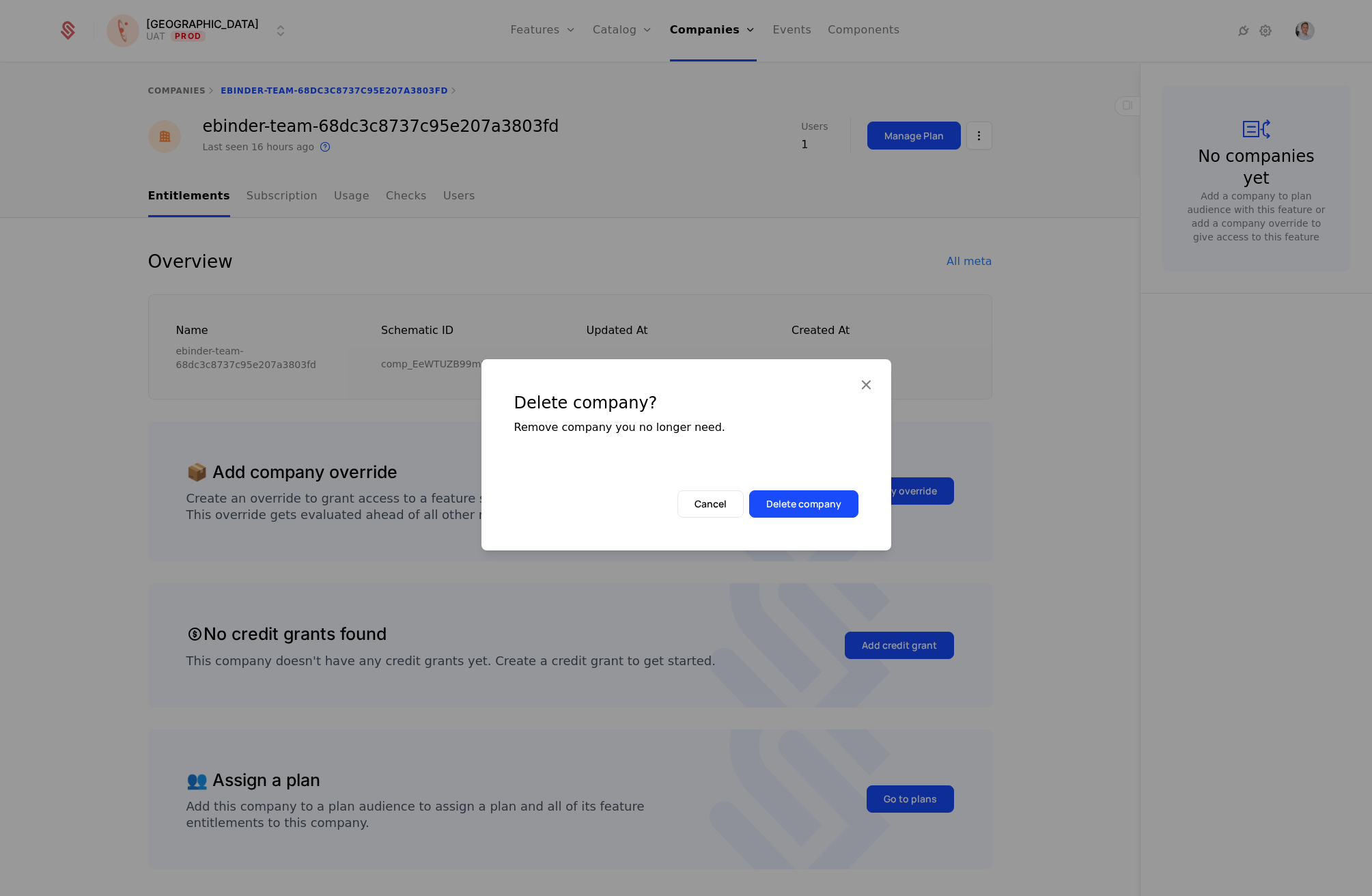
click at [793, 496] on button "Delete company" at bounding box center [803, 504] width 109 height 27
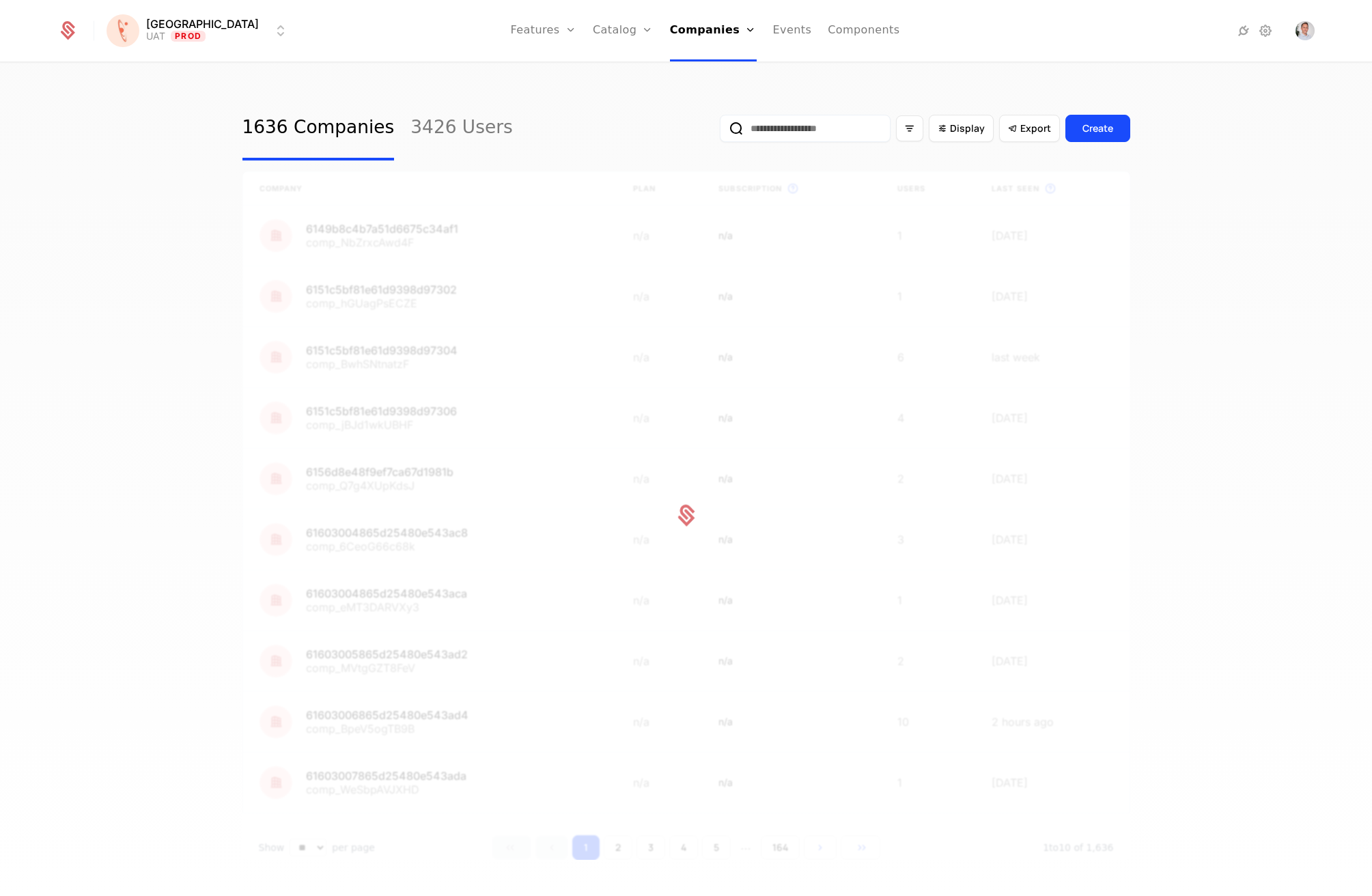
click at [820, 134] on input "email" at bounding box center [805, 128] width 171 height 27
paste input "**********"
type input "**********"
click at [720, 132] on button "submit" at bounding box center [720, 132] width 0 height 0
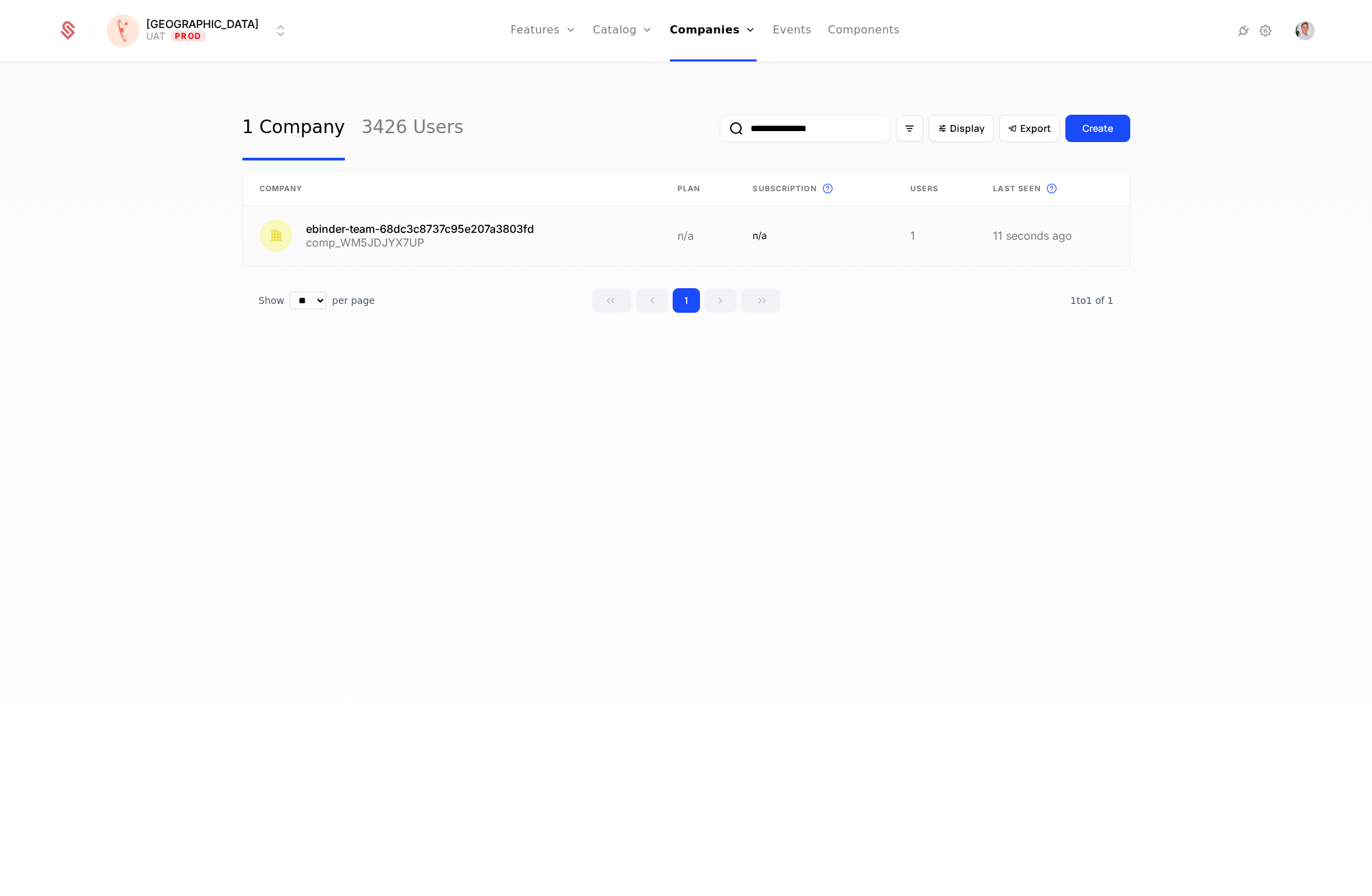
click at [531, 245] on link at bounding box center [452, 236] width 418 height 60
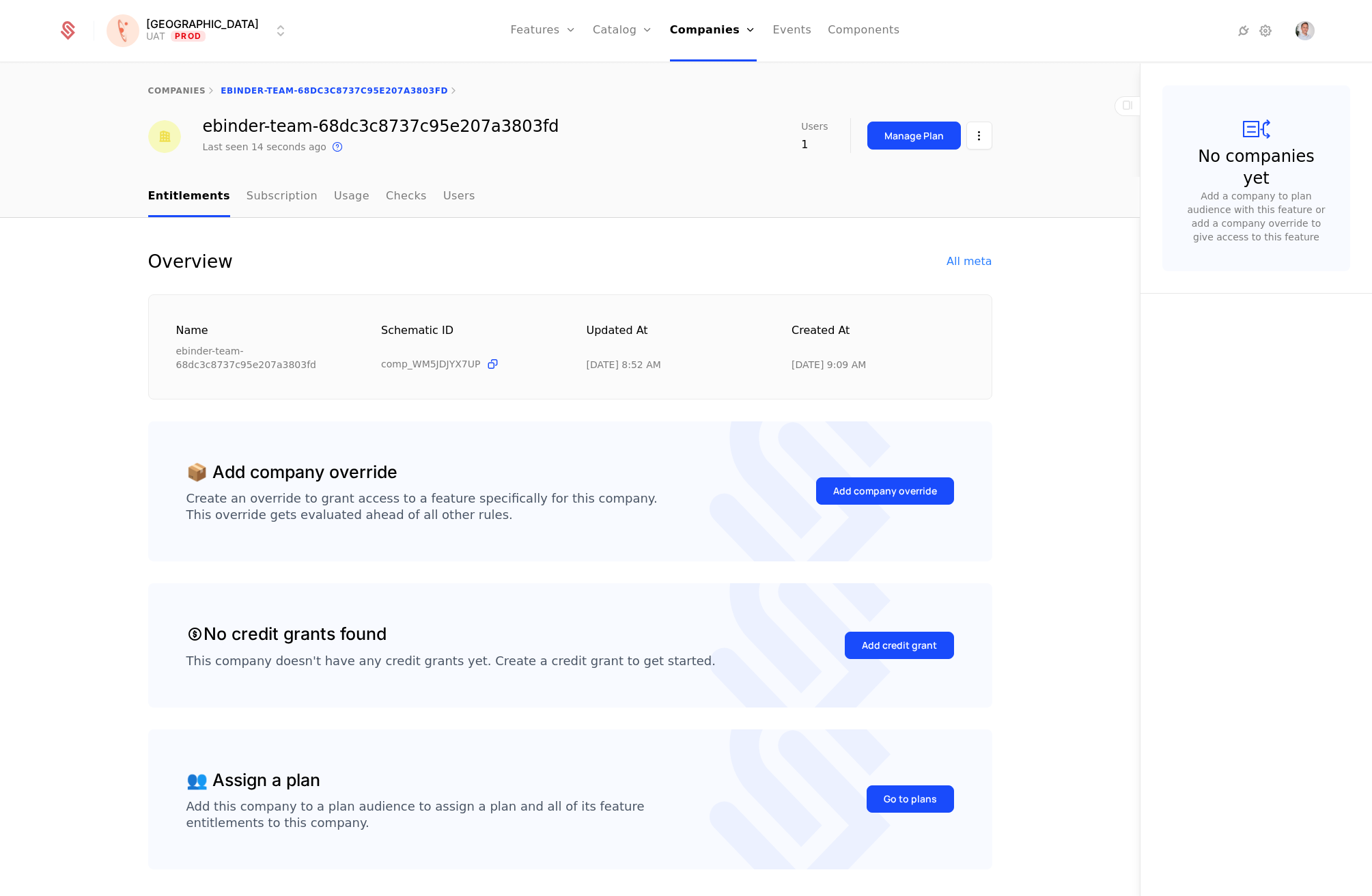
click at [971, 259] on div "All meta" at bounding box center [969, 261] width 45 height 16
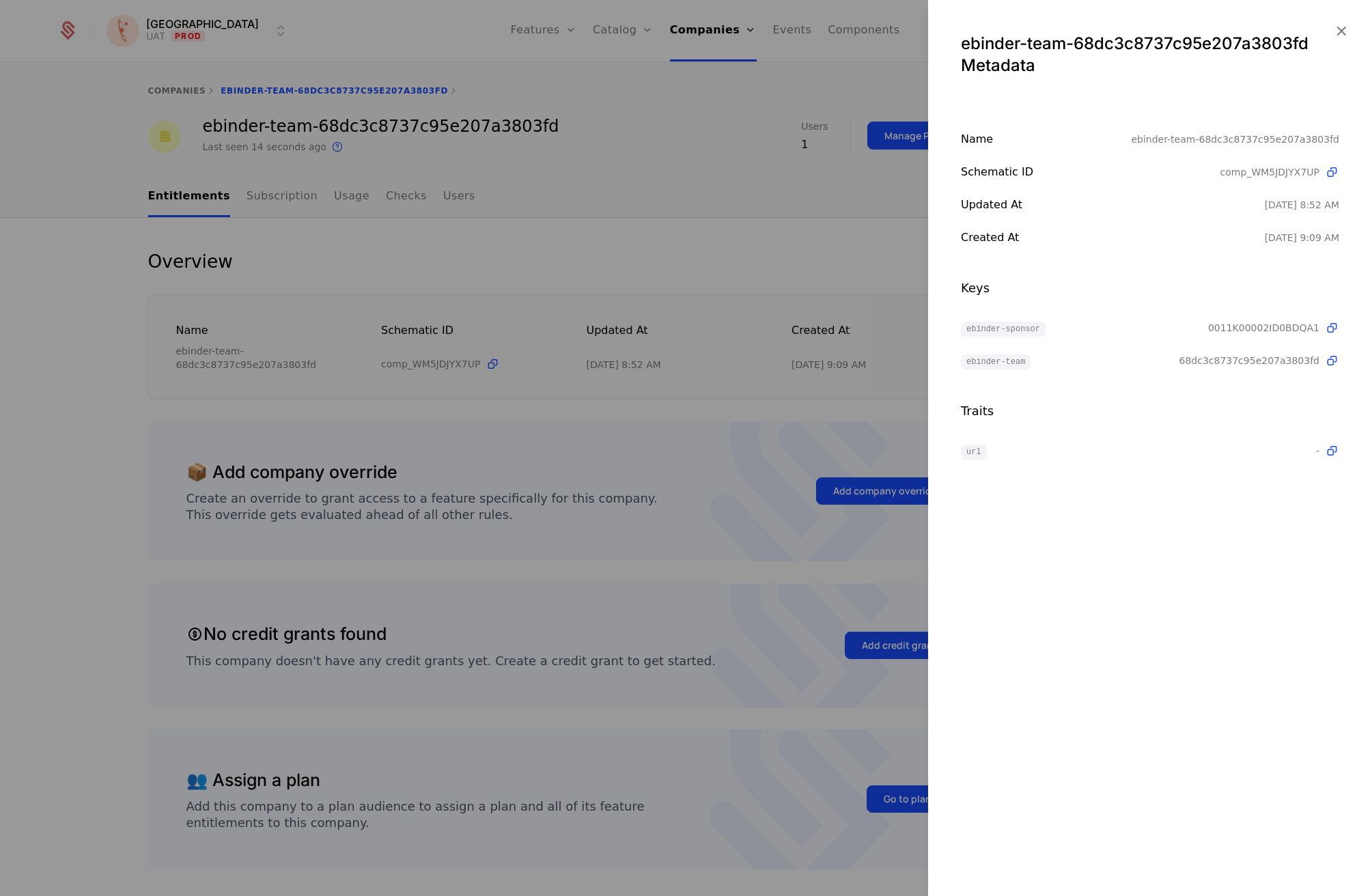
click at [523, 271] on div at bounding box center [686, 448] width 1372 height 896
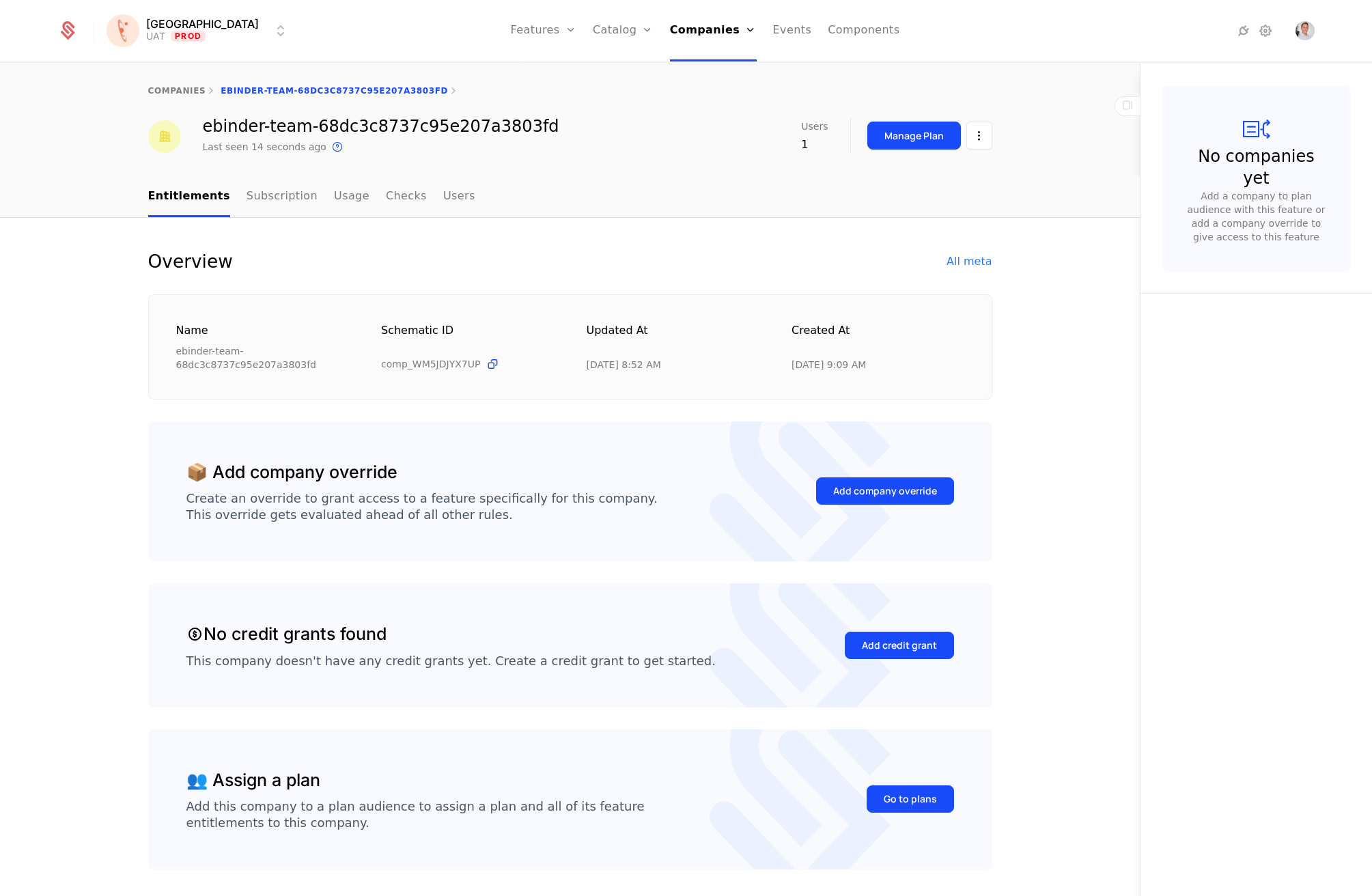
click at [695, 71] on link "Companies" at bounding box center [717, 67] width 63 height 11
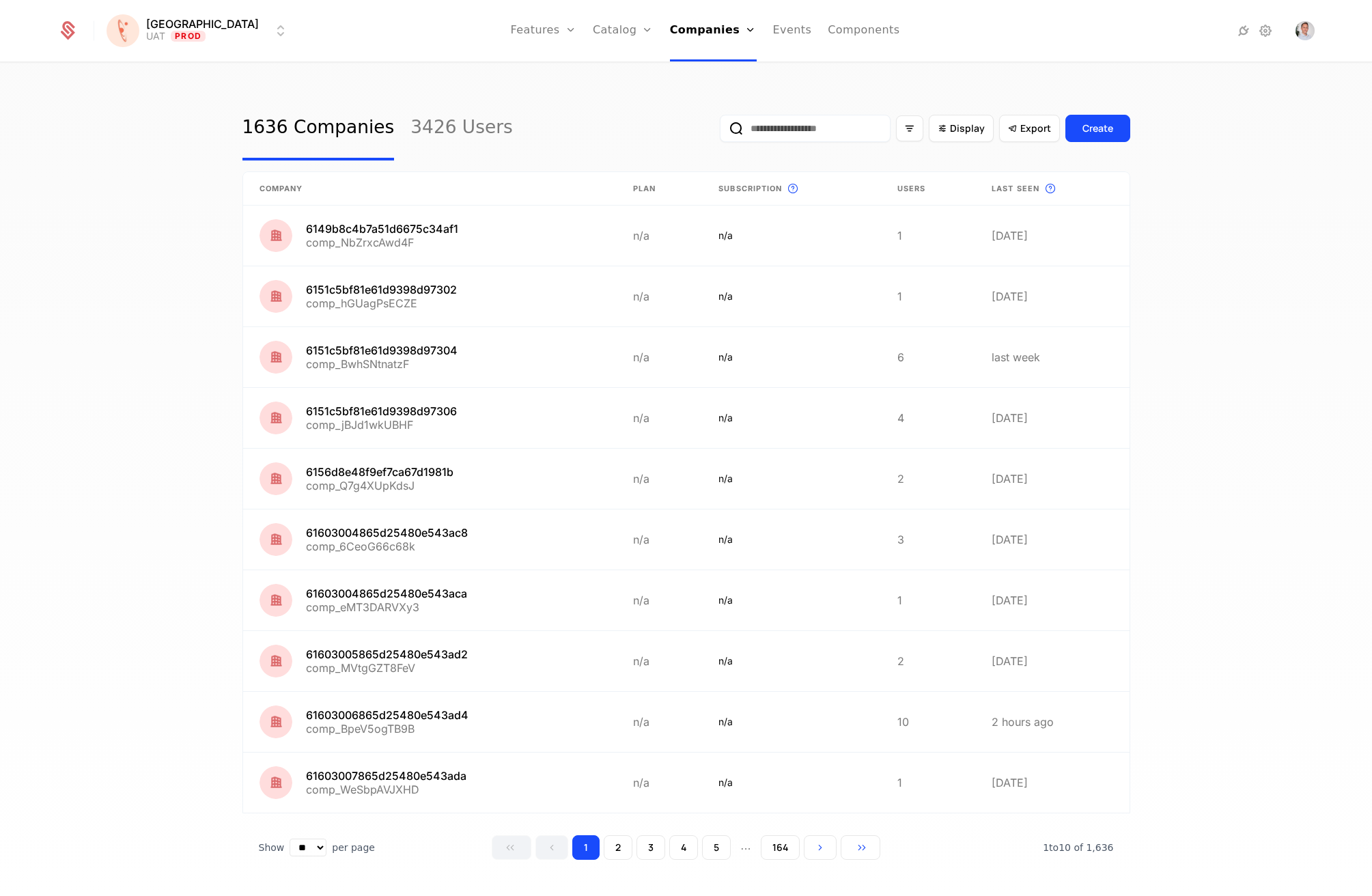
click at [757, 139] on input "email" at bounding box center [805, 128] width 171 height 27
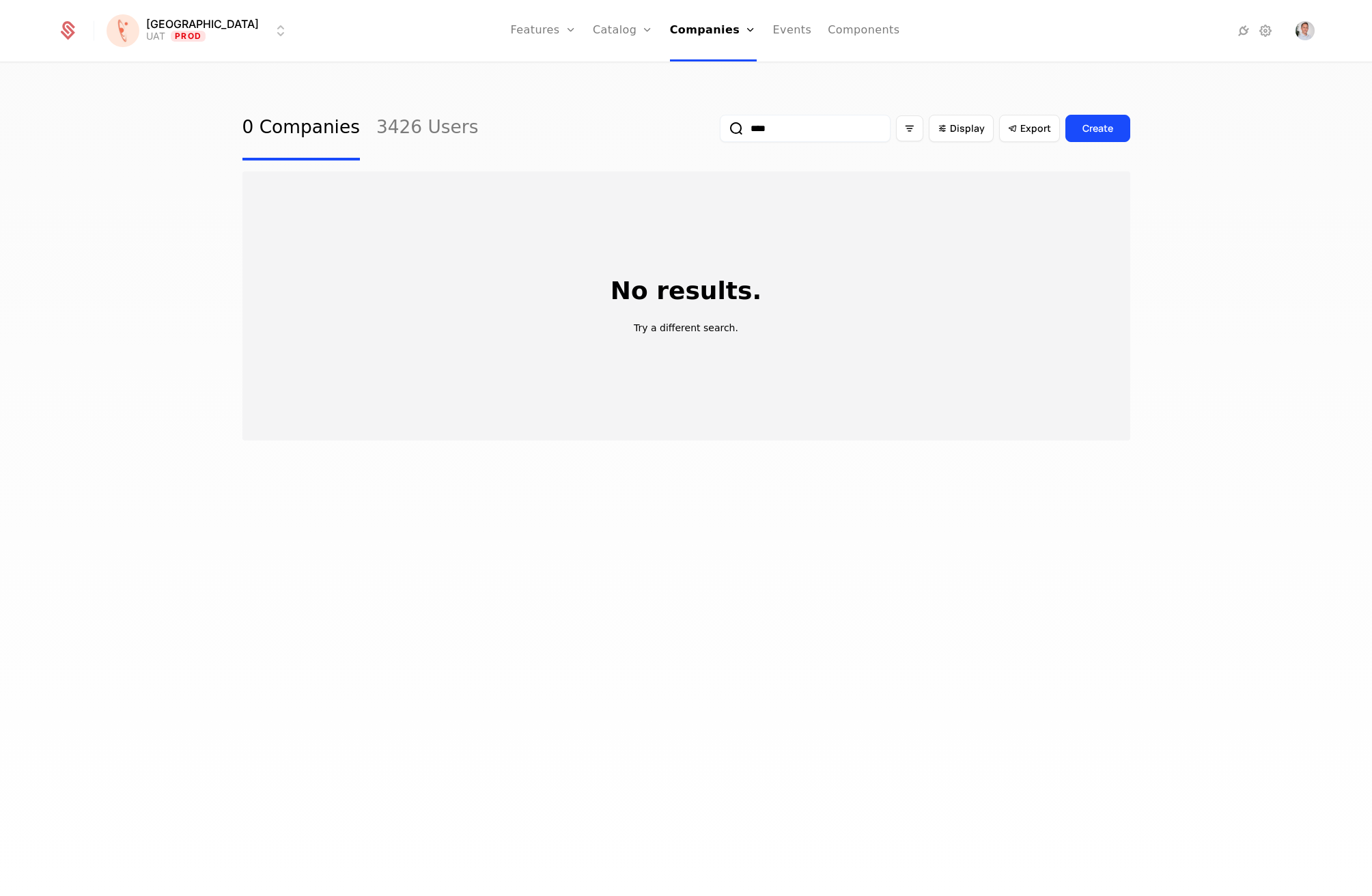
type input "****"
click at [720, 132] on button "submit" at bounding box center [720, 132] width 0 height 0
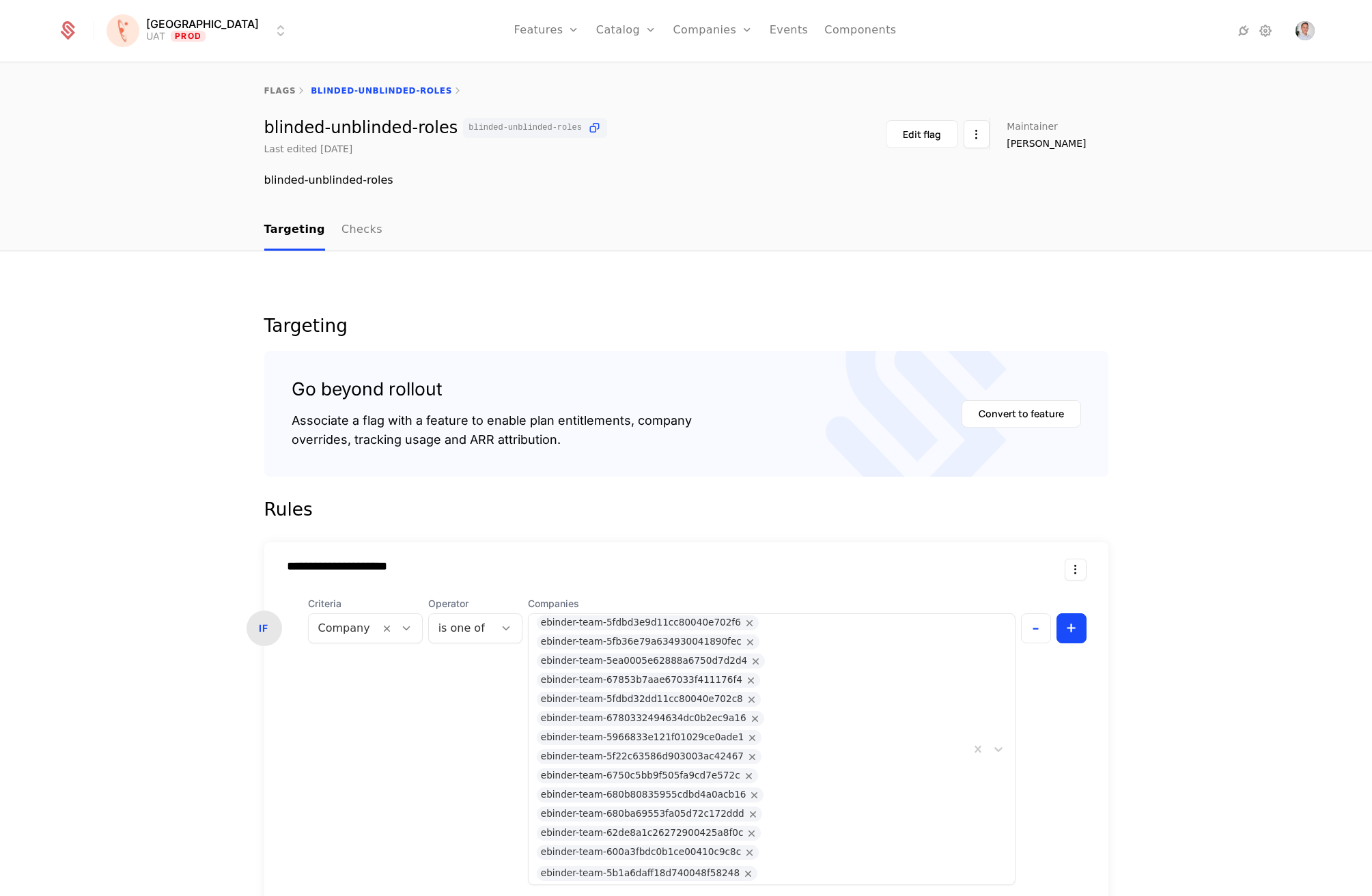
scroll to position [273, 0]
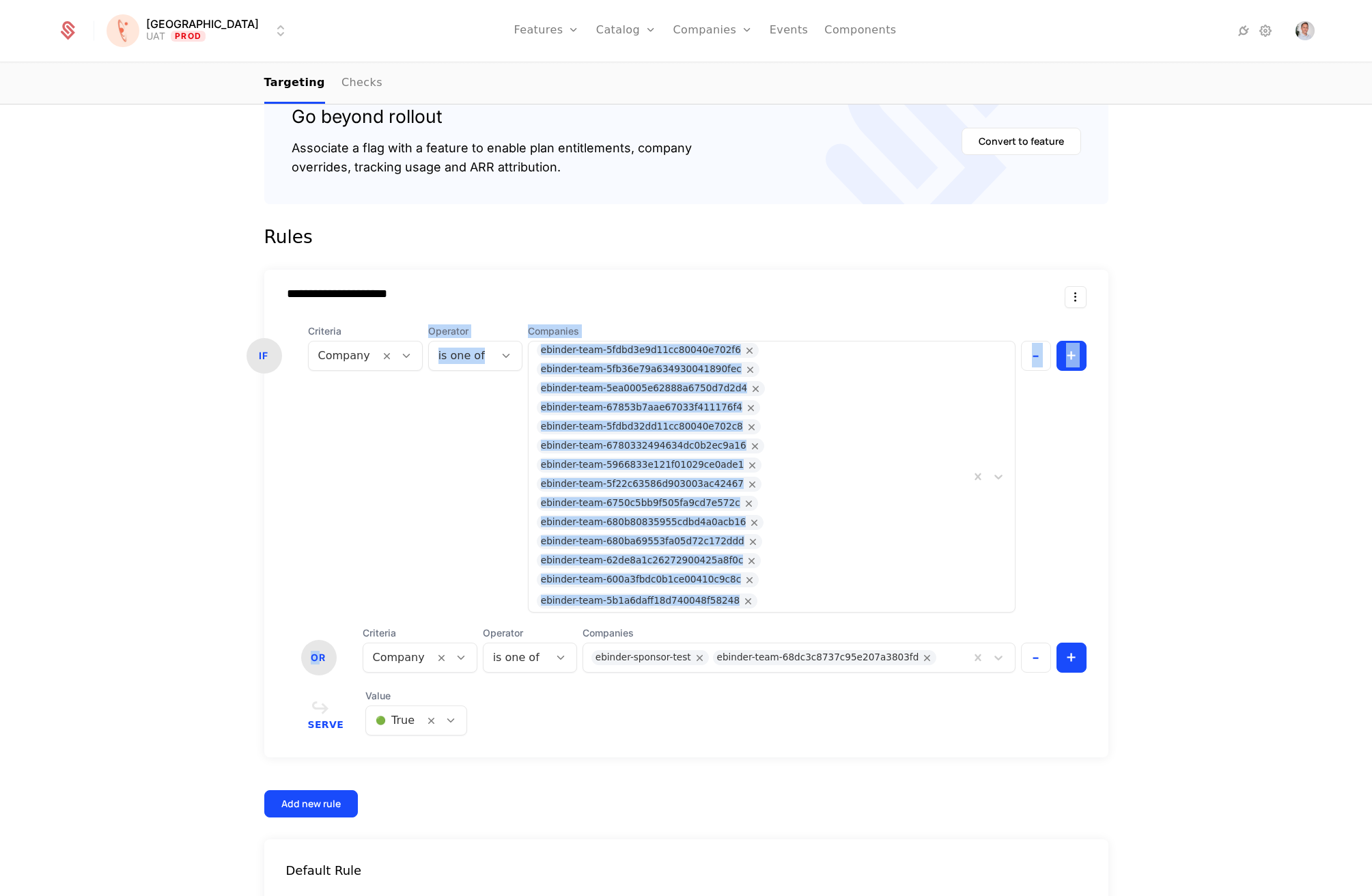
drag, startPoint x: 316, startPoint y: 526, endPoint x: 327, endPoint y: 452, distance: 74.8
click at [327, 452] on div "IF Criteria Company Operator is one of Companies ebinder-team-5fdbd3e9d11cc8004…" at bounding box center [686, 498] width 844 height 349
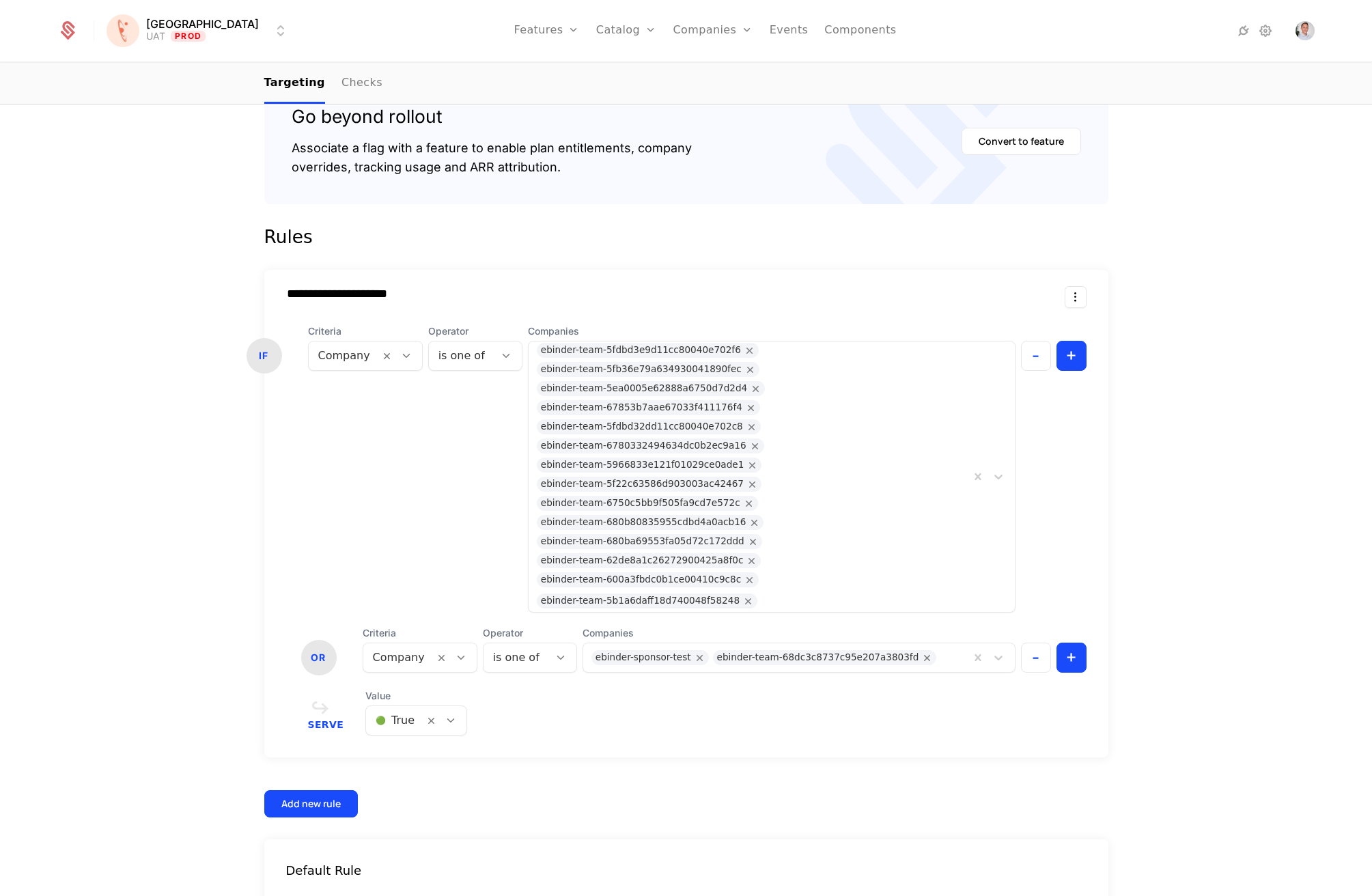
click at [353, 432] on div "Criteria Company" at bounding box center [366, 468] width 115 height 289
drag, startPoint x: 1039, startPoint y: 459, endPoint x: 1070, endPoint y: 379, distance: 85.8
click at [1070, 379] on div "- +" at bounding box center [1053, 468] width 66 height 289
click at [1007, 457] on div at bounding box center [992, 477] width 45 height 271
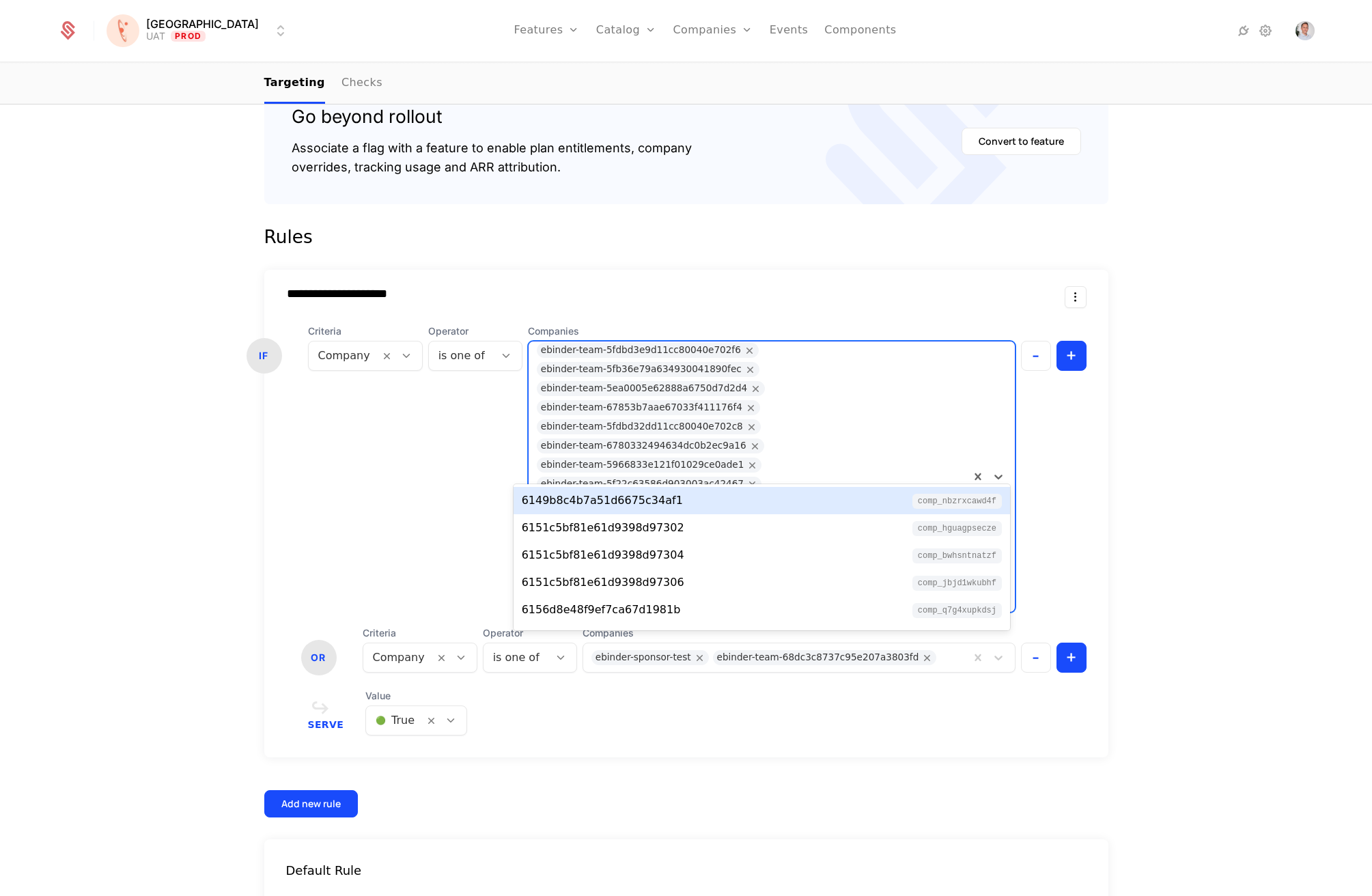
click at [1063, 450] on div "- +" at bounding box center [1053, 468] width 66 height 289
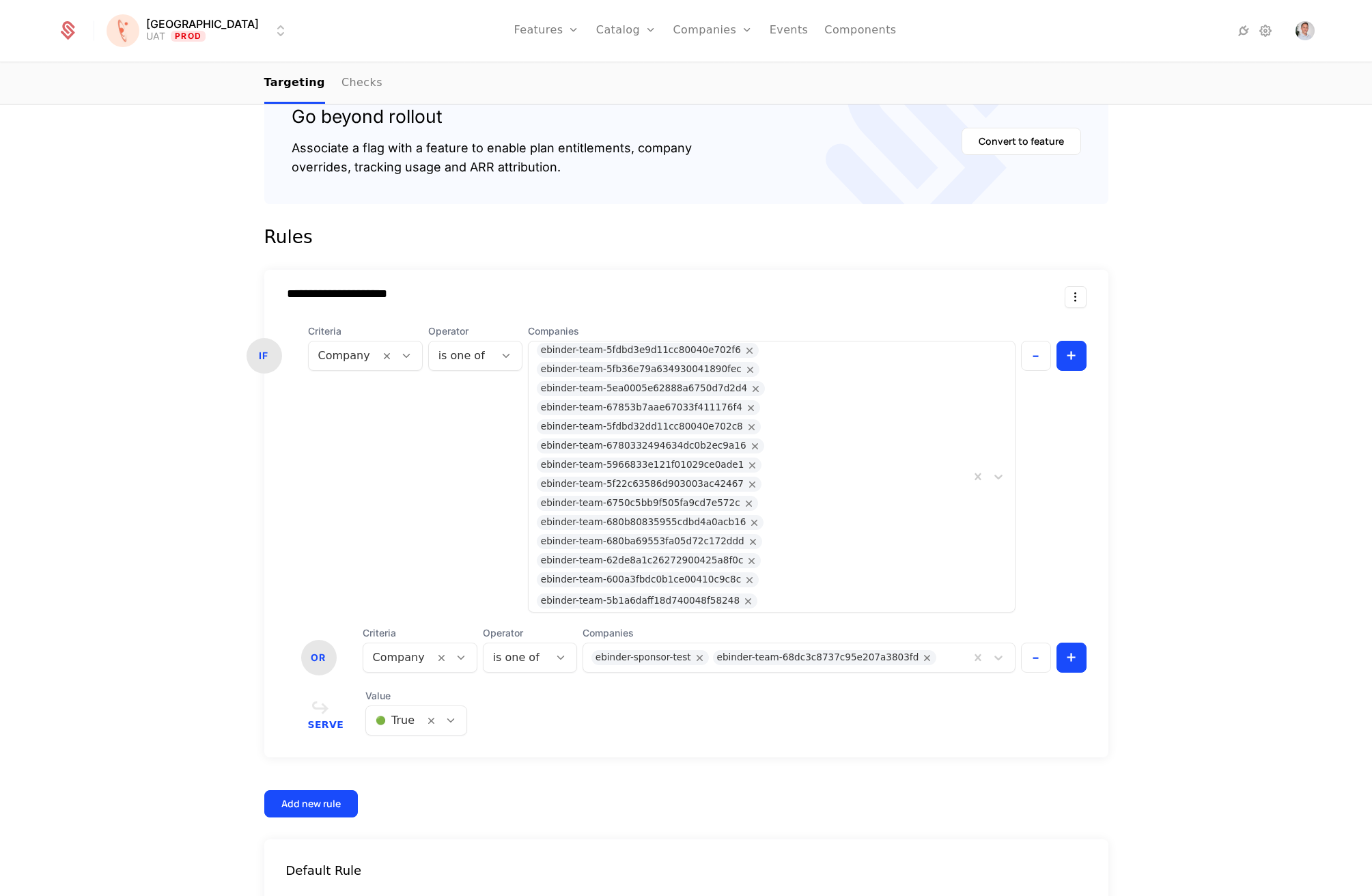
click at [1080, 454] on div "- +" at bounding box center [1053, 468] width 66 height 289
